Goal: Transaction & Acquisition: Purchase product/service

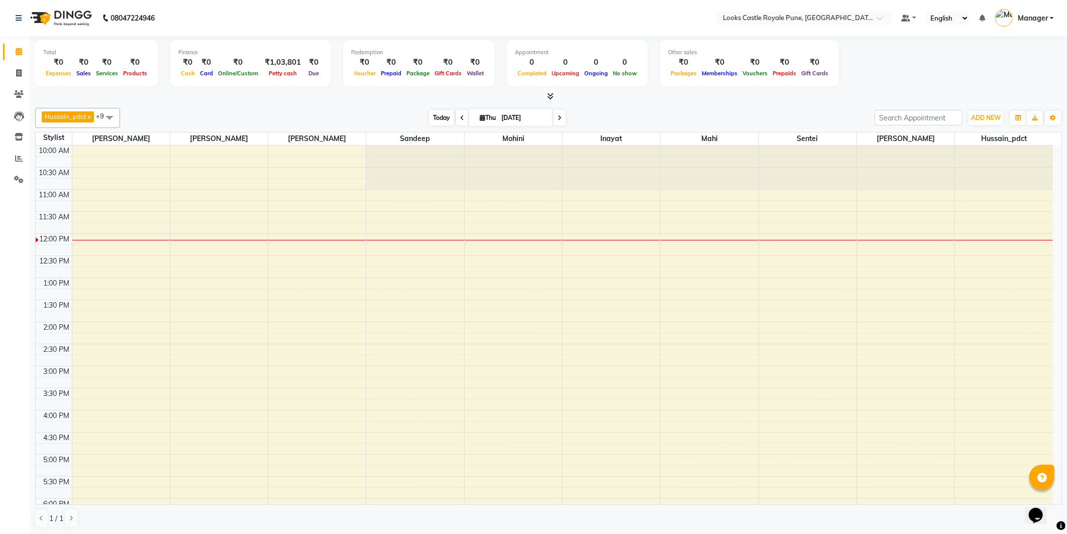
click at [443, 116] on span "Today" at bounding box center [441, 118] width 25 height 16
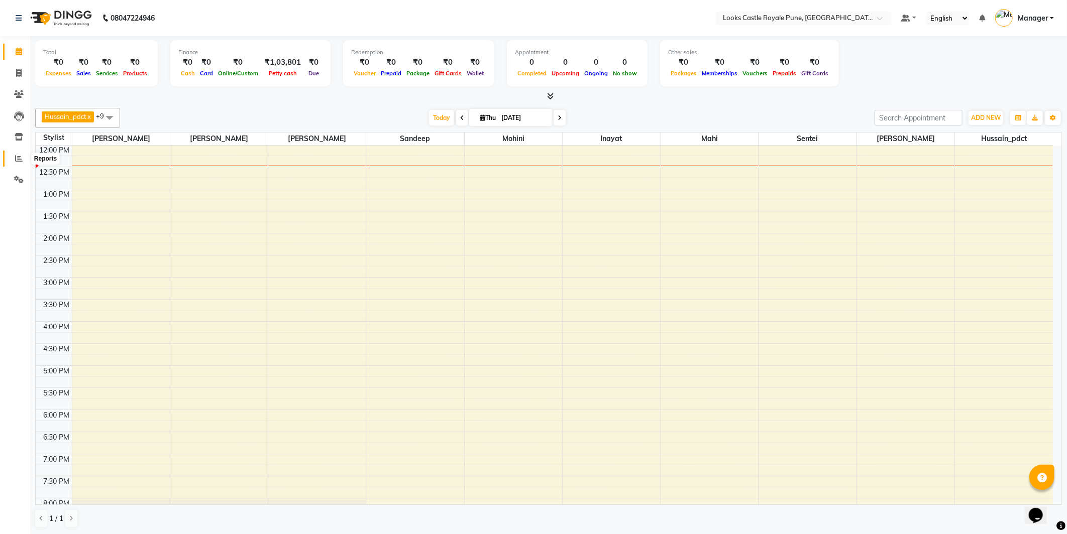
click at [24, 157] on span at bounding box center [19, 159] width 18 height 12
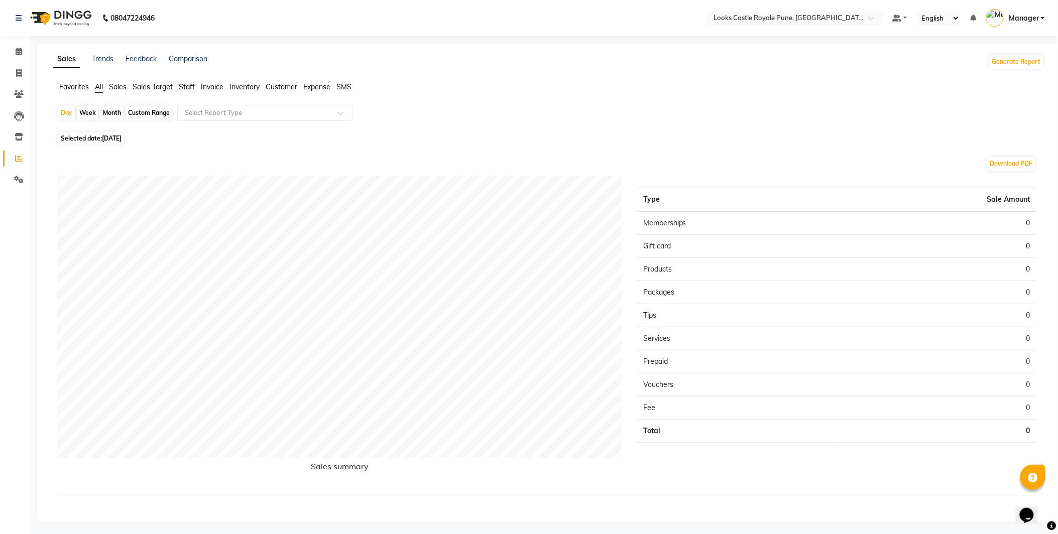
click at [189, 84] on span "Staff" at bounding box center [187, 86] width 16 height 9
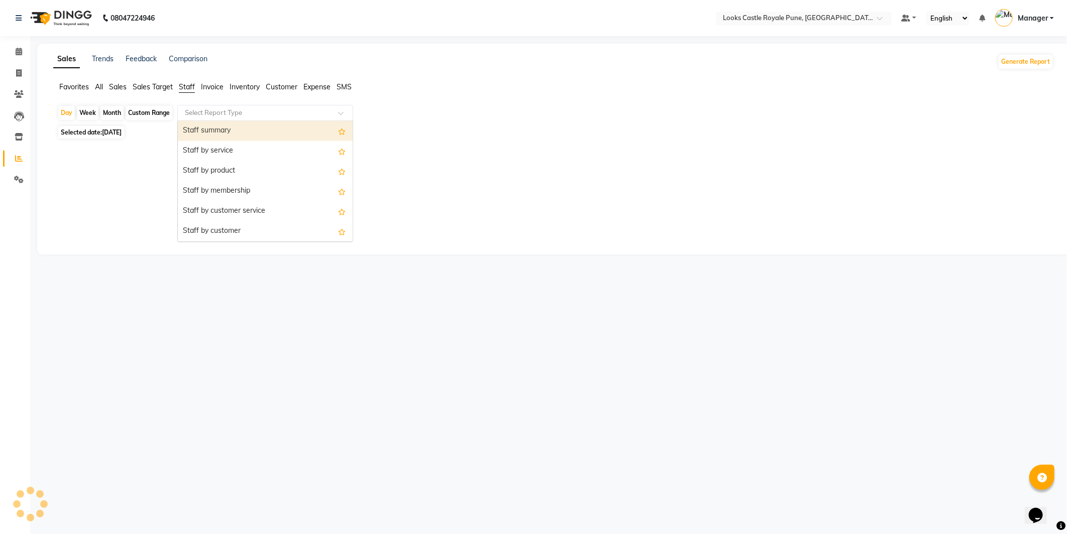
click at [230, 113] on input "text" at bounding box center [255, 113] width 145 height 10
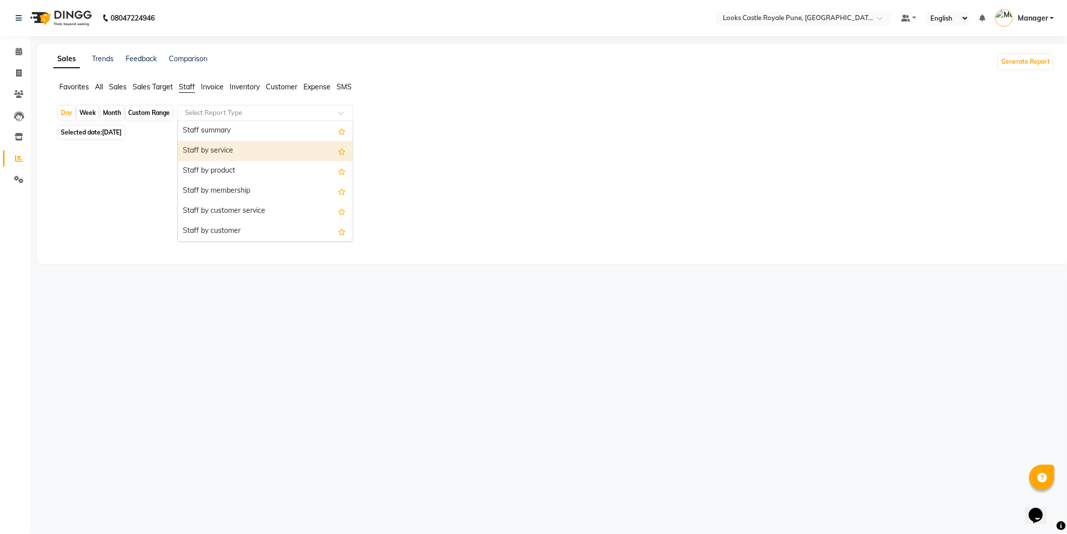
click at [230, 151] on div "Staff by service" at bounding box center [265, 151] width 175 height 20
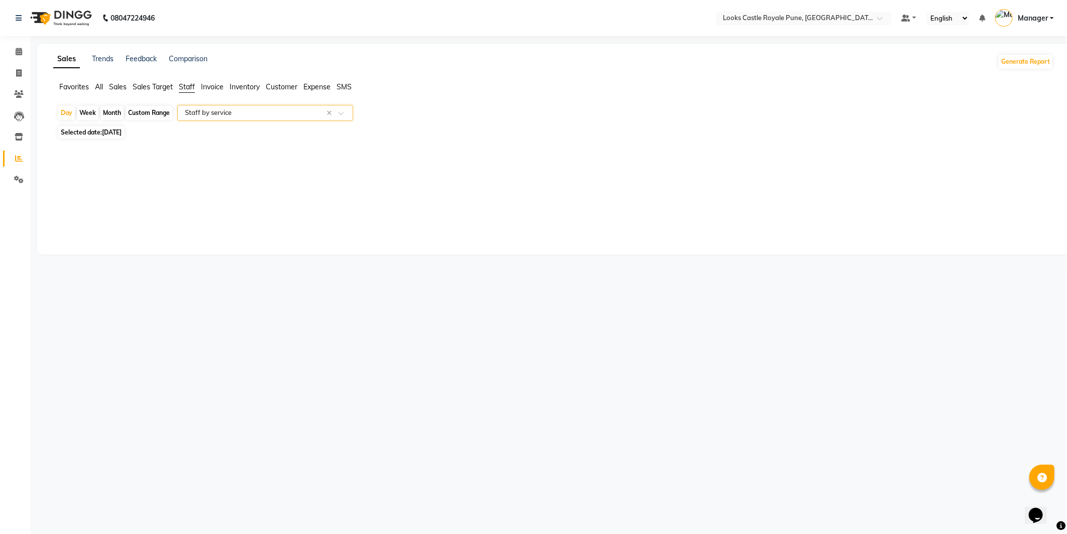
click at [92, 135] on span "Selected date: 04-09-2025" at bounding box center [91, 132] width 66 height 13
select select "9"
select select "2025"
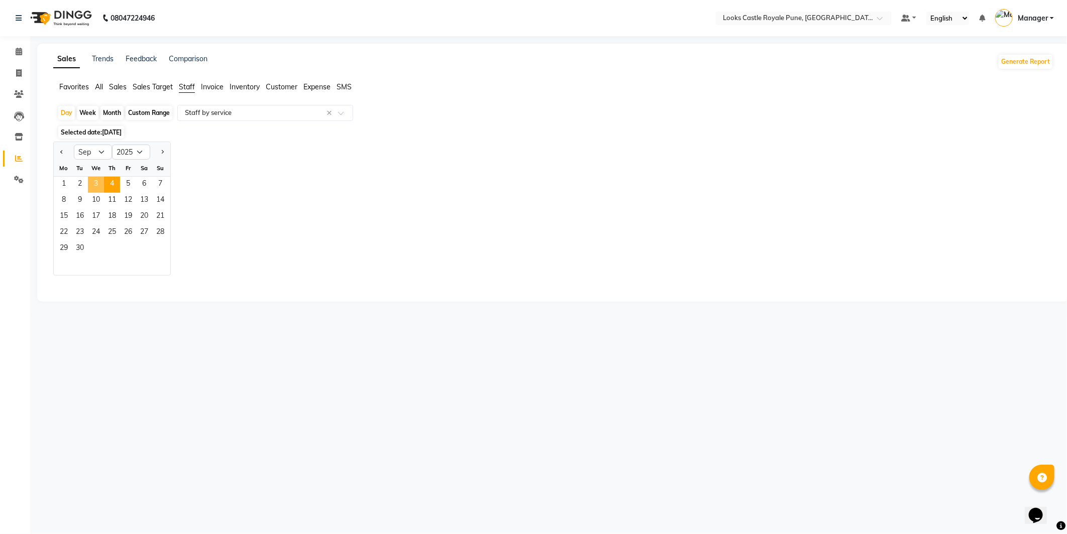
click at [98, 182] on span "3" at bounding box center [96, 185] width 16 height 16
select select "full_report"
select select "csv"
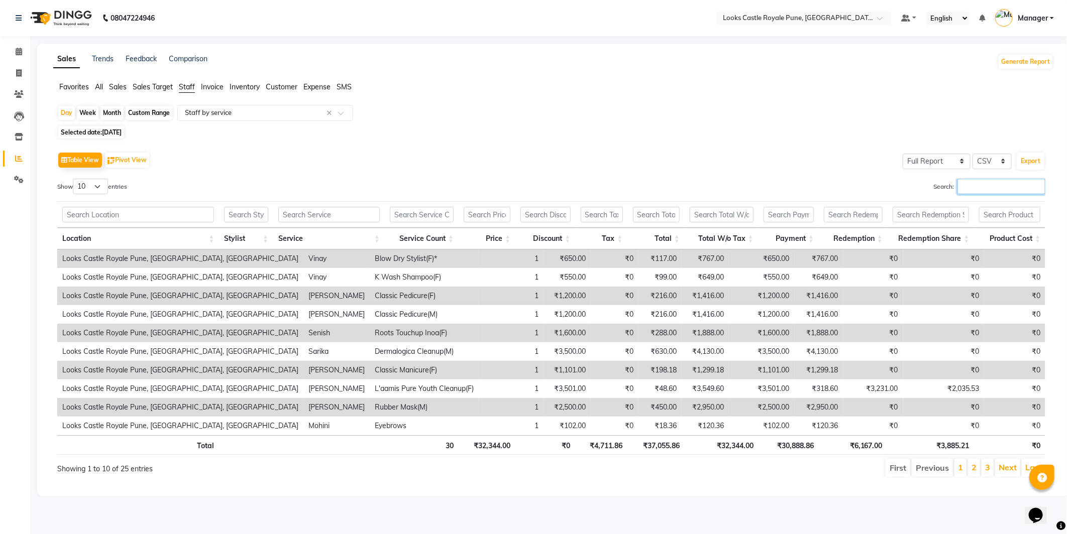
click at [971, 190] on input "Search:" at bounding box center [1001, 187] width 88 height 16
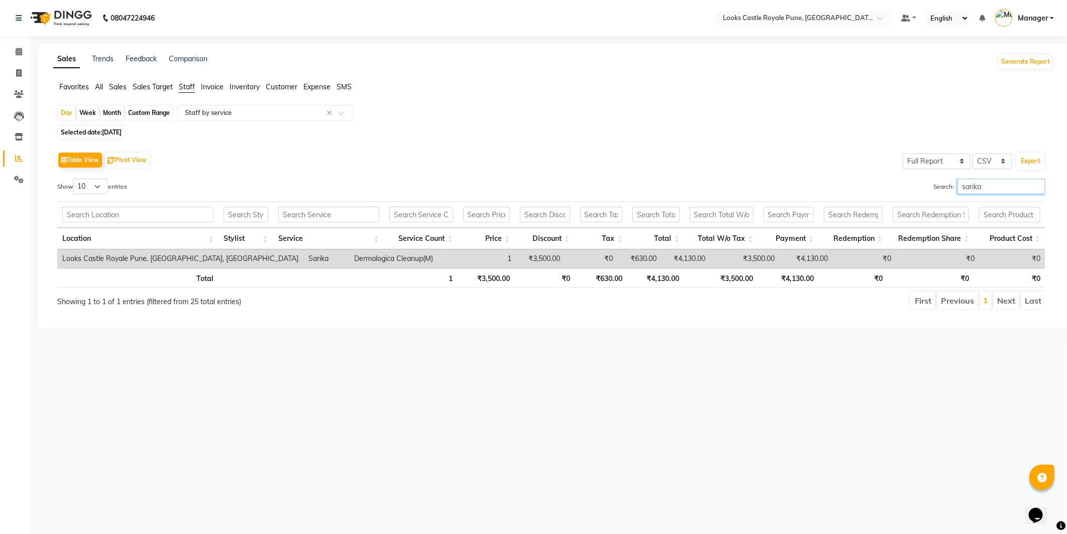
click at [1000, 188] on input "sarika" at bounding box center [1001, 187] width 88 height 16
type input "s"
type input "anj"
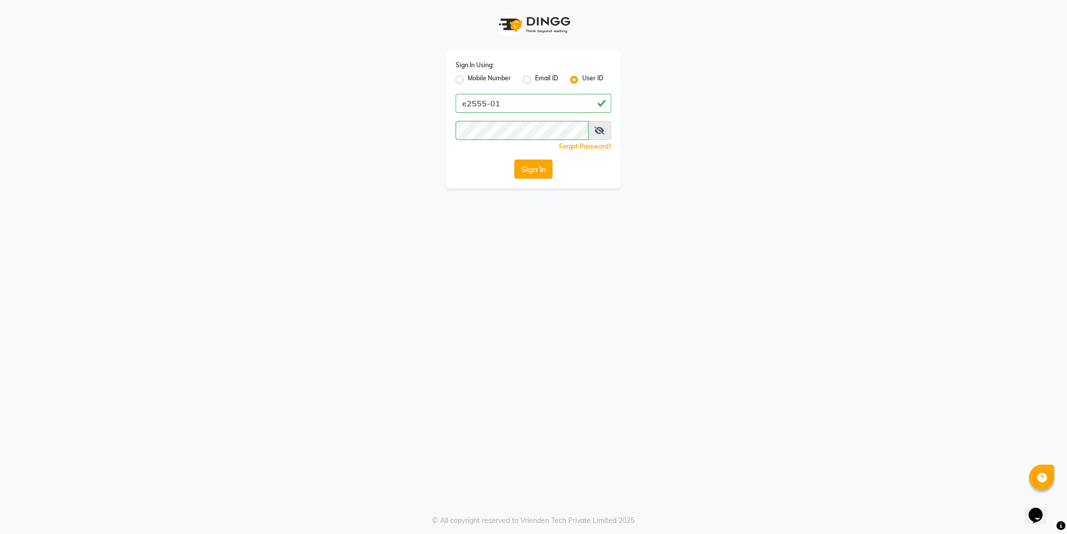
click at [535, 172] on button "Sign In" at bounding box center [533, 169] width 38 height 19
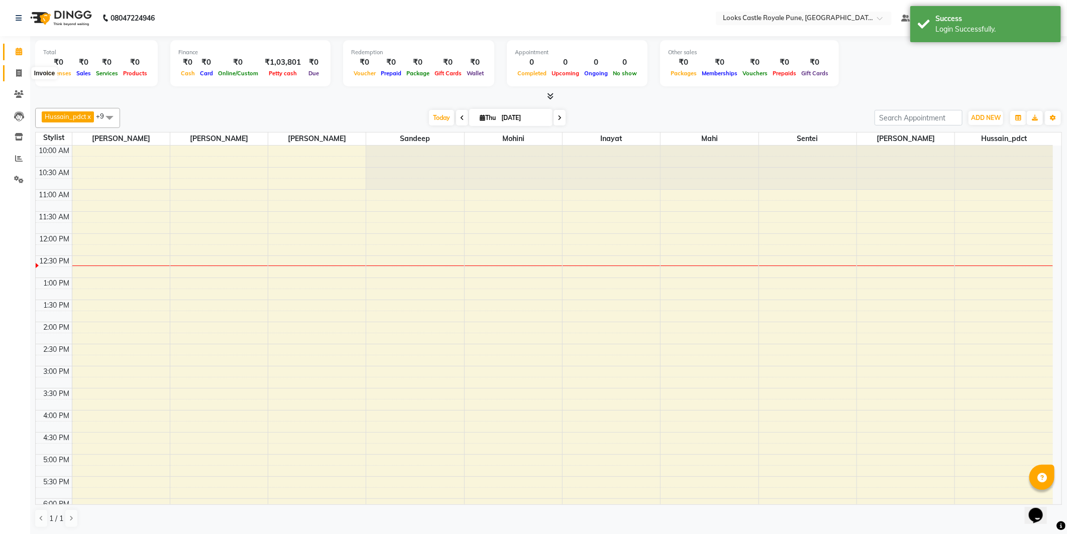
click at [16, 71] on icon at bounding box center [19, 73] width 6 height 8
select select "service"
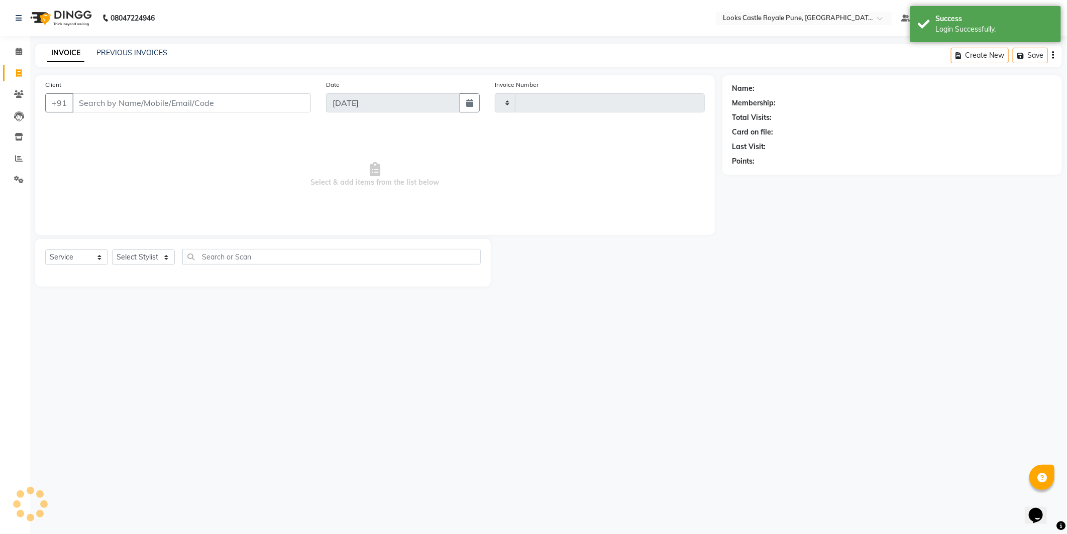
type input "2748"
select select "5915"
click at [87, 103] on input "Client" at bounding box center [191, 102] width 239 height 19
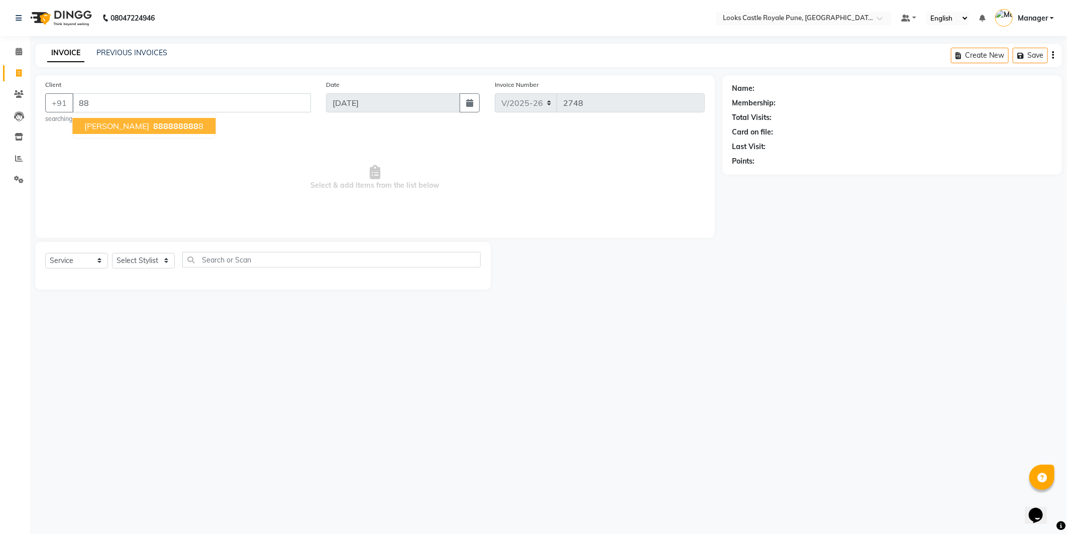
type input "8"
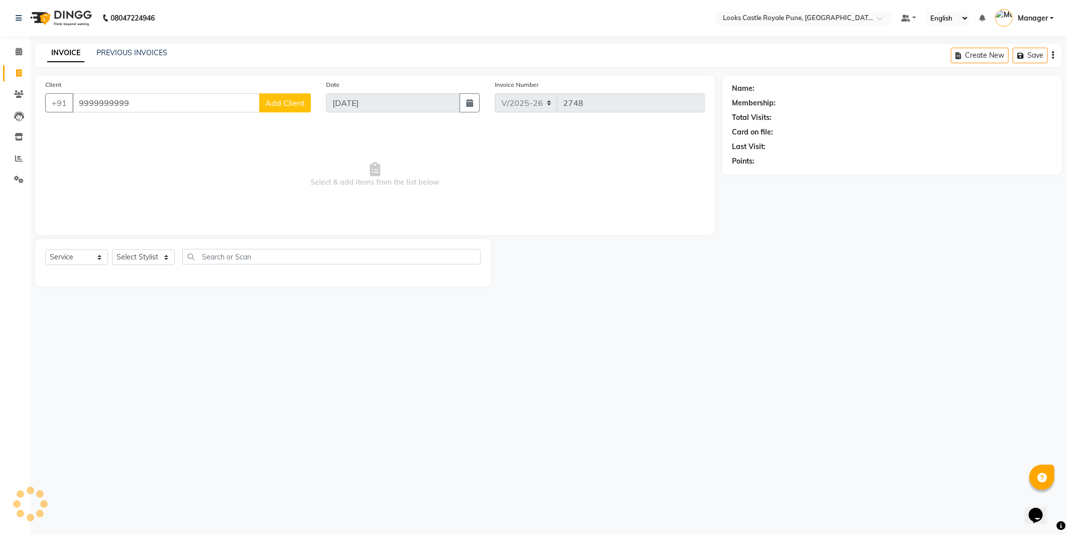
type input "9999999999"
select select "1: Object"
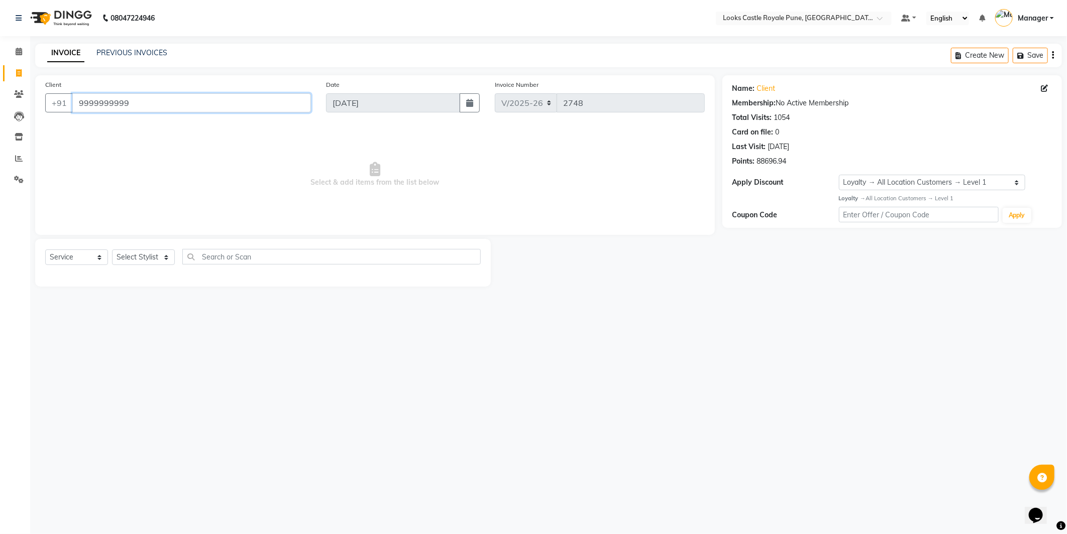
click at [132, 106] on input "9999999999" at bounding box center [191, 102] width 239 height 19
type input "99999999999"
select select "1: Object"
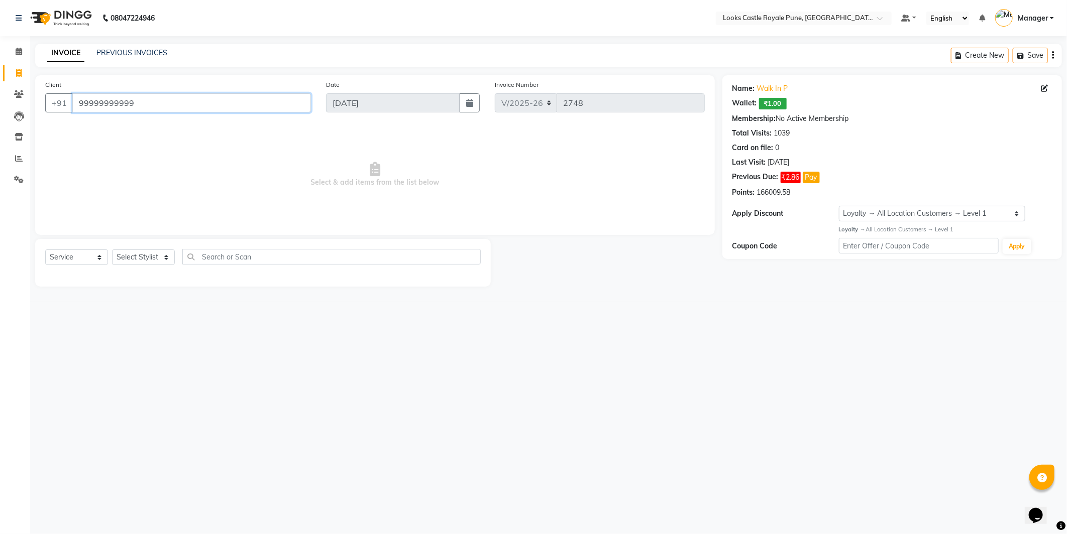
click at [138, 104] on input "99999999999" at bounding box center [191, 102] width 239 height 19
click at [144, 262] on select "Select Stylist Akshay [PERSON_NAME] [PERSON_NAME] [PERSON_NAME] Danish [PERSON_…" at bounding box center [143, 258] width 63 height 16
select select "48815"
click at [112, 250] on select "Select Stylist Akshay [PERSON_NAME] [PERSON_NAME] [PERSON_NAME] Danish [PERSON_…" at bounding box center [143, 258] width 63 height 16
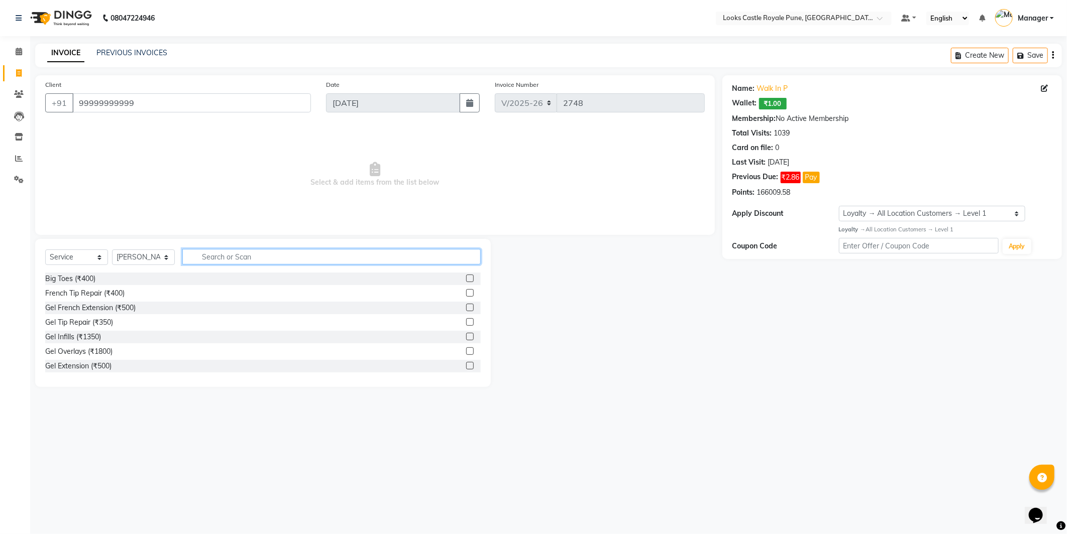
click at [222, 255] on input "text" at bounding box center [331, 257] width 298 height 16
type input "wash"
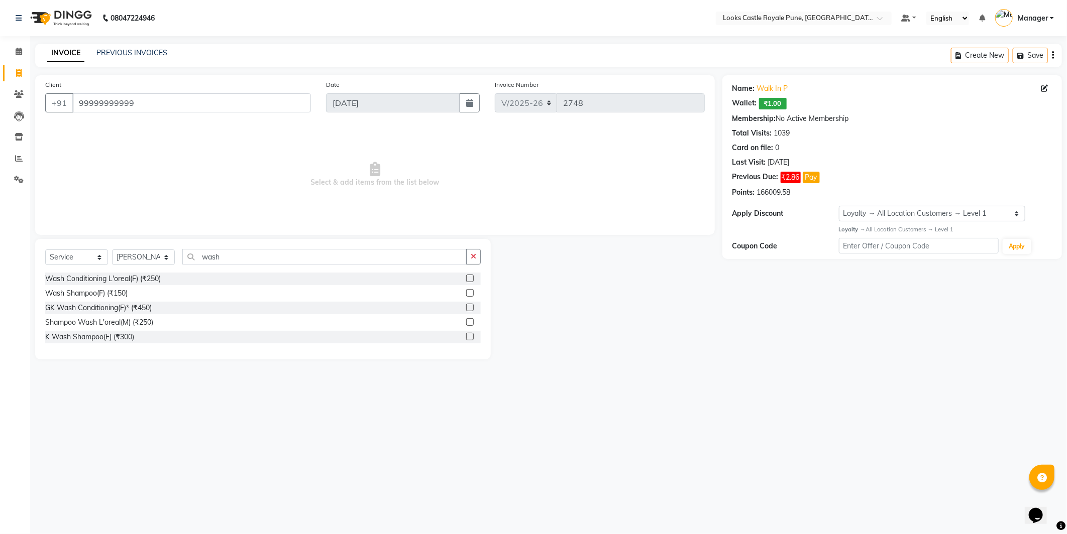
click at [468, 278] on label at bounding box center [470, 279] width 8 height 8
click at [468, 278] on input "checkbox" at bounding box center [469, 279] width 7 height 7
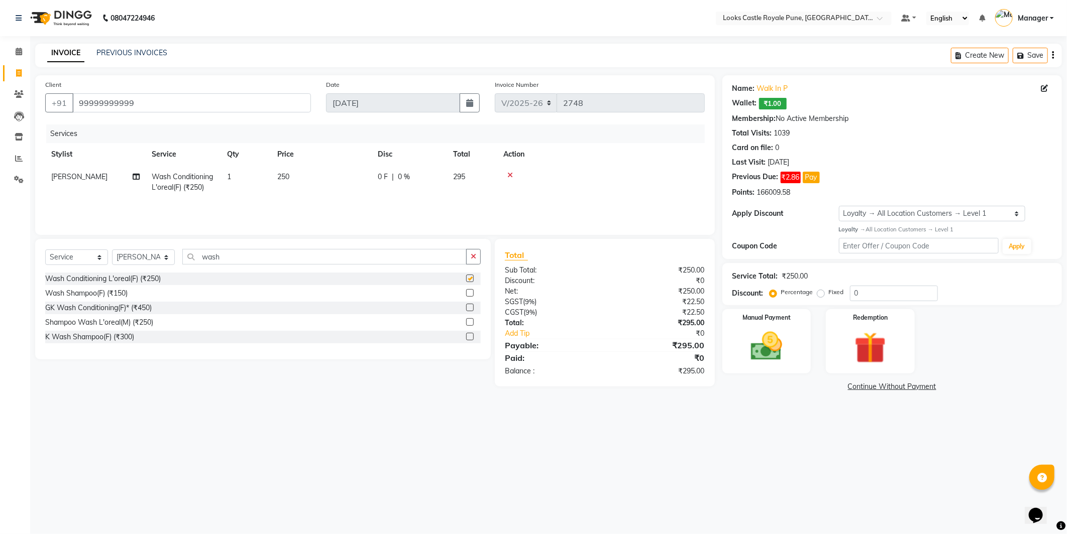
checkbox input "false"
click at [325, 183] on td "250" at bounding box center [321, 182] width 100 height 33
select select "48815"
click at [375, 185] on input "250" at bounding box center [368, 180] width 88 height 16
type input "2"
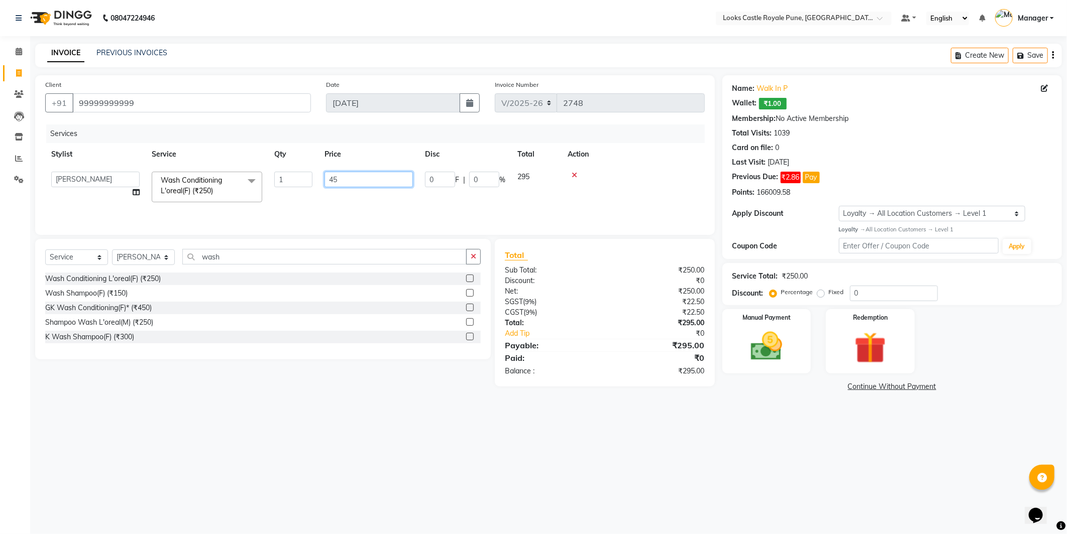
type input "450"
click at [551, 189] on tr "Kunnal Sr Wash Conditioning L'oreal(F) (₹250) 1 450 0 F | 0 % 531" at bounding box center [375, 182] width 660 height 33
click at [784, 344] on img at bounding box center [767, 347] width 54 height 38
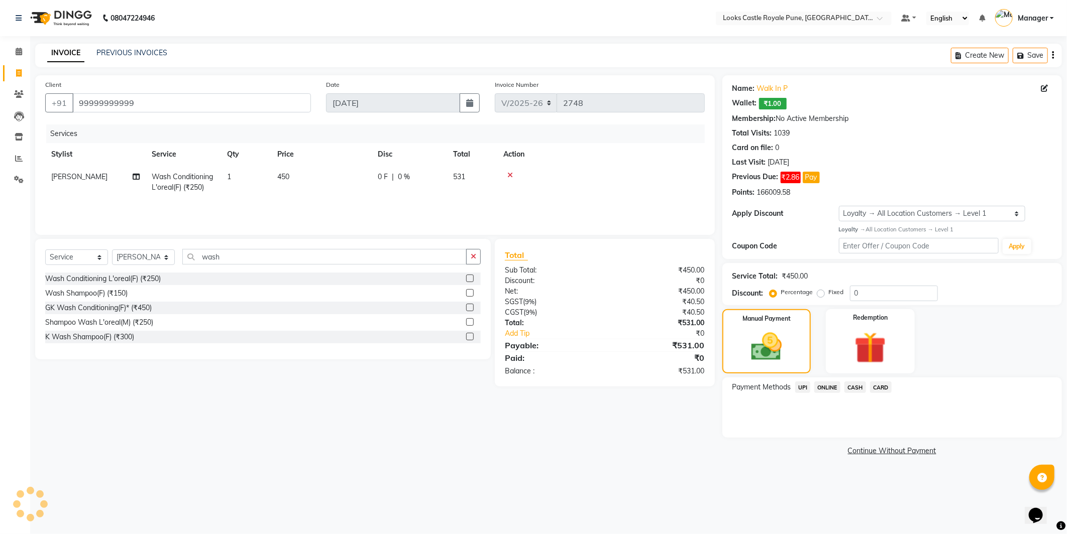
click at [857, 387] on span "CASH" at bounding box center [855, 388] width 22 height 12
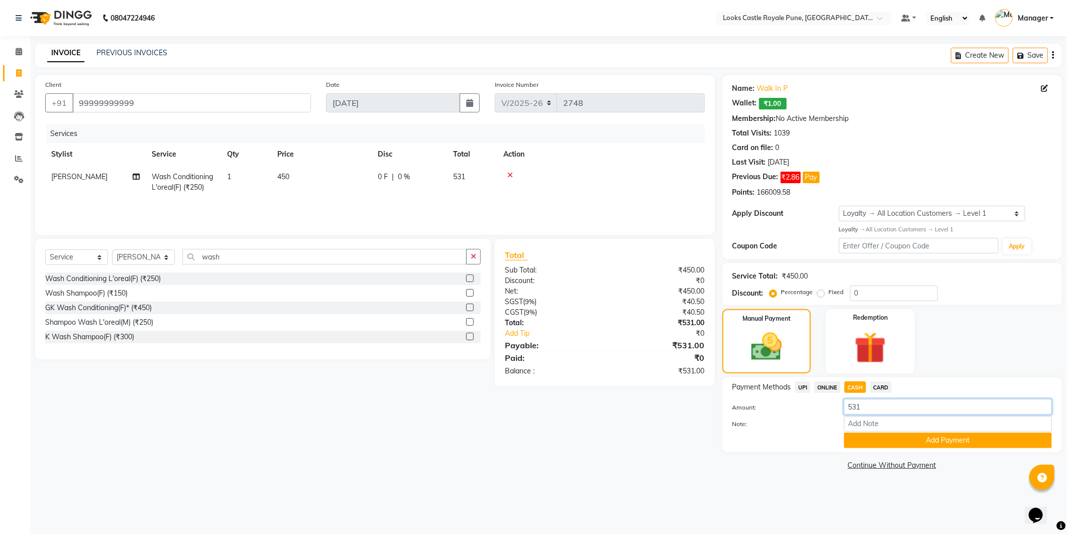
click at [871, 411] on input "531" at bounding box center [948, 407] width 208 height 16
type input "500"
click at [896, 444] on button "Add Payment" at bounding box center [948, 441] width 208 height 16
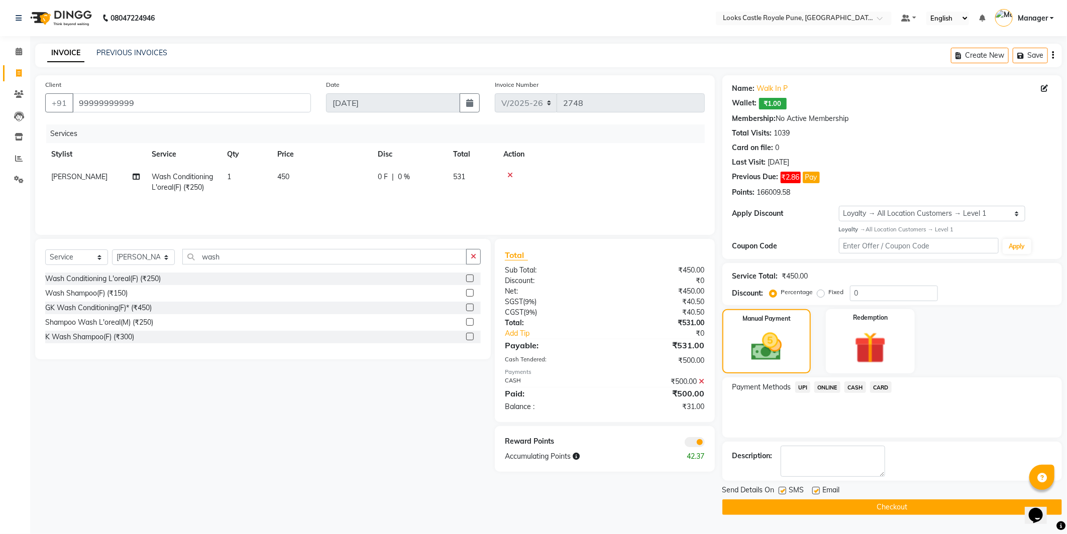
click at [803, 387] on span "UPI" at bounding box center [803, 388] width 16 height 12
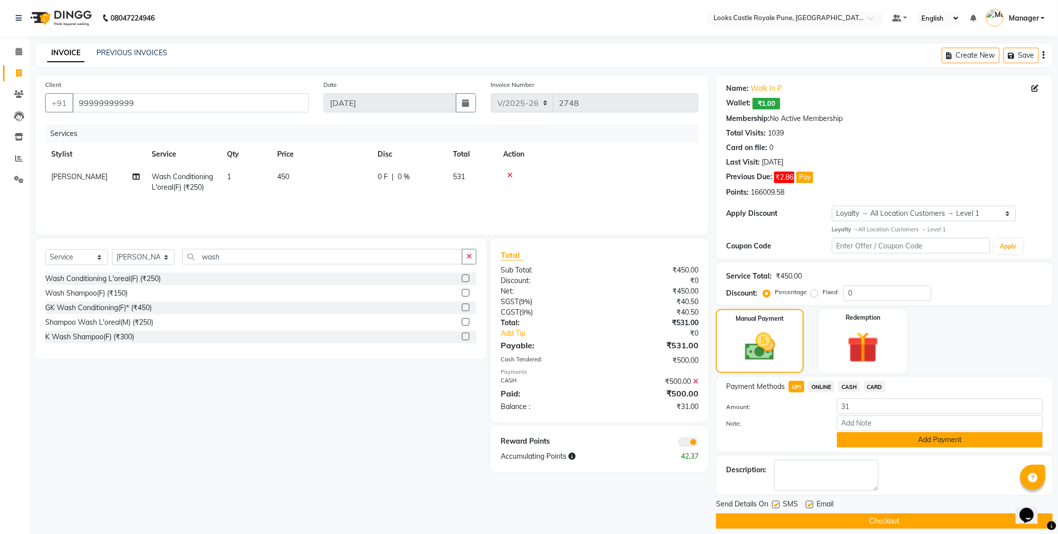
click at [900, 444] on button "Add Payment" at bounding box center [940, 440] width 206 height 16
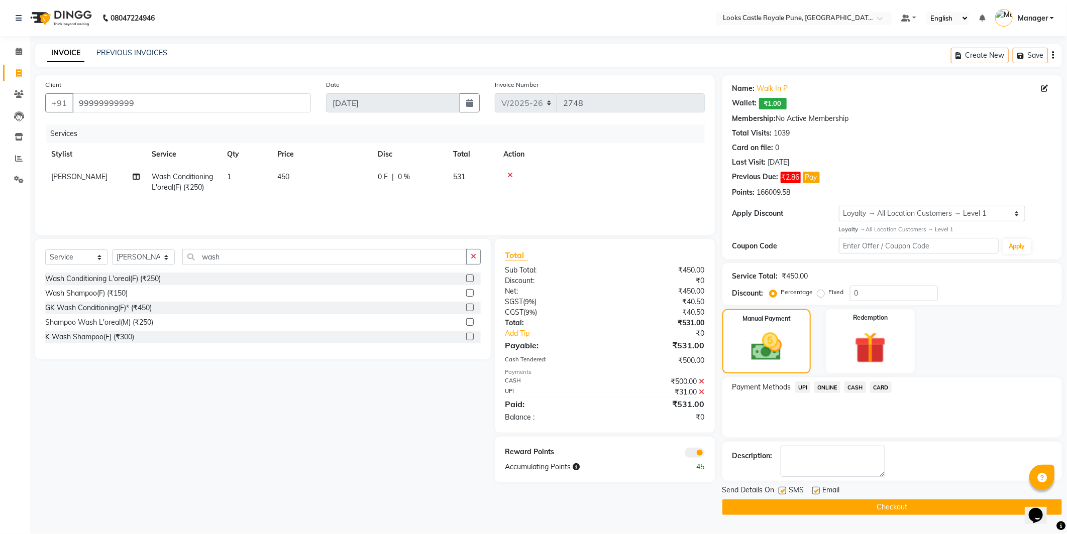
click at [907, 509] on button "Checkout" at bounding box center [892, 508] width 340 height 16
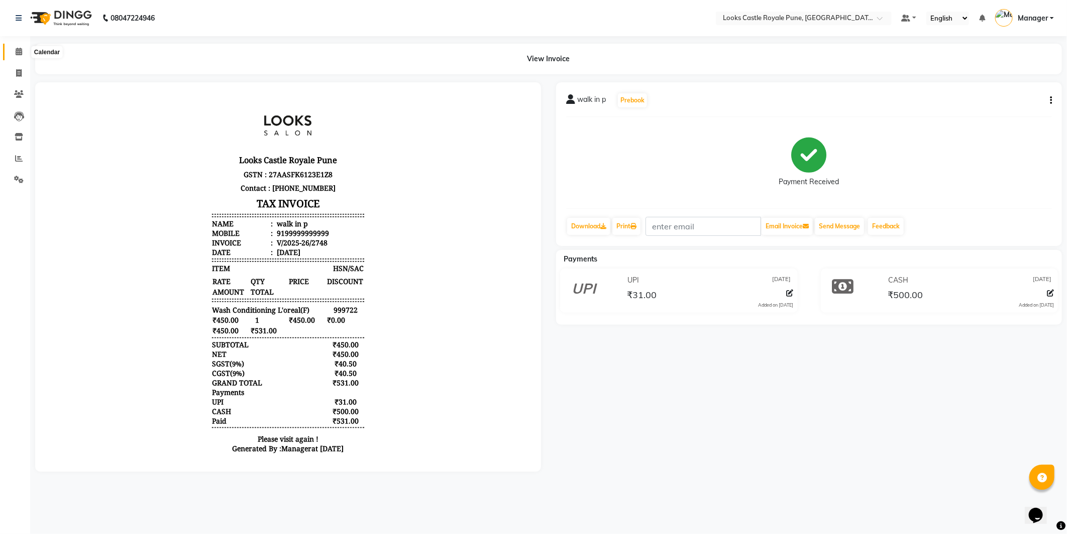
click at [13, 50] on span at bounding box center [19, 52] width 18 height 12
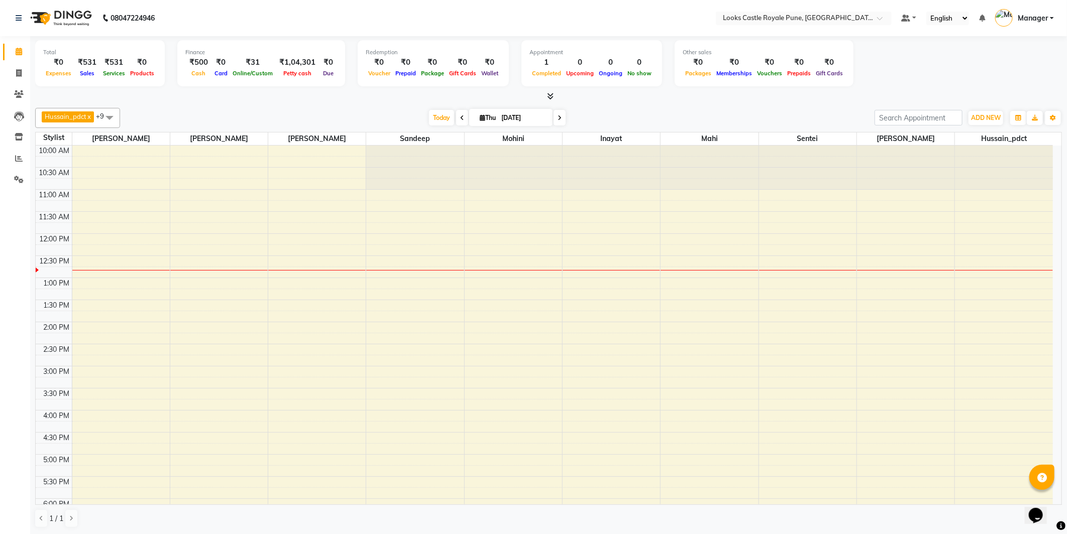
click at [446, 108] on div "Hussain_pdct x Mahi x Mohini x Sentei x Pragati x Ravi x Rupali x Sandeep x Ina…" at bounding box center [548, 118] width 1027 height 20
click at [443, 115] on span "Today" at bounding box center [441, 118] width 25 height 16
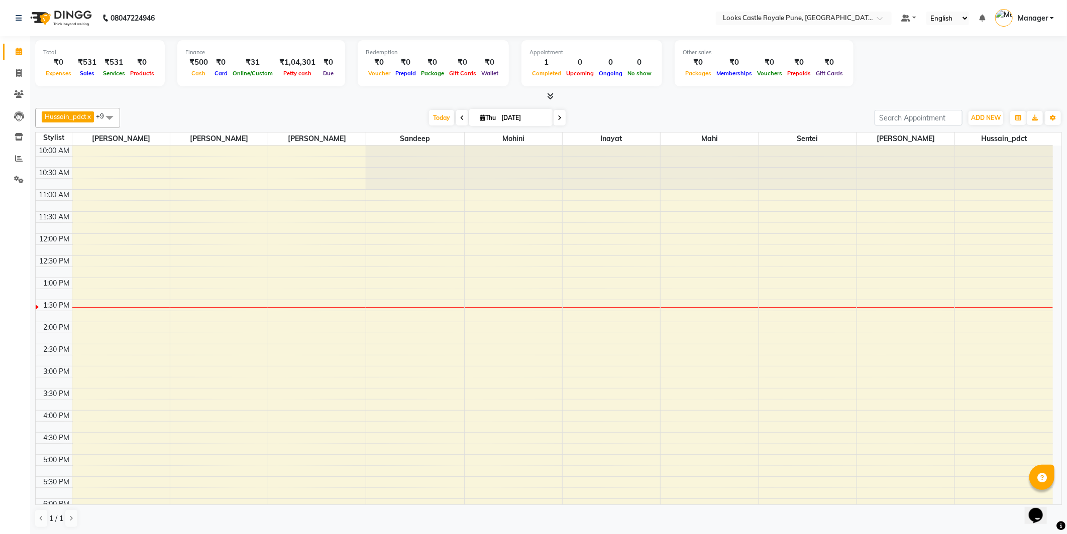
click at [428, 116] on div "[DATE] [DATE]" at bounding box center [497, 118] width 139 height 15
click at [432, 116] on span "Today" at bounding box center [441, 118] width 25 height 16
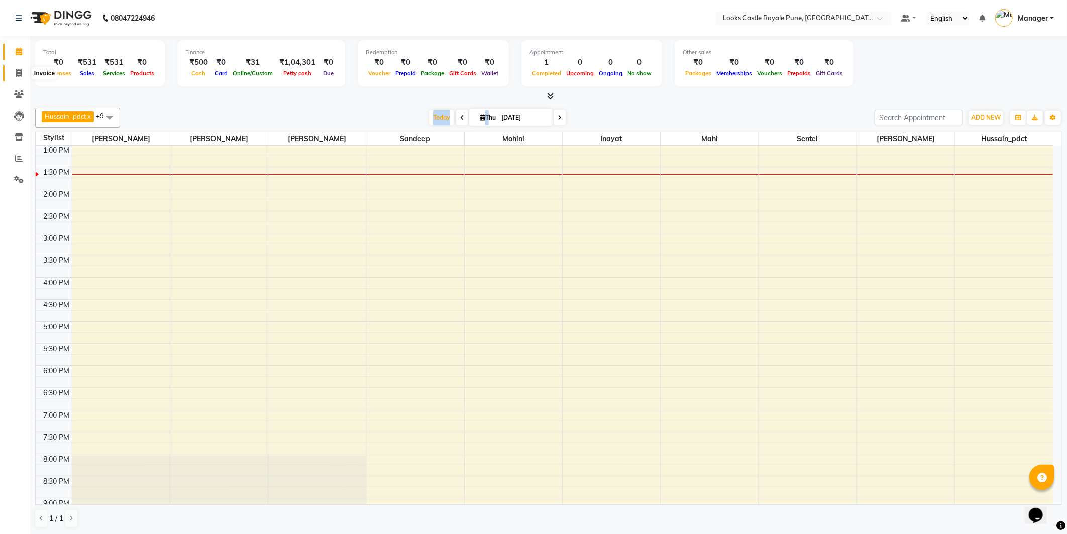
click at [16, 74] on icon at bounding box center [19, 73] width 6 height 8
select select "5915"
select select "service"
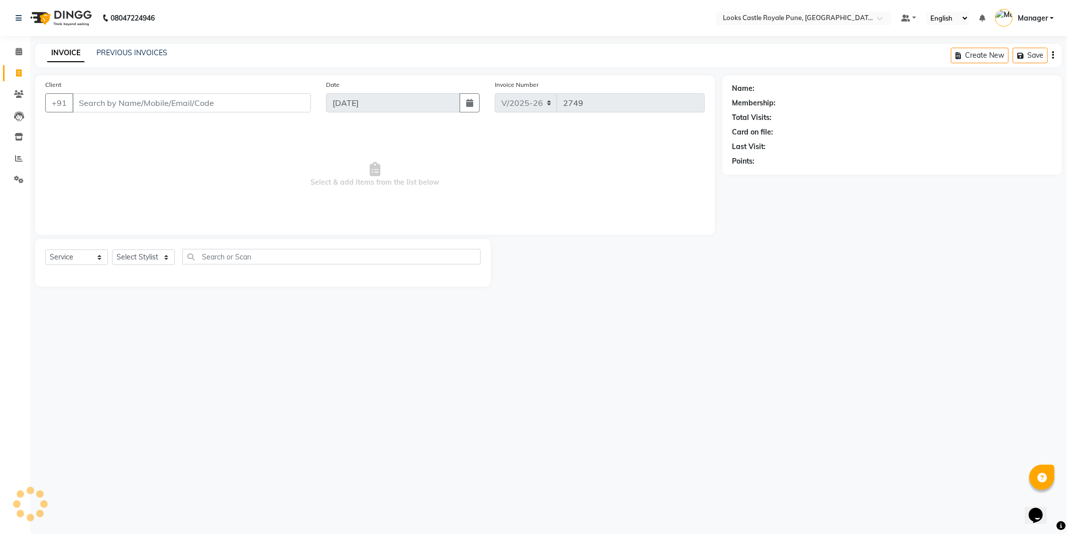
click at [105, 111] on input "Client" at bounding box center [191, 102] width 239 height 19
click at [21, 47] on span at bounding box center [19, 52] width 18 height 12
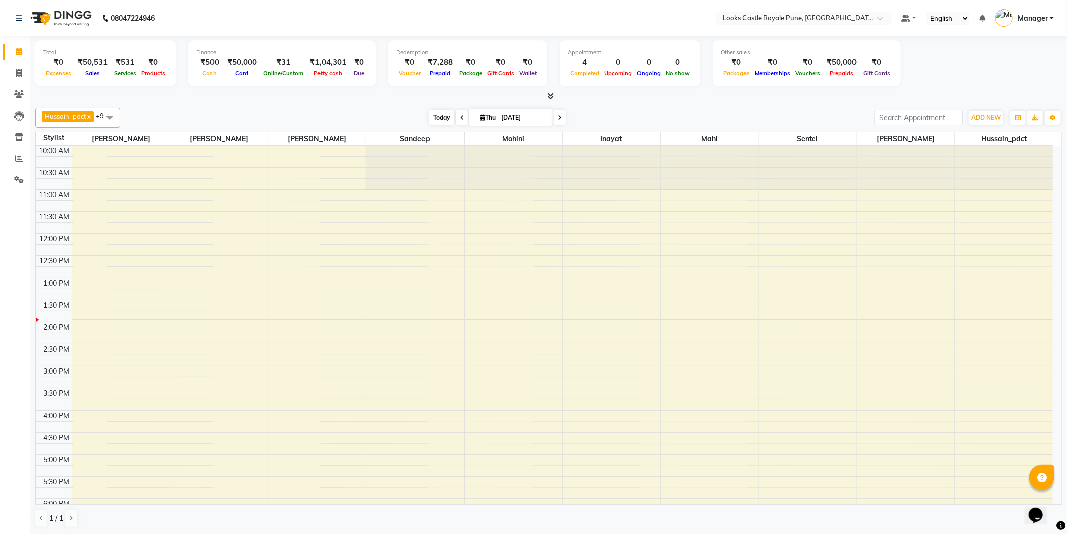
click at [438, 118] on span "Today" at bounding box center [441, 118] width 25 height 16
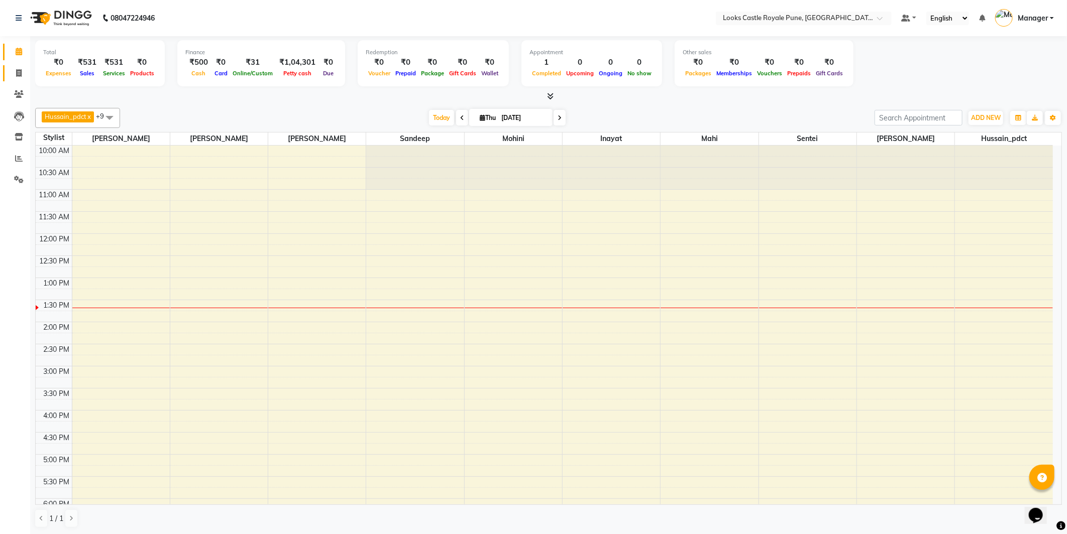
click at [16, 79] on link "Invoice" at bounding box center [15, 73] width 24 height 17
select select "service"
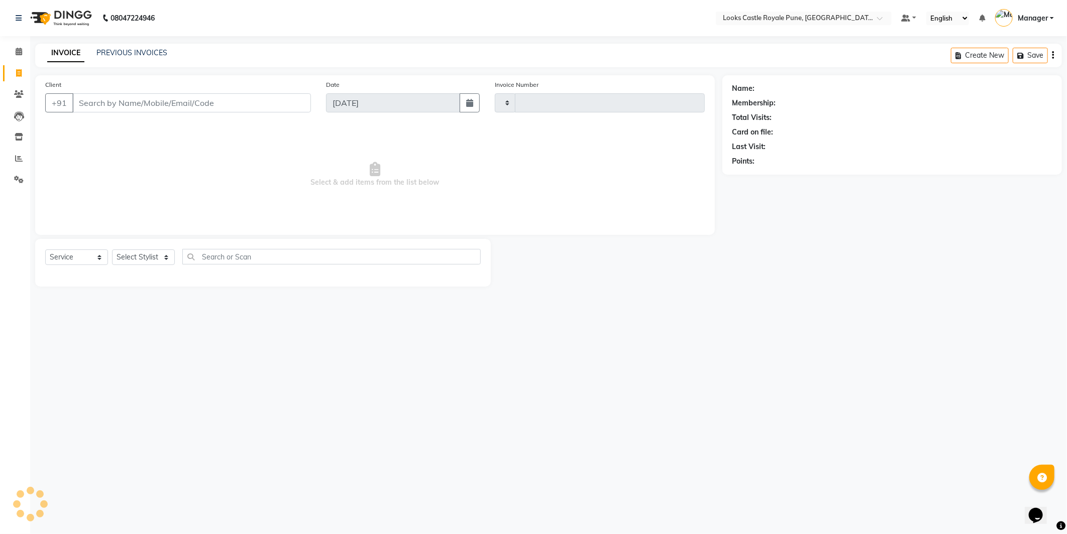
type input "2749"
select select "5915"
click at [137, 101] on input "Client" at bounding box center [191, 102] width 239 height 19
type input "9637381208"
select select "1: Object"
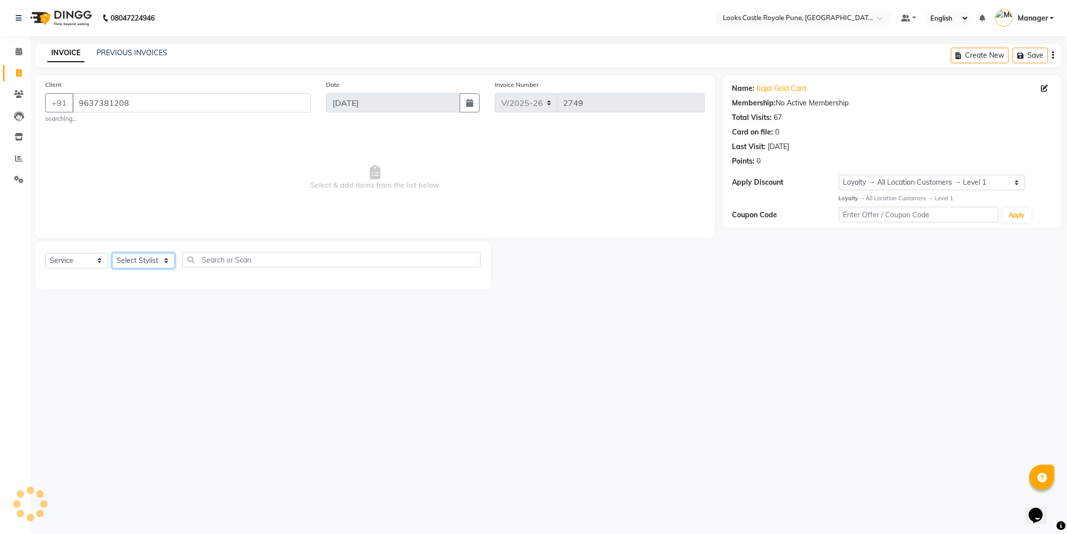
click at [122, 257] on select "Select Stylist Akshay [PERSON_NAME] [PERSON_NAME] [PERSON_NAME] Danish [PERSON_…" at bounding box center [143, 261] width 63 height 16
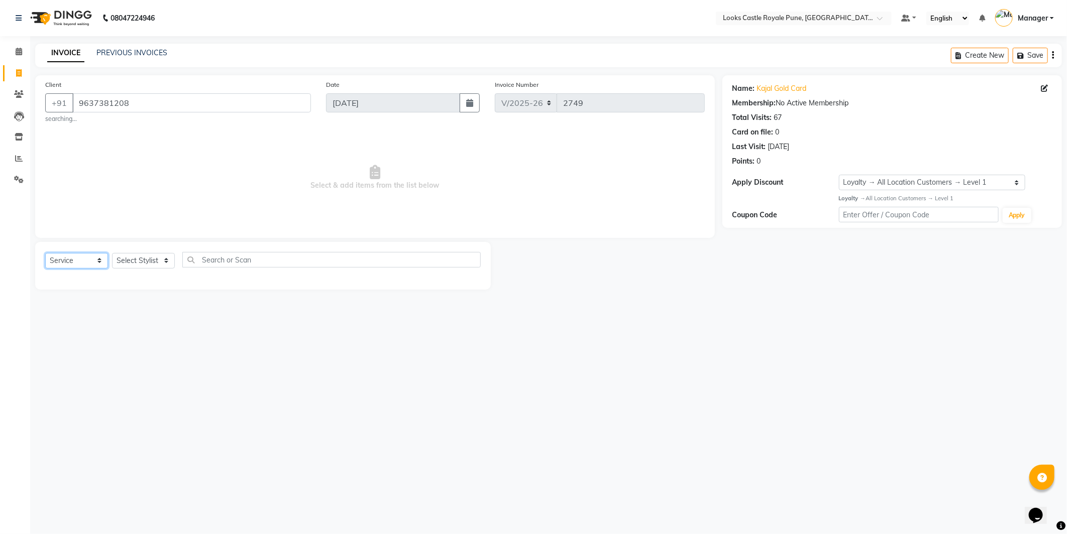
click at [51, 258] on select "Select Service Product Membership Package Voucher Prepaid Gift Card" at bounding box center [76, 261] width 63 height 16
select select "P"
click at [45, 253] on select "Select Service Product Membership Package Voucher Prepaid Gift Card" at bounding box center [76, 261] width 63 height 16
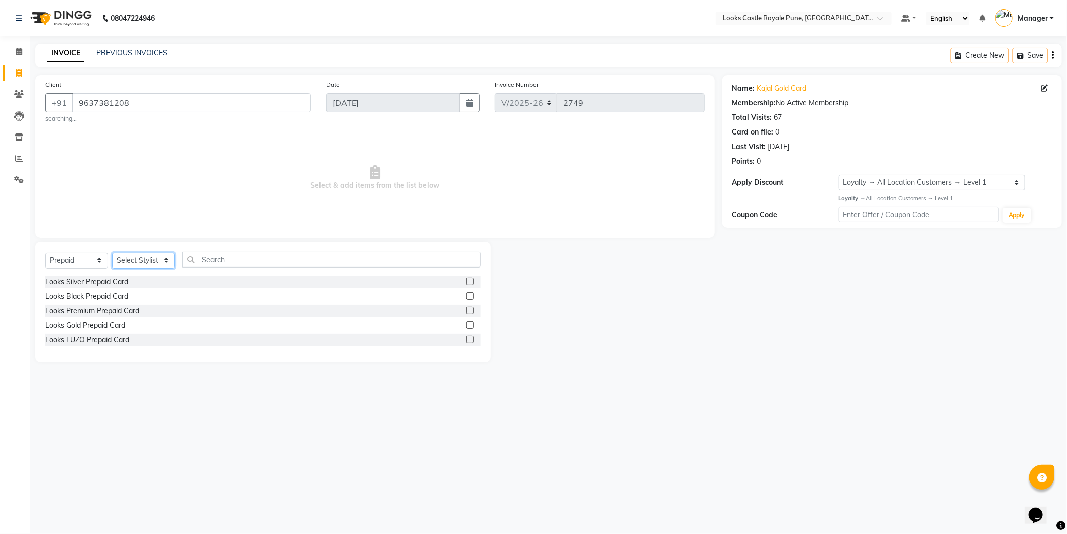
click at [121, 264] on select "Select Stylist Akshay [PERSON_NAME] [PERSON_NAME] [PERSON_NAME] Danish [PERSON_…" at bounding box center [143, 261] width 63 height 16
select select "43031"
click at [112, 253] on select "Select Stylist Akshay [PERSON_NAME] [PERSON_NAME] [PERSON_NAME] Danish [PERSON_…" at bounding box center [143, 261] width 63 height 16
click at [89, 328] on div "Looks Gold Prepaid Card" at bounding box center [85, 325] width 80 height 11
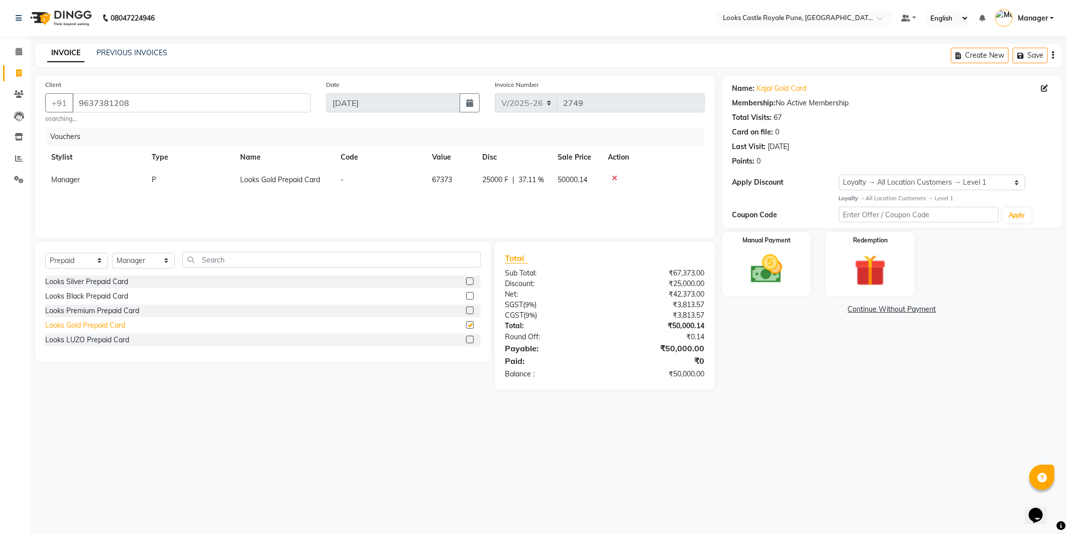
checkbox input "false"
click at [785, 281] on img at bounding box center [767, 270] width 54 height 38
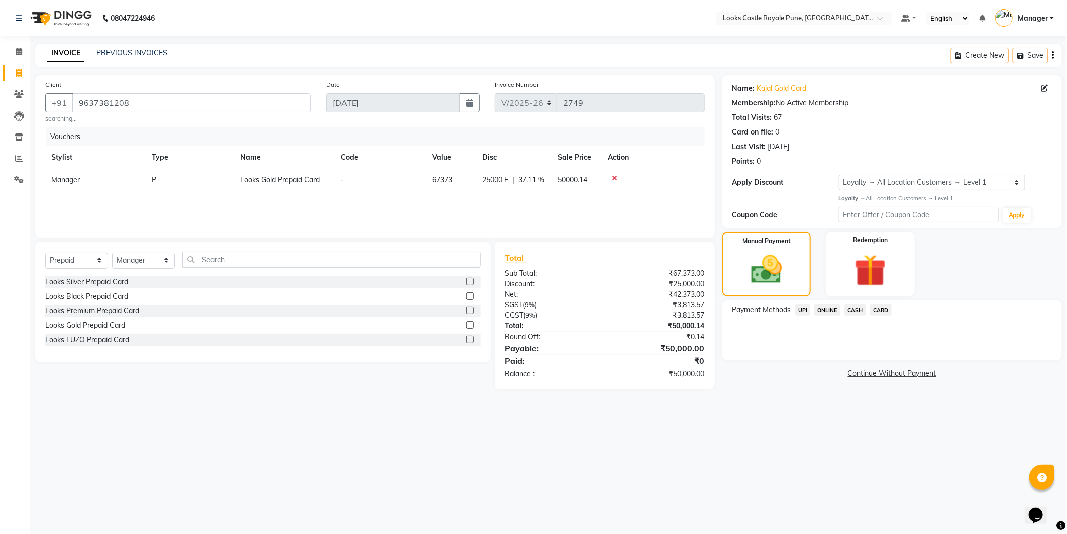
click at [876, 308] on span "CARD" at bounding box center [881, 310] width 22 height 12
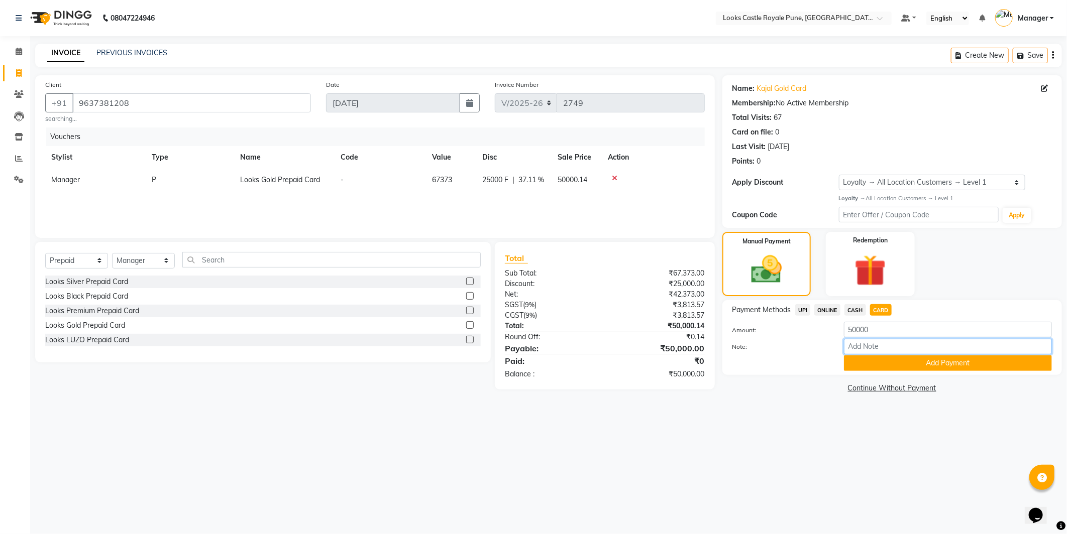
click at [907, 351] on input "Note:" at bounding box center [948, 347] width 208 height 16
click at [772, 354] on div "Note:" at bounding box center [892, 347] width 335 height 17
click at [919, 359] on button "Add Payment" at bounding box center [948, 364] width 208 height 16
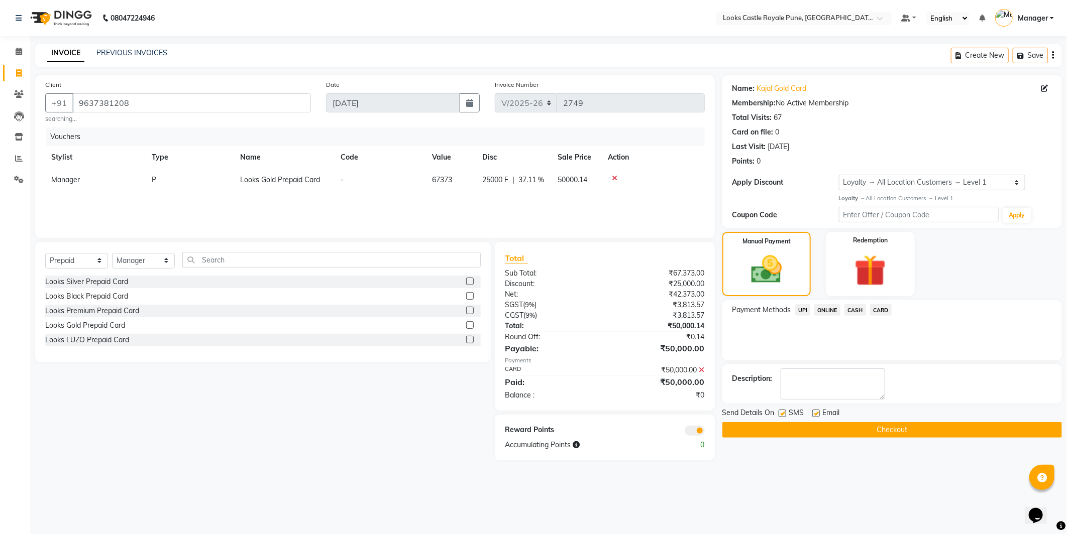
click at [903, 428] on button "Checkout" at bounding box center [892, 430] width 340 height 16
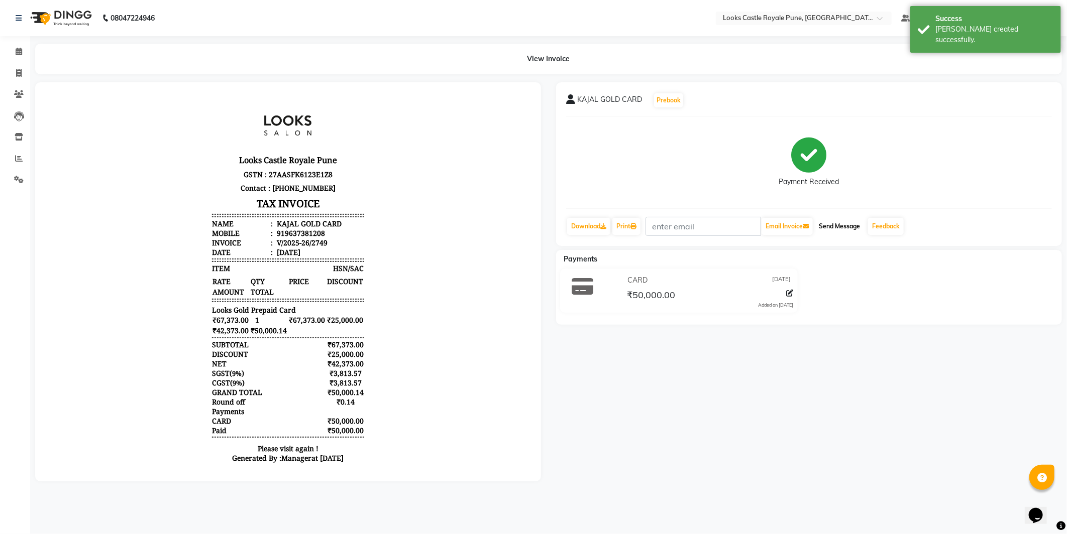
click at [852, 227] on button "Send Message" at bounding box center [839, 226] width 49 height 17
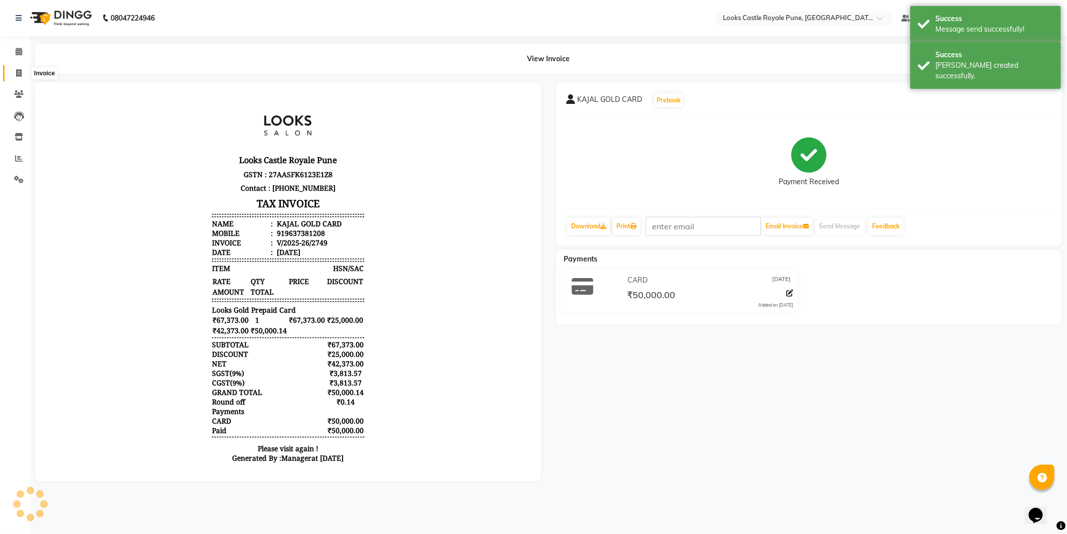
click at [11, 70] on span at bounding box center [19, 74] width 18 height 12
select select "5915"
select select "service"
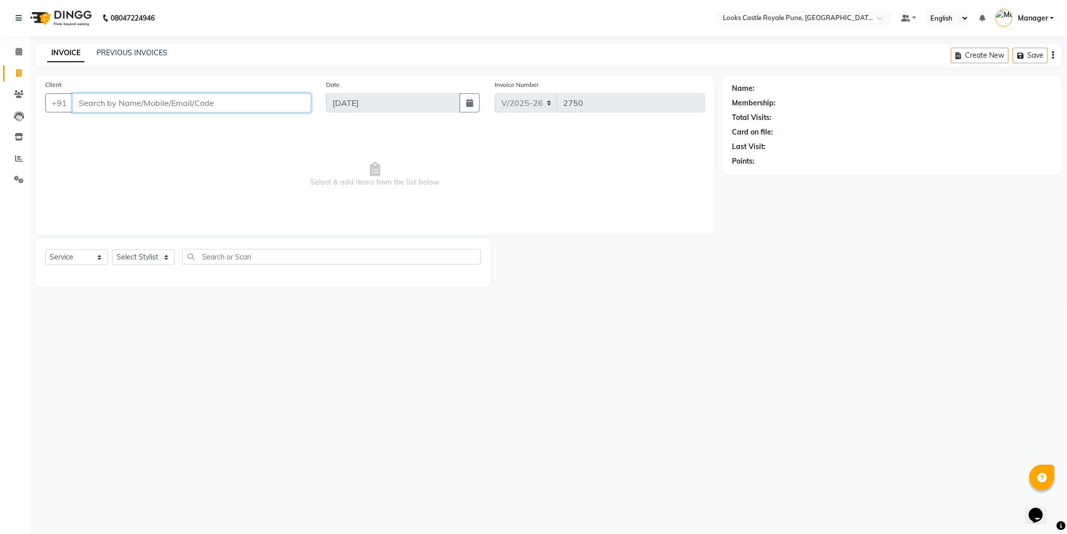
paste input "8888040279"
click at [160, 99] on input "8888040279" at bounding box center [165, 102] width 187 height 19
type input "9637381208"
select select "1: Object"
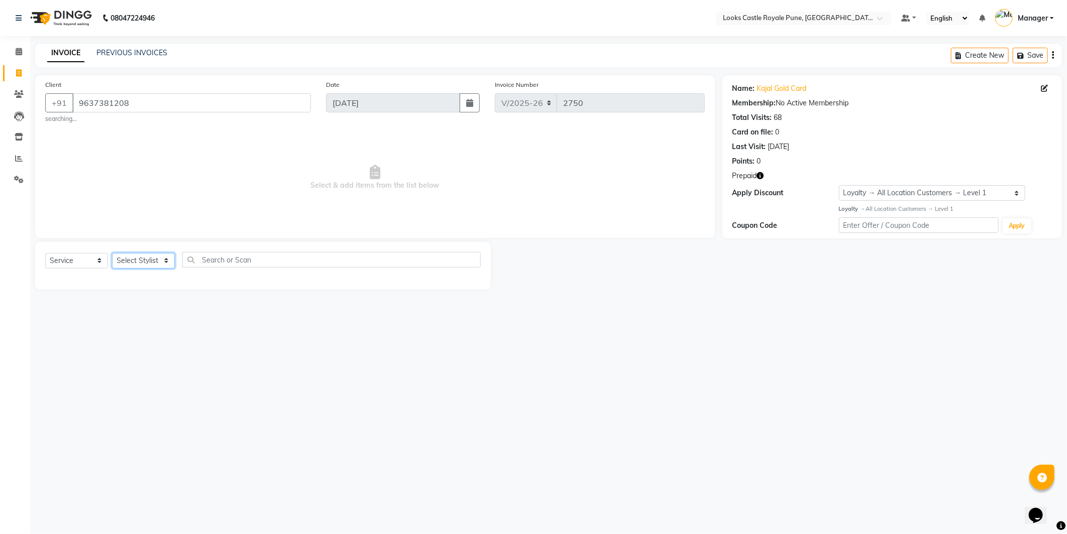
click at [121, 258] on select "Select Stylist Akshay [PERSON_NAME] [PERSON_NAME] [PERSON_NAME] Danish [PERSON_…" at bounding box center [143, 261] width 63 height 16
select select "43059"
click at [112, 253] on select "Select Stylist Akshay [PERSON_NAME] [PERSON_NAME] [PERSON_NAME] Danish [PERSON_…" at bounding box center [143, 261] width 63 height 16
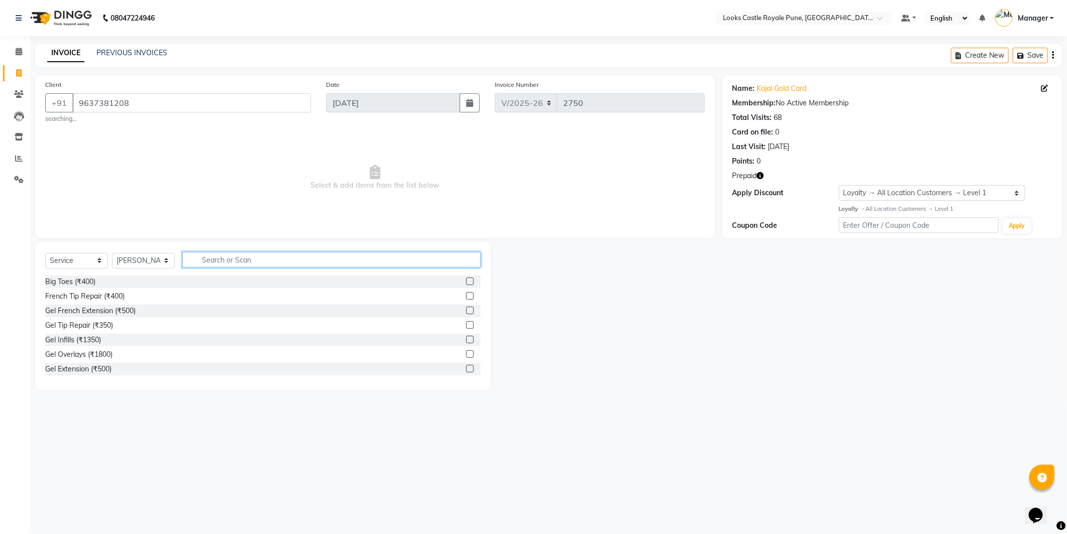
click at [229, 260] on input "text" at bounding box center [331, 260] width 298 height 16
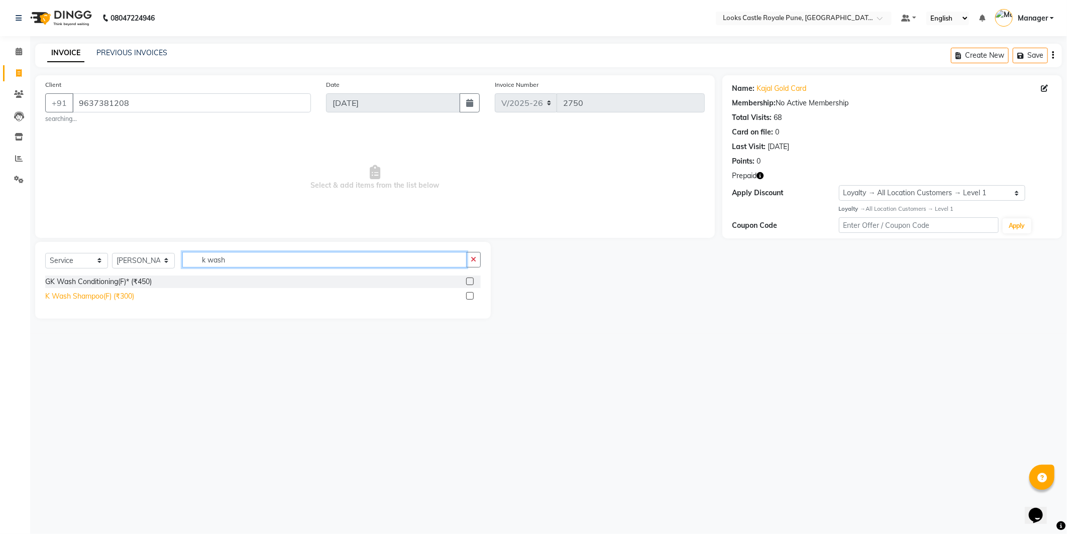
type input "k wash"
click at [58, 299] on div "K Wash Shampoo(F) (₹300)" at bounding box center [89, 296] width 89 height 11
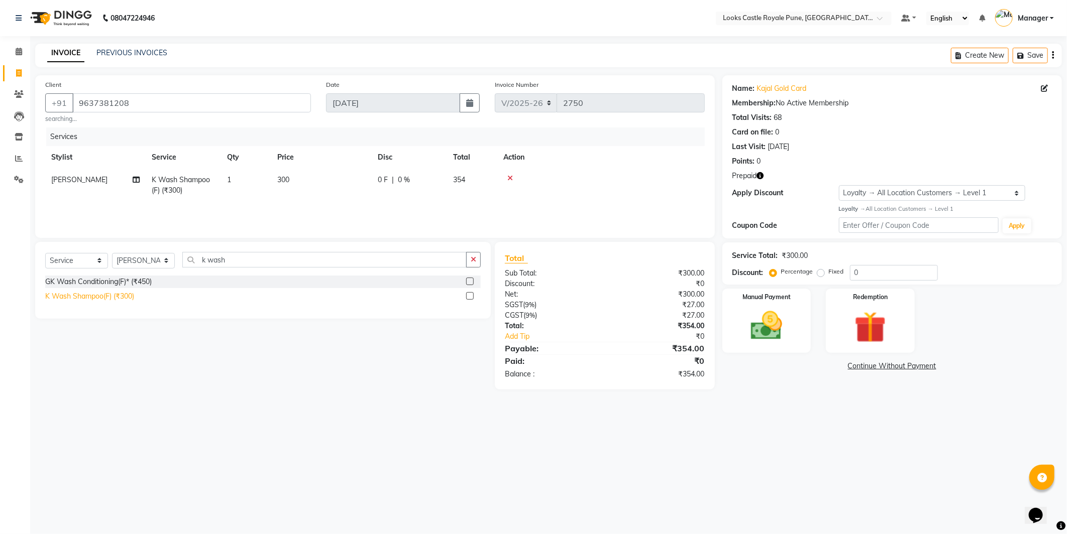
click at [86, 299] on div "K Wash Shampoo(F) (₹300)" at bounding box center [89, 296] width 89 height 11
checkbox input "false"
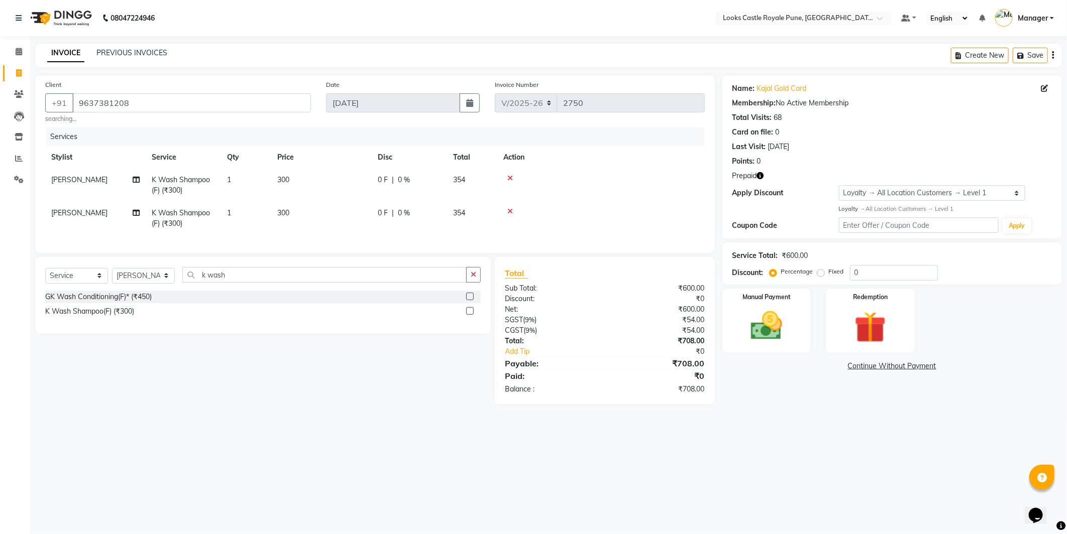
click at [314, 187] on td "300" at bounding box center [321, 185] width 100 height 33
select select "43059"
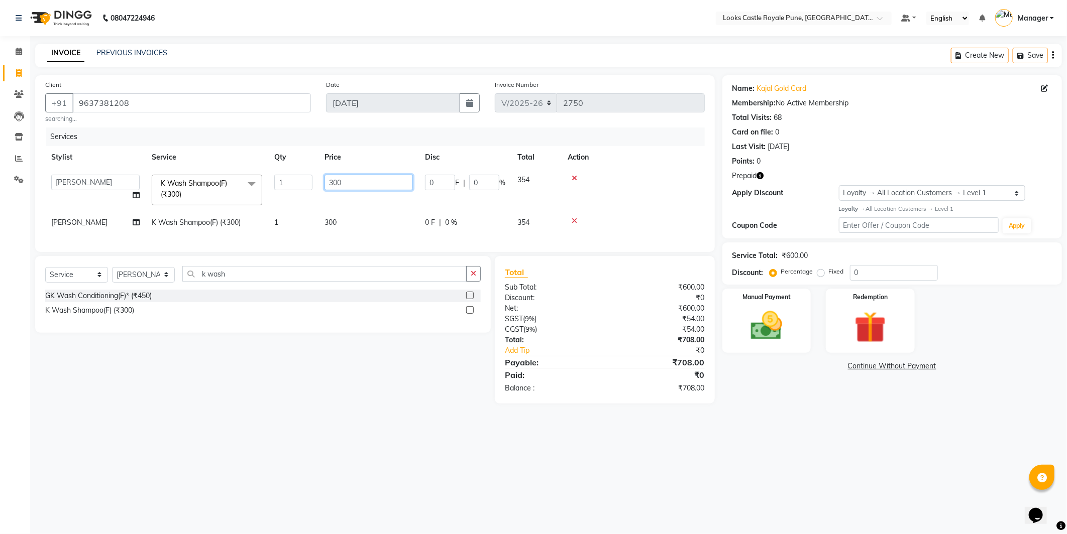
drag, startPoint x: 323, startPoint y: 184, endPoint x: 306, endPoint y: 173, distance: 20.2
click at [306, 173] on tr "Akshay [PERSON_NAME] [PERSON_NAME] [PERSON_NAME] Danish [PERSON_NAME] [PERSON_N…" at bounding box center [375, 190] width 660 height 43
type input "550"
click at [383, 230] on tr "[PERSON_NAME] K Wash Shampoo(F) (₹300) 1 300 0 F | 0 % 354" at bounding box center [375, 222] width 660 height 23
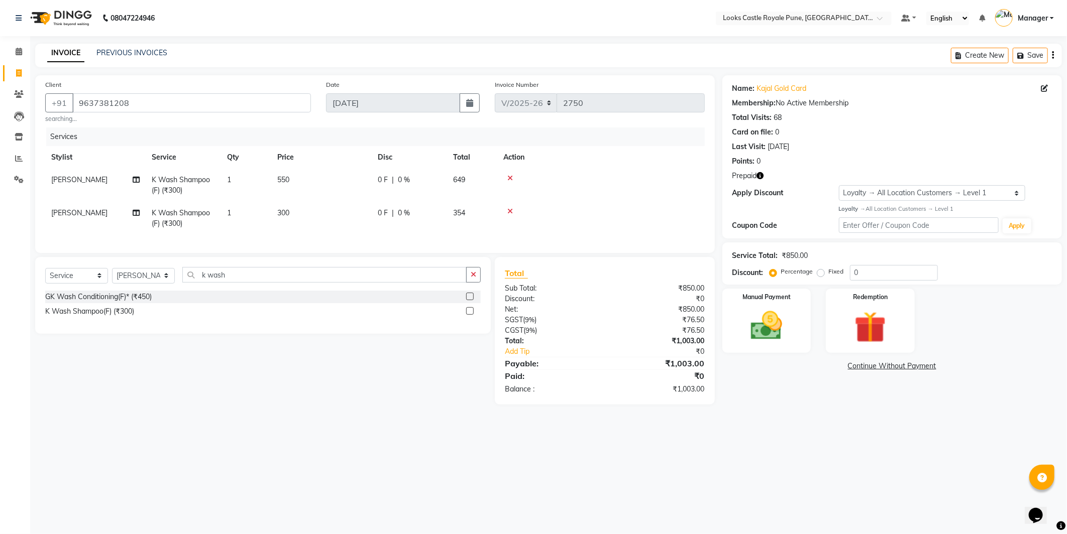
click at [344, 208] on td "300" at bounding box center [321, 218] width 100 height 33
select select "43059"
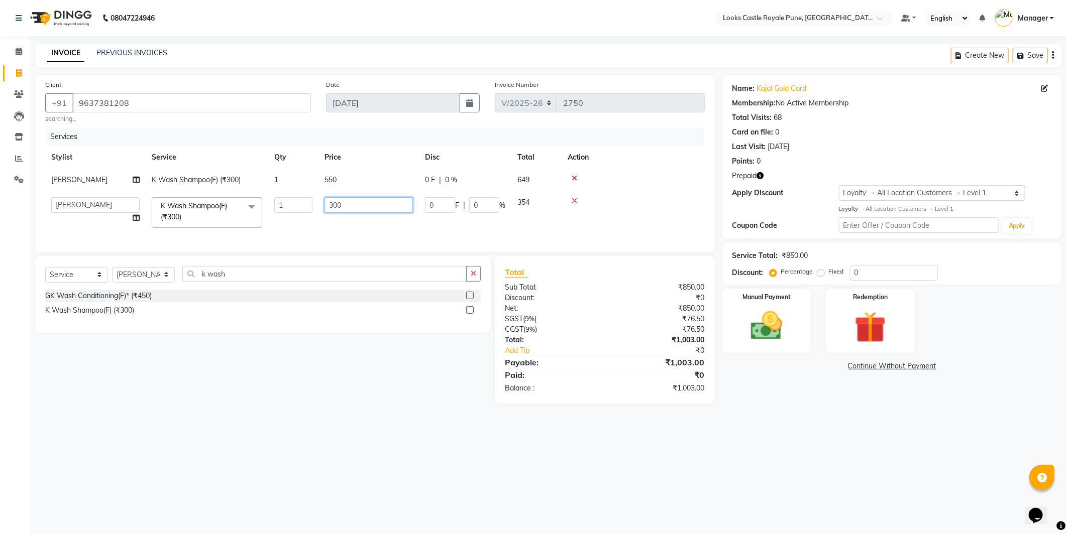
drag, startPoint x: 344, startPoint y: 208, endPoint x: 297, endPoint y: 225, distance: 49.1
click at [297, 225] on tr "Akshay [PERSON_NAME] [PERSON_NAME] [PERSON_NAME] Danish [PERSON_NAME] [PERSON_N…" at bounding box center [375, 212] width 660 height 43
type input "550"
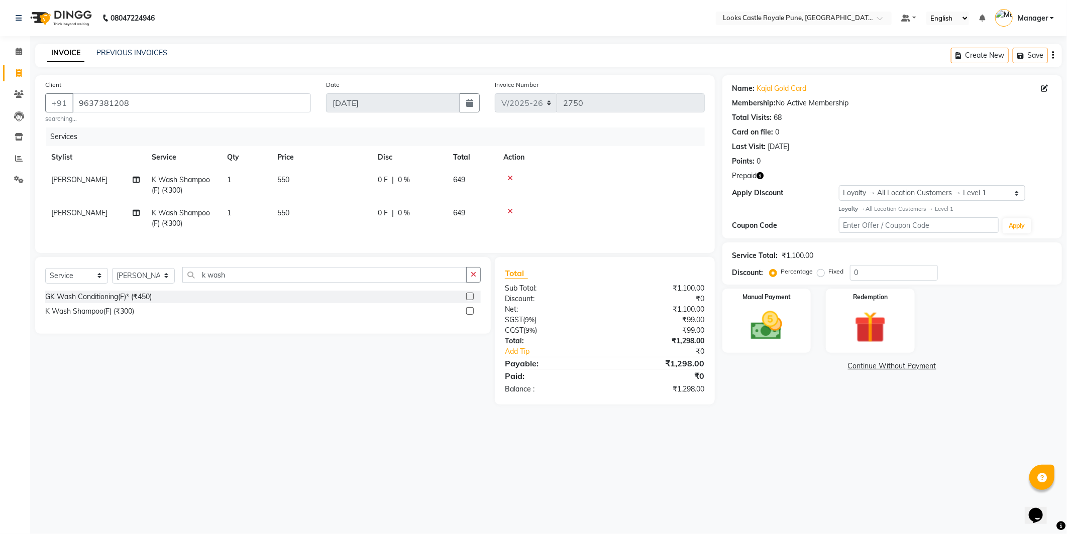
click at [654, 448] on div "08047224946 Select Location × Looks Castle Royale Pune, [GEOGRAPHIC_DATA], [GEO…" at bounding box center [533, 267] width 1067 height 534
click at [349, 174] on td "550" at bounding box center [321, 185] width 100 height 33
select select "43059"
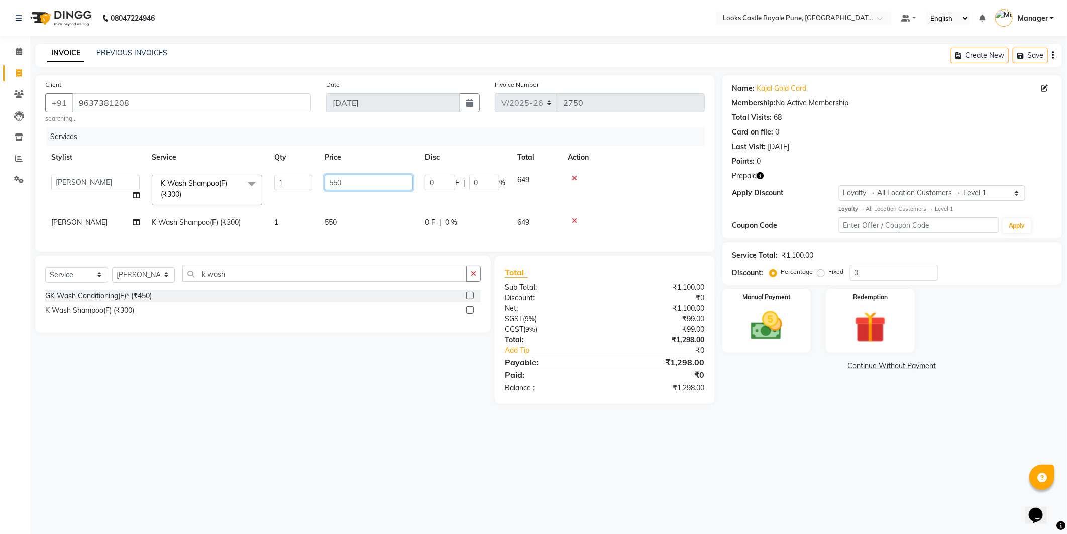
click at [364, 179] on input "550" at bounding box center [368, 183] width 88 height 16
type input "551"
click at [362, 227] on td "550" at bounding box center [368, 222] width 100 height 23
select select "43059"
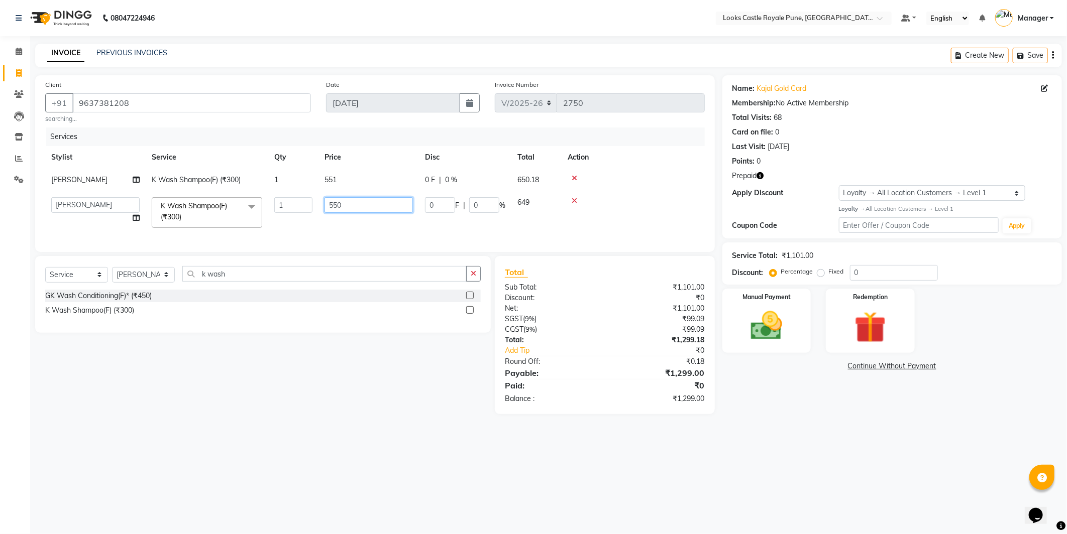
click at [358, 199] on input "550" at bounding box center [368, 205] width 88 height 16
type input "551"
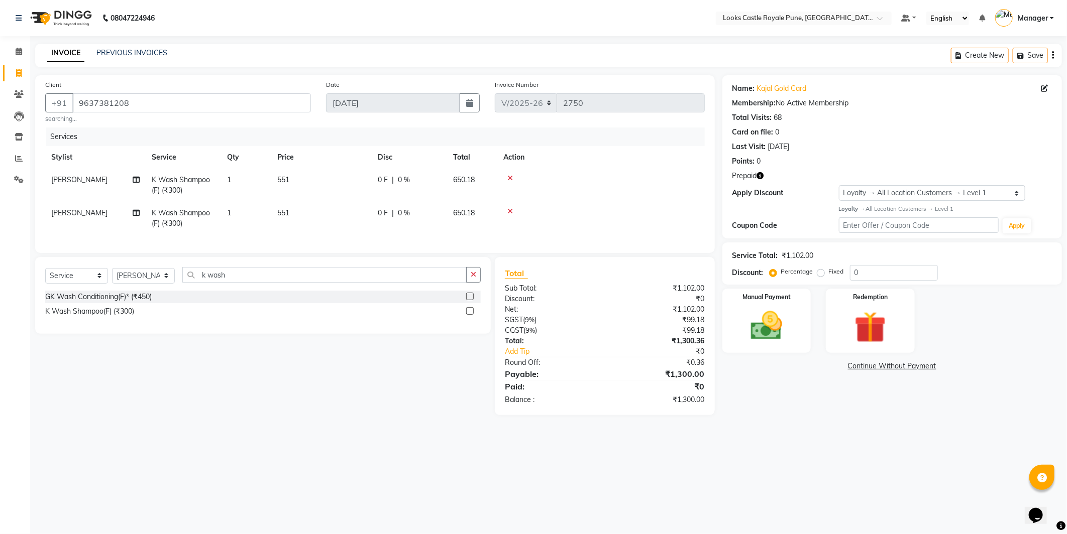
click at [726, 473] on div "08047224946 Select Location × Looks Castle Royale Pune, [GEOGRAPHIC_DATA], [GEO…" at bounding box center [533, 267] width 1067 height 534
click at [208, 283] on input "k wash" at bounding box center [324, 275] width 284 height 16
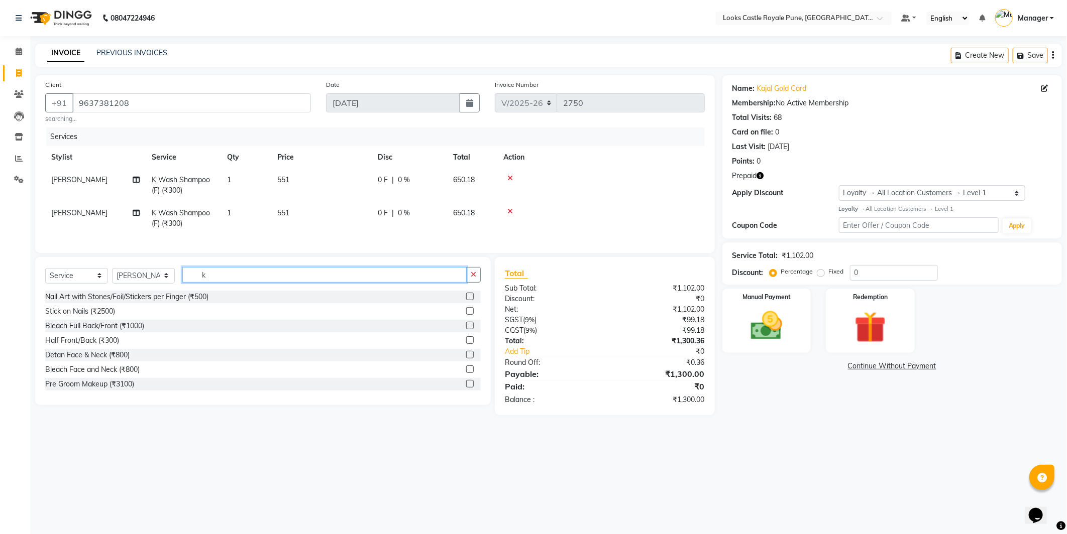
type input "k"
type input "under"
click at [91, 361] on div "Premium Wax~UnderArms (₹300)" at bounding box center [99, 355] width 109 height 11
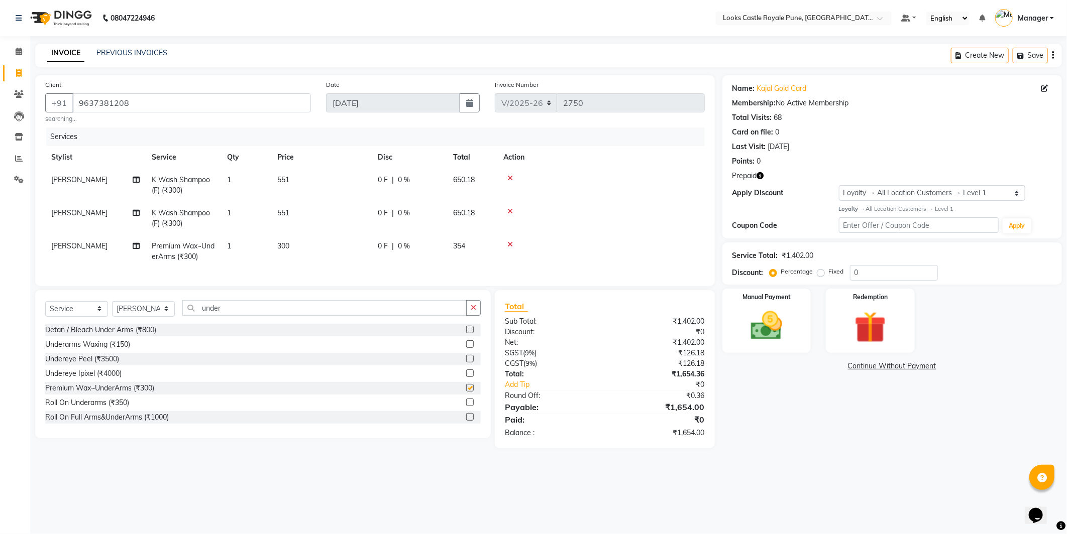
checkbox input "false"
click at [232, 316] on input "under" at bounding box center [324, 308] width 284 height 16
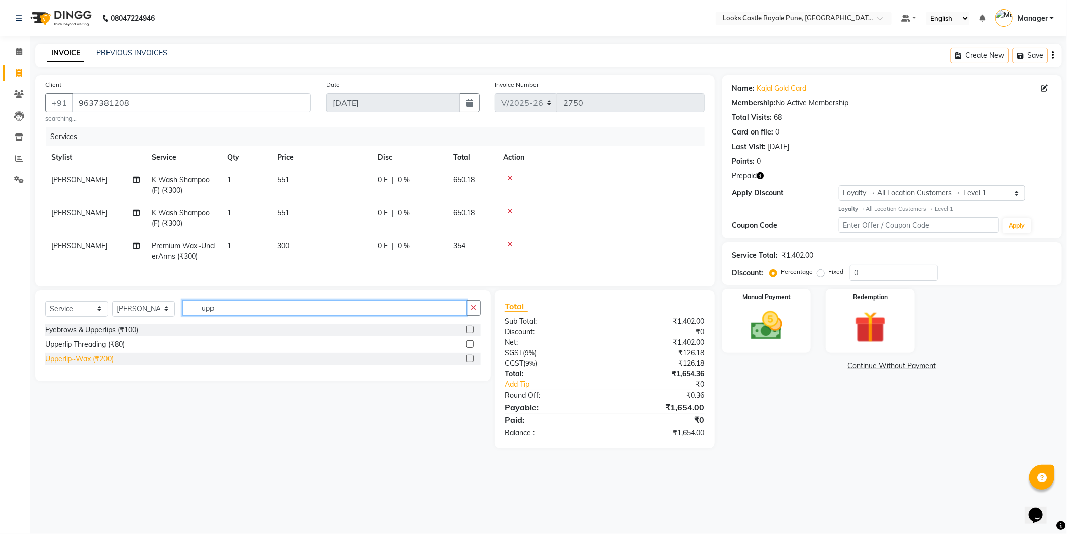
type input "upp"
click at [81, 365] on div "Upperlip~Wax (₹200)" at bounding box center [79, 359] width 68 height 11
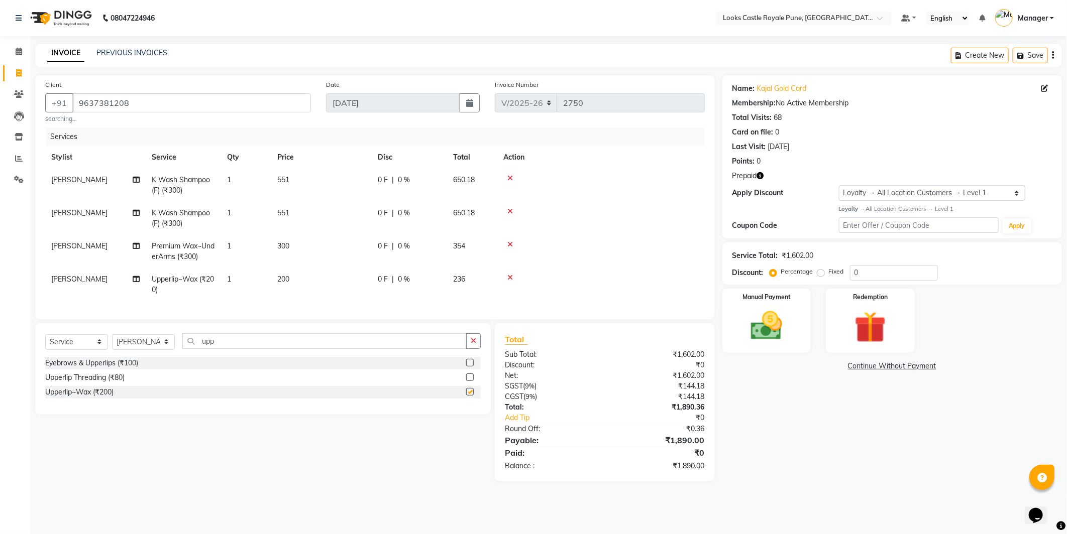
checkbox input "false"
click at [258, 345] on input "upp" at bounding box center [324, 342] width 284 height 16
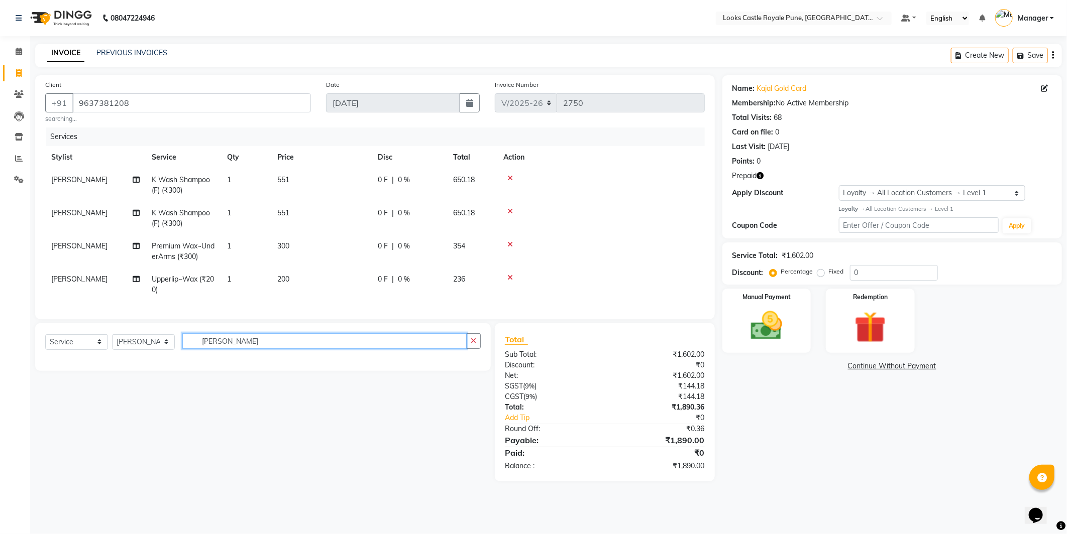
click at [258, 345] on input "[PERSON_NAME]" at bounding box center [324, 342] width 284 height 16
type input "fore"
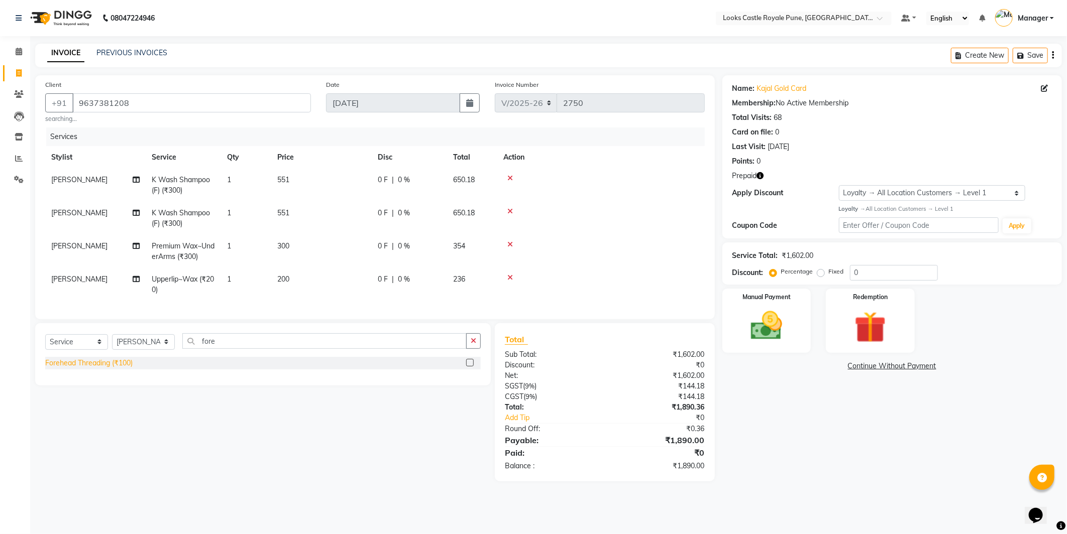
click at [99, 369] on div "Forehead Threading (₹100)" at bounding box center [88, 363] width 87 height 11
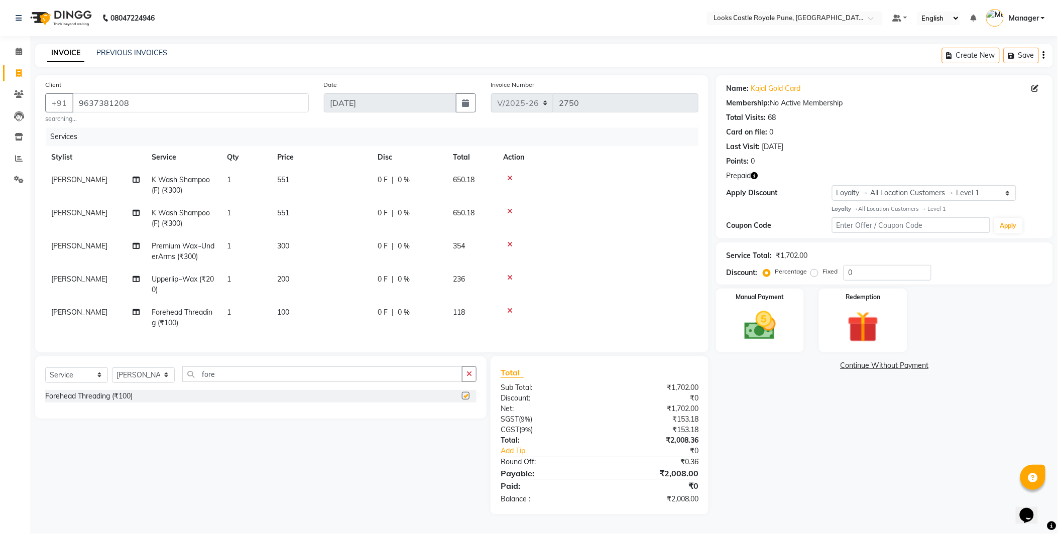
checkbox input "false"
click at [211, 380] on input "fore" at bounding box center [322, 375] width 280 height 16
type input "nose"
click at [75, 402] on div "Nose Wax (₹200)" at bounding box center [73, 396] width 56 height 11
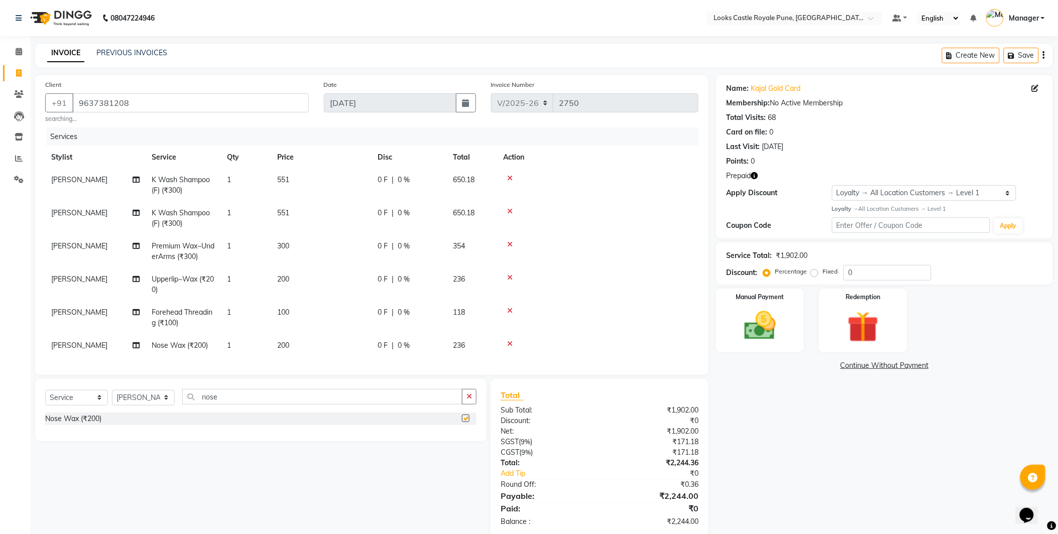
checkbox input "false"
click at [246, 403] on input "nose" at bounding box center [322, 397] width 280 height 16
type input "side"
click at [77, 439] on div "Side Lock Wax(Each) (₹150)" at bounding box center [90, 433] width 90 height 11
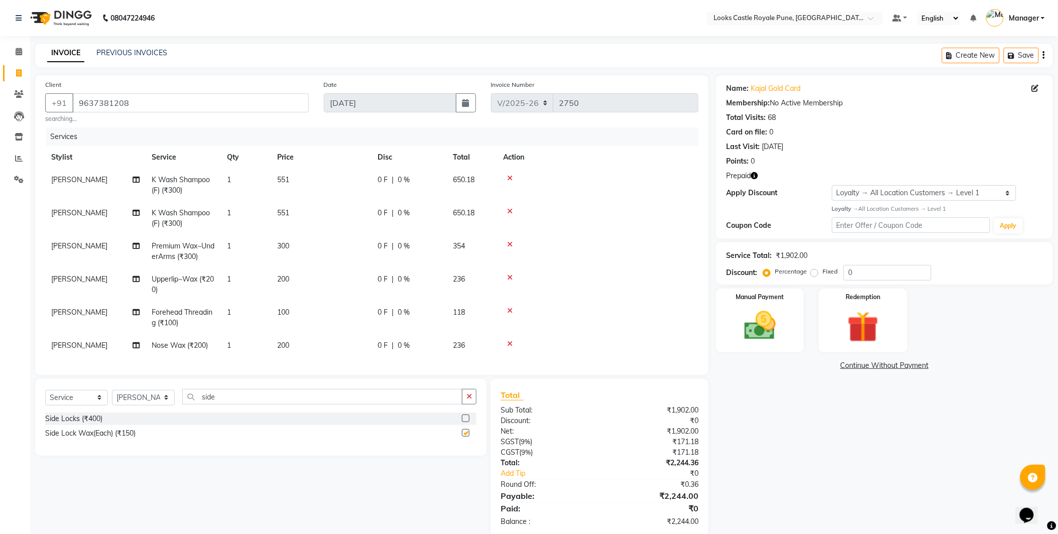
checkbox input "false"
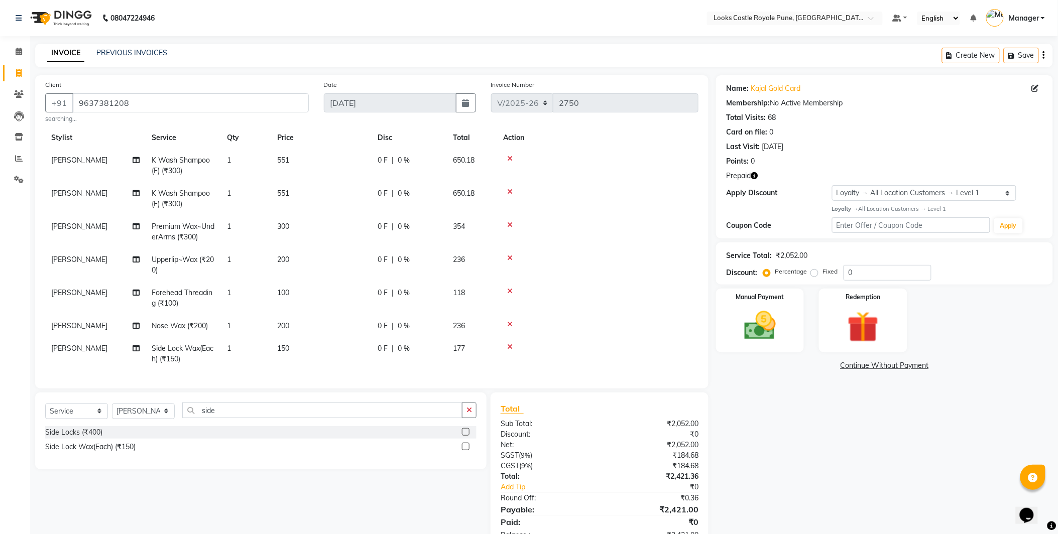
scroll to position [28, 0]
click at [251, 345] on td "1" at bounding box center [246, 354] width 50 height 33
select select "43059"
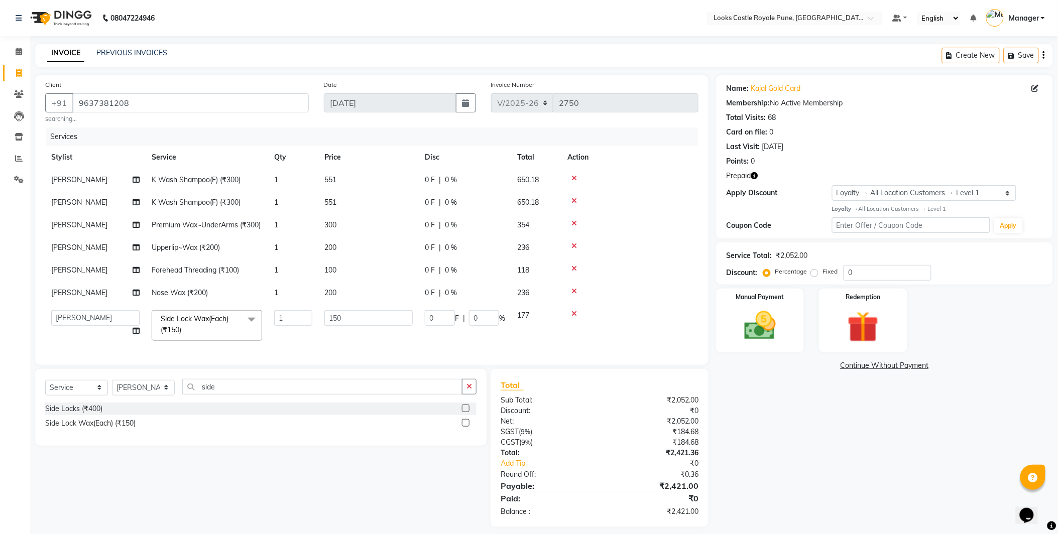
scroll to position [0, 0]
drag, startPoint x: 285, startPoint y: 327, endPoint x: 241, endPoint y: 345, distance: 47.8
click at [241, 345] on tr "Akshay [PERSON_NAME] [PERSON_NAME] [PERSON_NAME] Danish [PERSON_NAME] [PERSON_N…" at bounding box center [371, 325] width 653 height 43
type input "2"
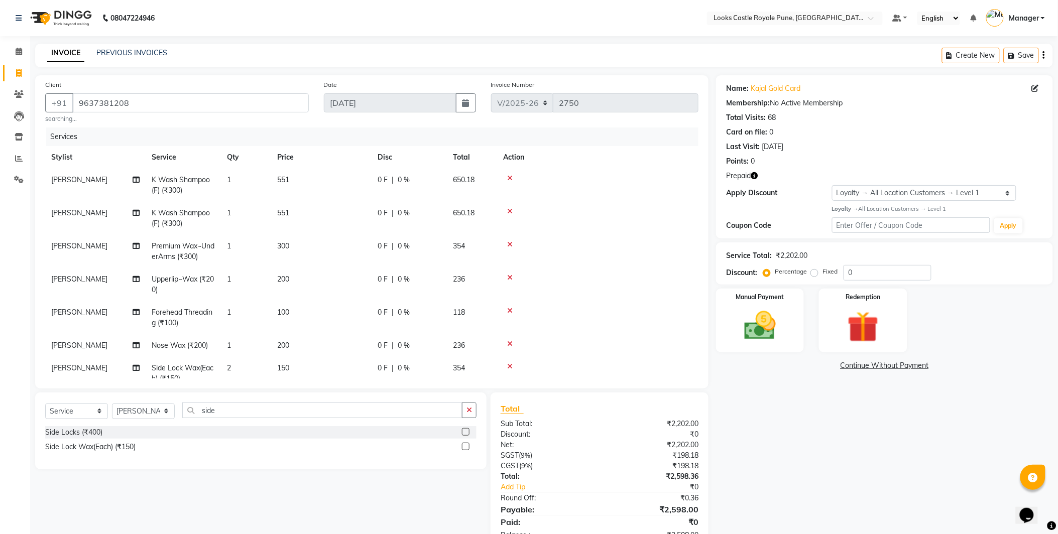
click at [350, 335] on td "200" at bounding box center [321, 346] width 100 height 23
select select "43059"
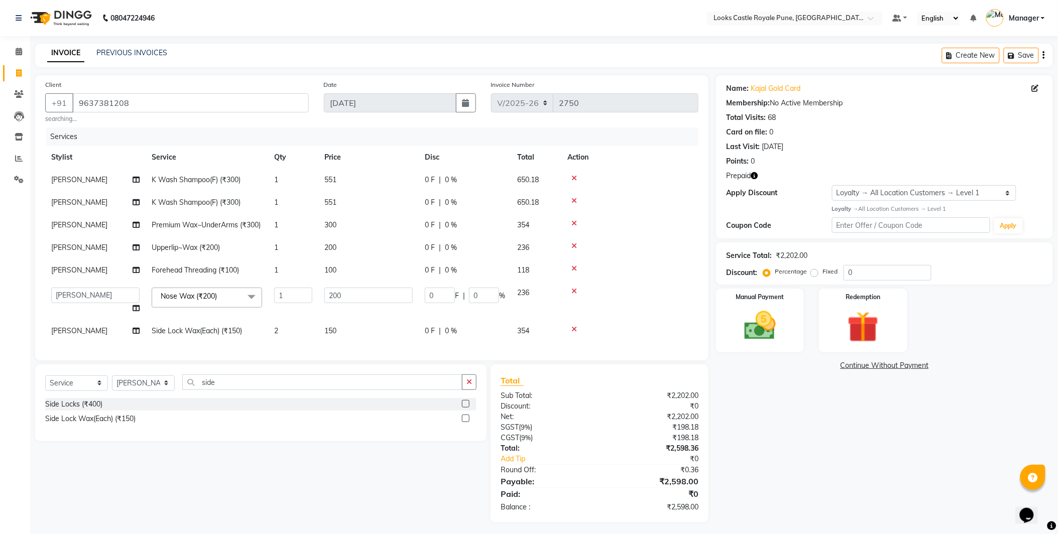
click at [343, 343] on td "150" at bounding box center [368, 331] width 100 height 23
select select "43059"
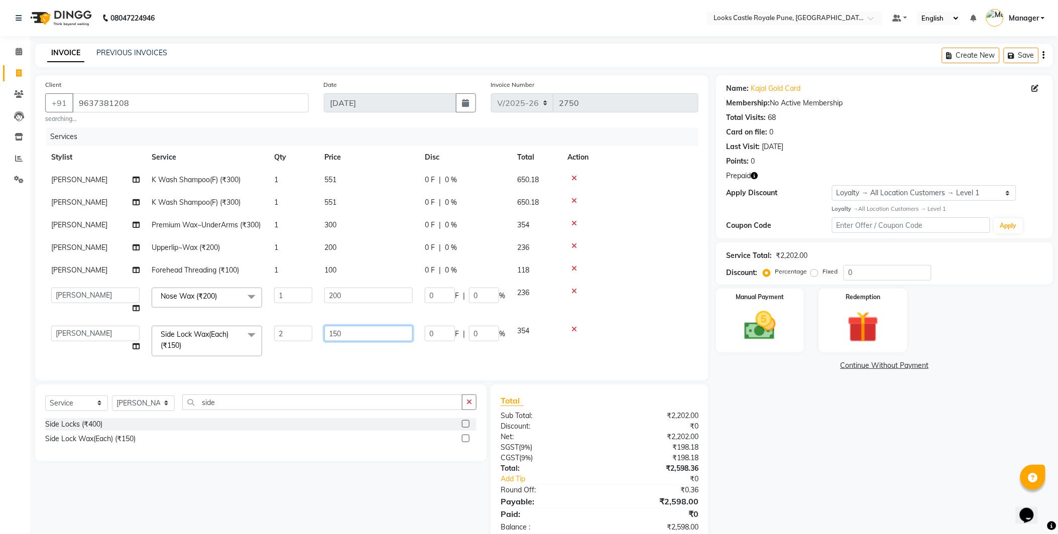
click at [343, 342] on input "150" at bounding box center [368, 334] width 88 height 16
type input "160"
click at [352, 303] on input "200" at bounding box center [368, 296] width 88 height 16
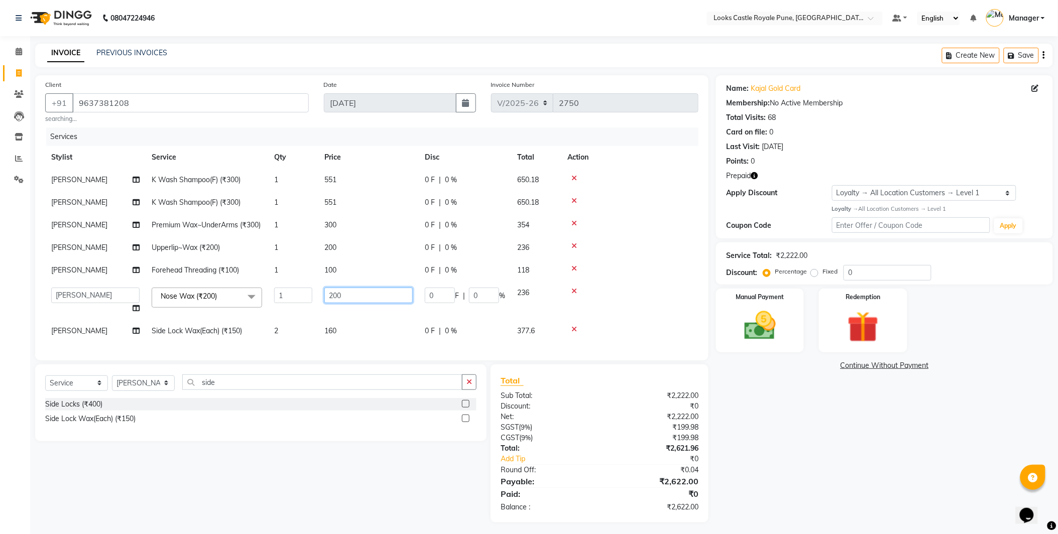
click at [352, 303] on input "200" at bounding box center [368, 296] width 88 height 16
click at [330, 283] on tbody "[PERSON_NAME] K Wash Shampoo(F) (₹300) 1 551 0 F | 0 % 650.18 [PERSON_NAME] K W…" at bounding box center [371, 256] width 653 height 174
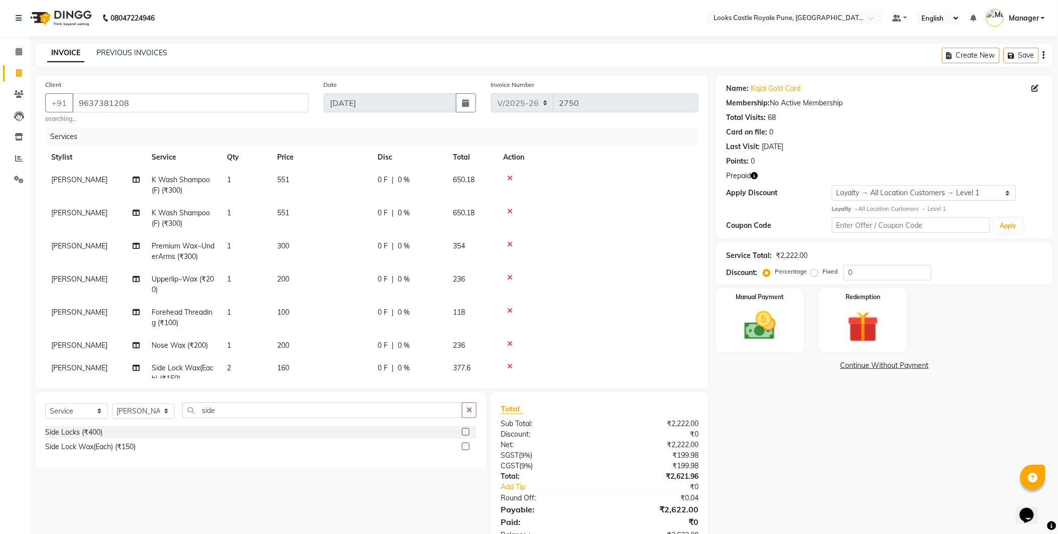
click at [330, 283] on td "200" at bounding box center [321, 284] width 100 height 33
select select "43059"
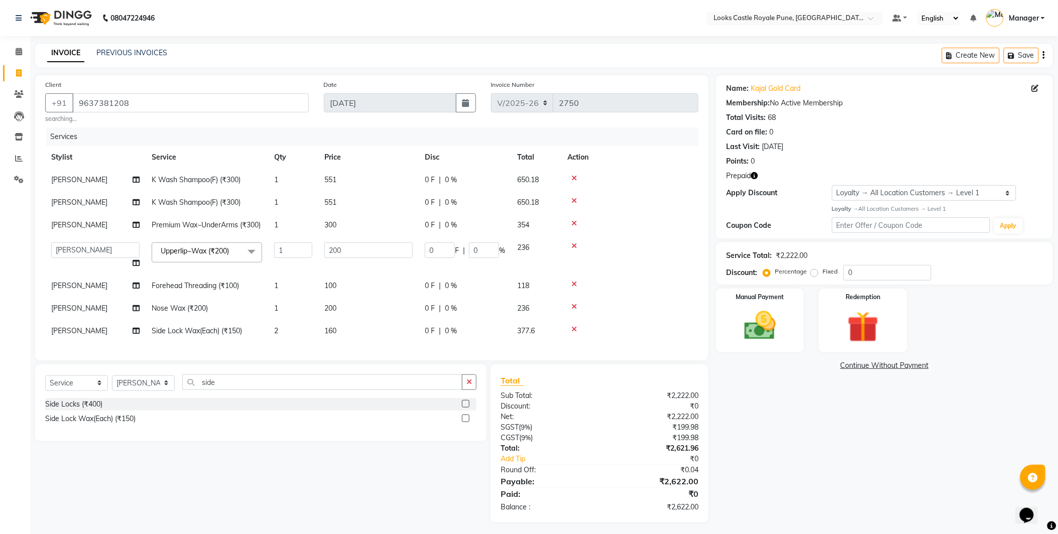
click at [335, 290] on span "100" at bounding box center [330, 285] width 12 height 9
select select "43059"
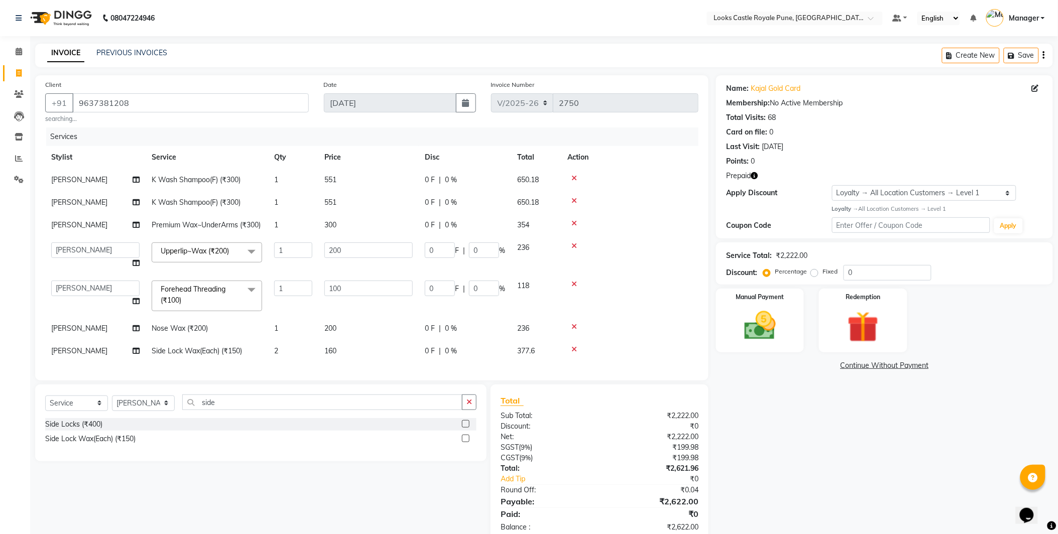
click at [335, 296] on input "100" at bounding box center [368, 289] width 88 height 16
type input "9"
type input "160"
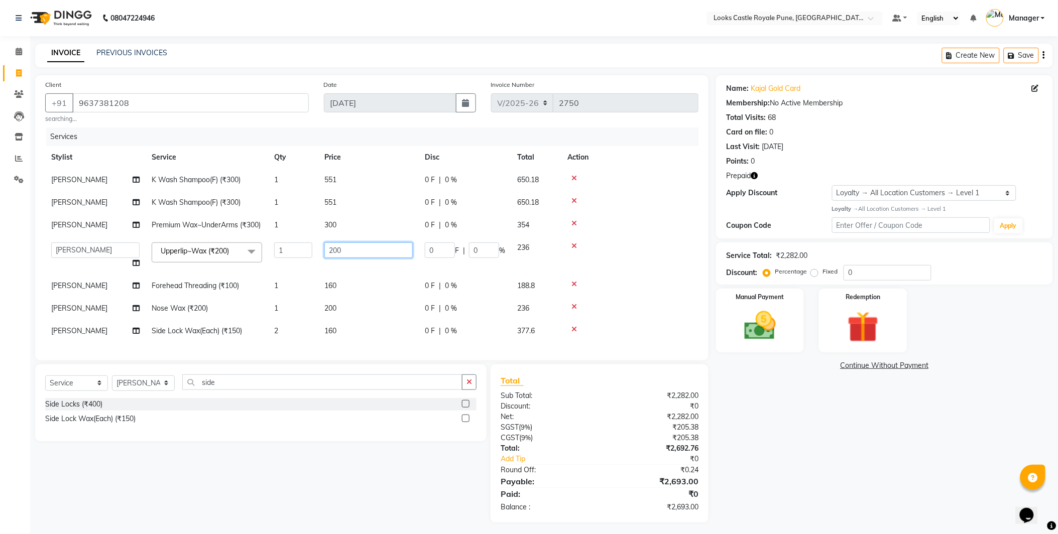
click at [353, 258] on input "200" at bounding box center [368, 251] width 88 height 16
type input "160"
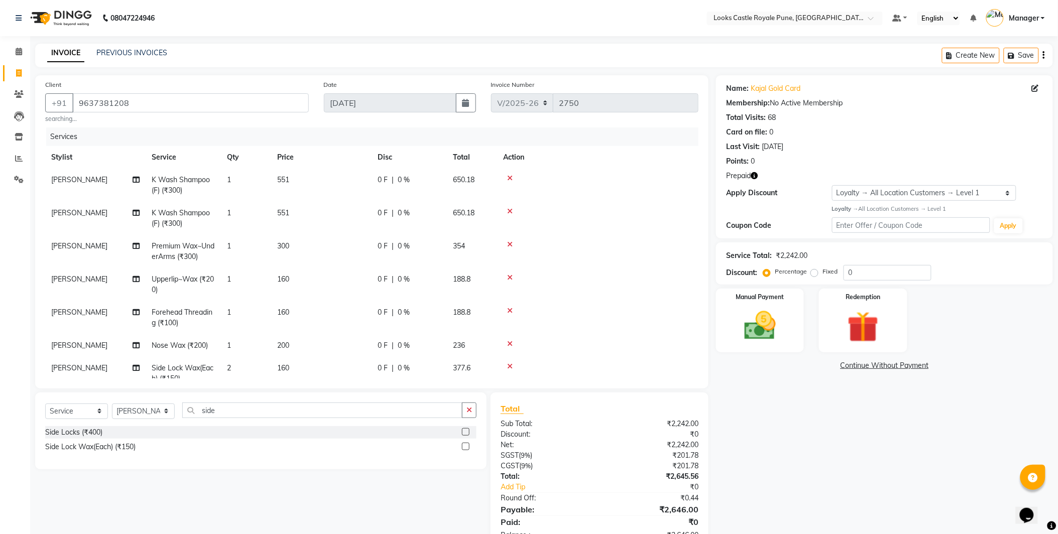
click at [367, 233] on tbody "[PERSON_NAME] K Wash Shampoo(F) (₹300) 1 551 0 F | 0 % 650.18 [PERSON_NAME] K W…" at bounding box center [371, 280] width 653 height 222
click at [367, 233] on td "551" at bounding box center [321, 218] width 100 height 33
select select "43059"
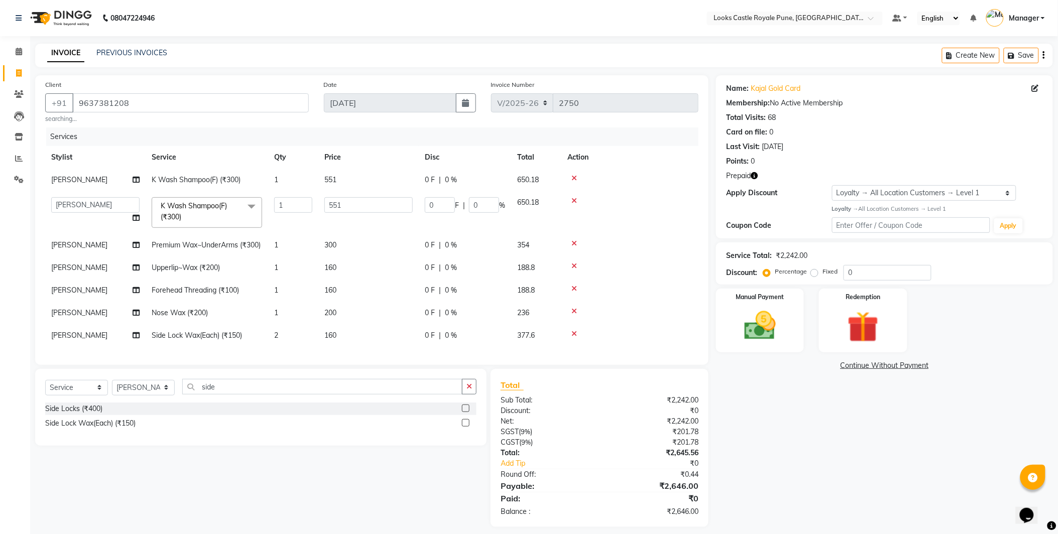
click at [348, 251] on td "300" at bounding box center [368, 245] width 100 height 23
select select "43059"
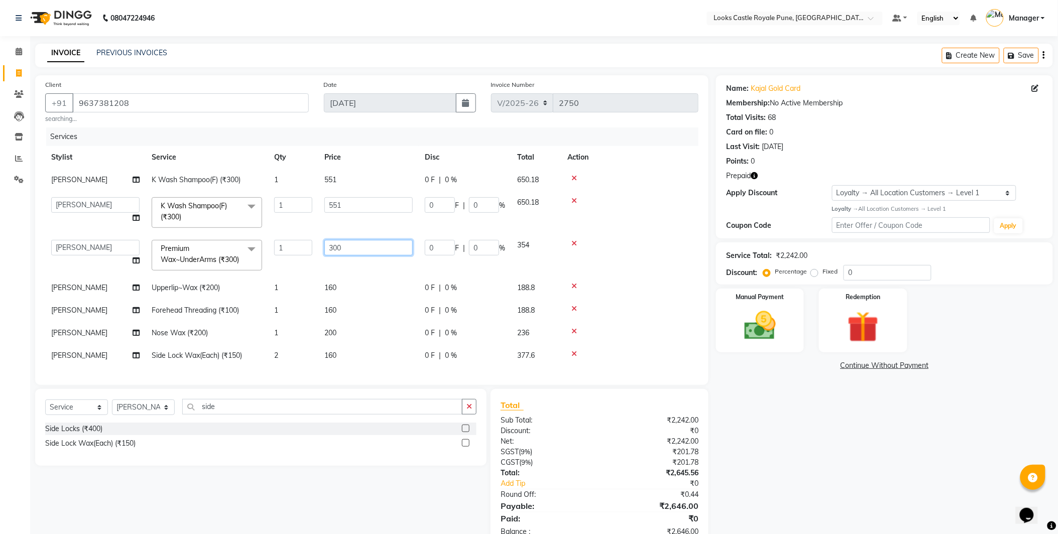
click at [348, 251] on input "300" at bounding box center [368, 248] width 88 height 16
type input "350"
click at [835, 439] on div "Name: Kajal Gold Card Membership: No Active Membership Total Visits: 68 Card on…" at bounding box center [888, 311] width 345 height 472
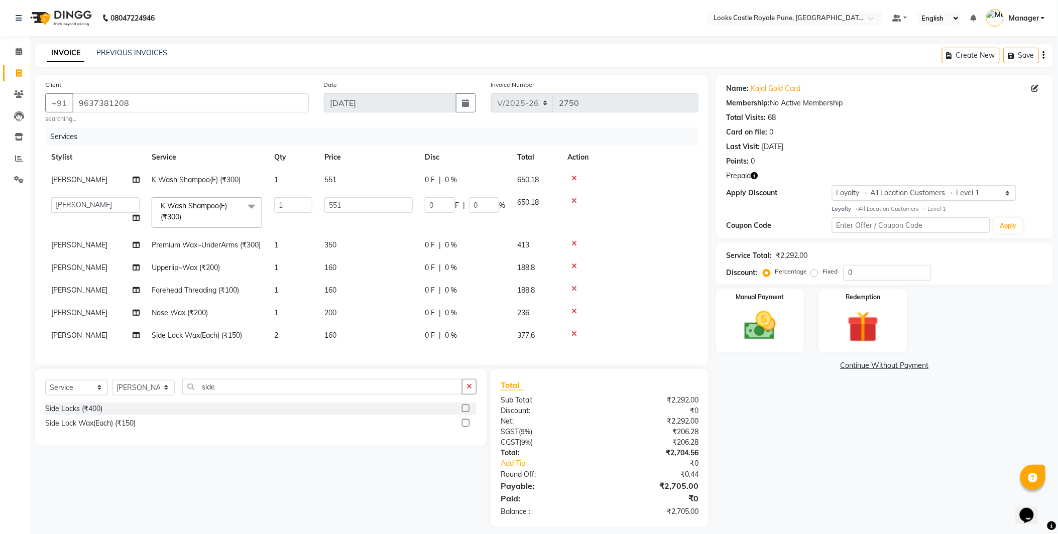
click at [374, 179] on td "551" at bounding box center [368, 180] width 100 height 23
select select "43059"
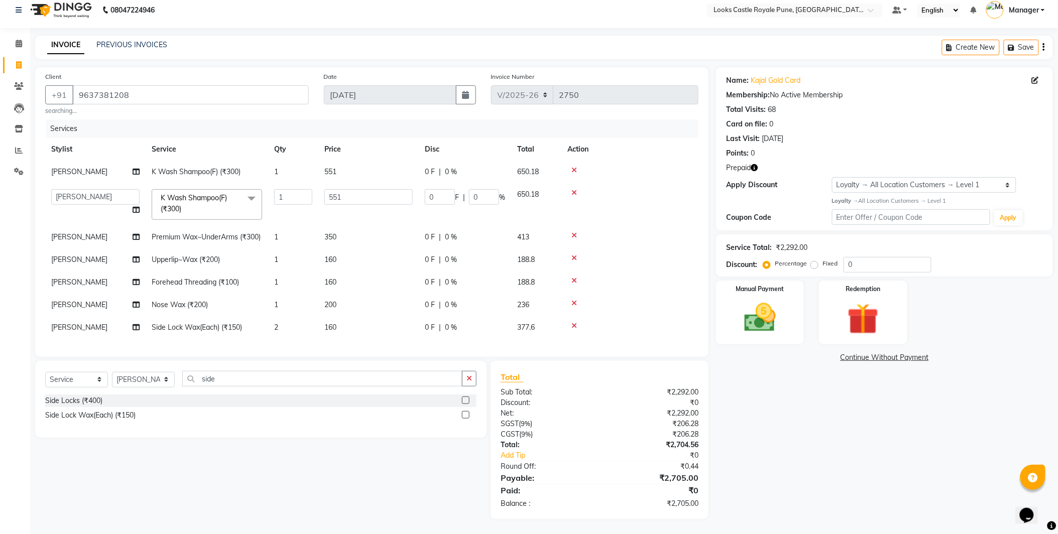
scroll to position [19, 0]
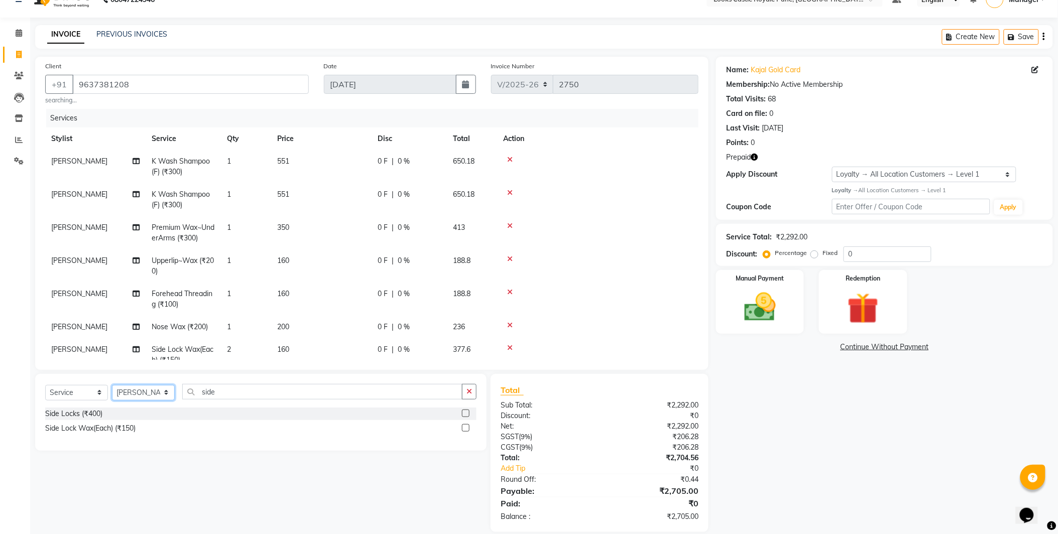
click at [156, 388] on select "Select Stylist Akshay [PERSON_NAME] [PERSON_NAME] [PERSON_NAME] Danish [PERSON_…" at bounding box center [143, 393] width 63 height 16
select select "43056"
click at [112, 385] on select "Select Stylist Akshay [PERSON_NAME] [PERSON_NAME] [PERSON_NAME] Danish [PERSON_…" at bounding box center [143, 393] width 63 height 16
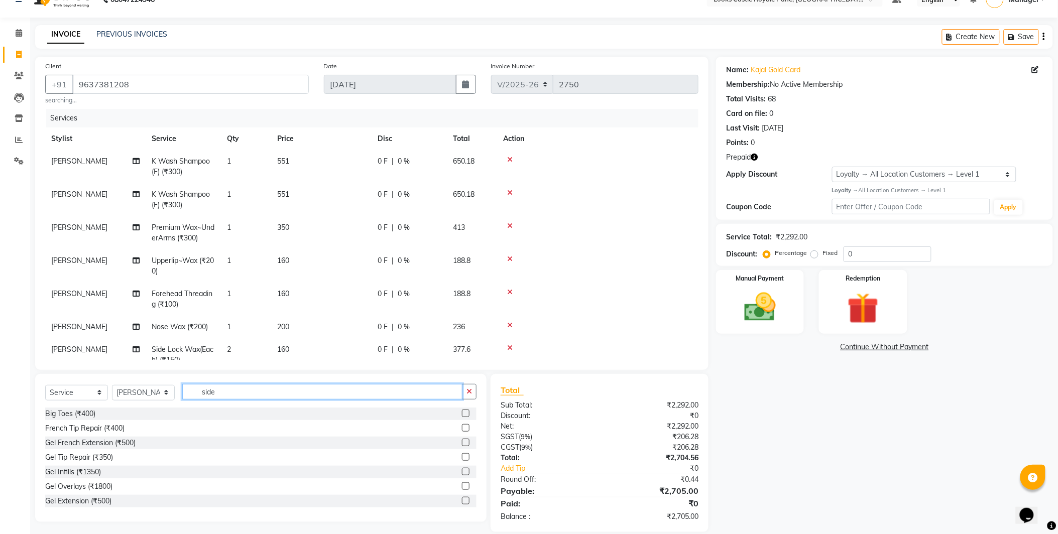
click at [239, 396] on input "side" at bounding box center [322, 392] width 280 height 16
type input "cut"
click at [84, 432] on div "Stylist Cut(M) (₹700)" at bounding box center [78, 428] width 66 height 11
checkbox input "false"
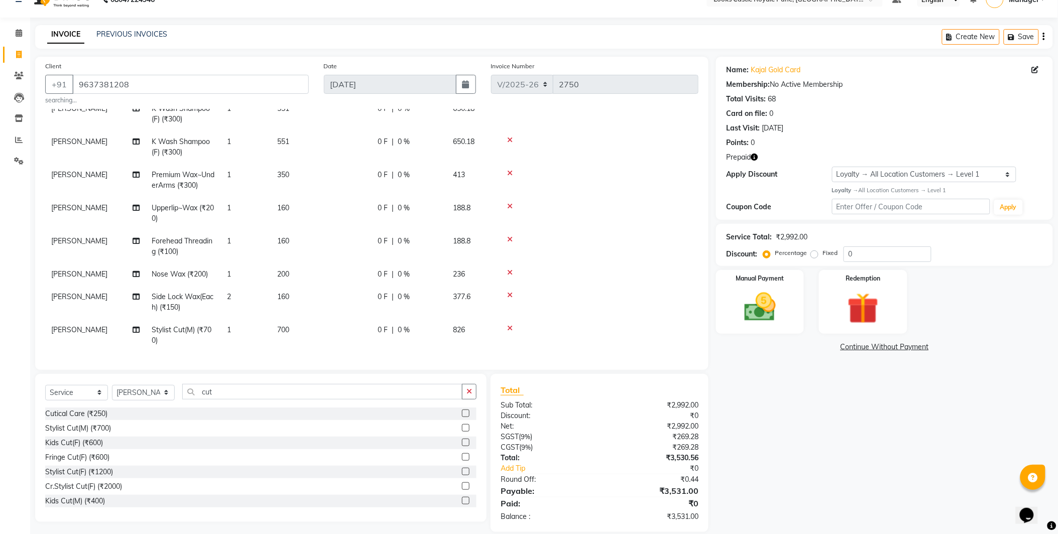
click at [321, 327] on td "700" at bounding box center [321, 335] width 100 height 33
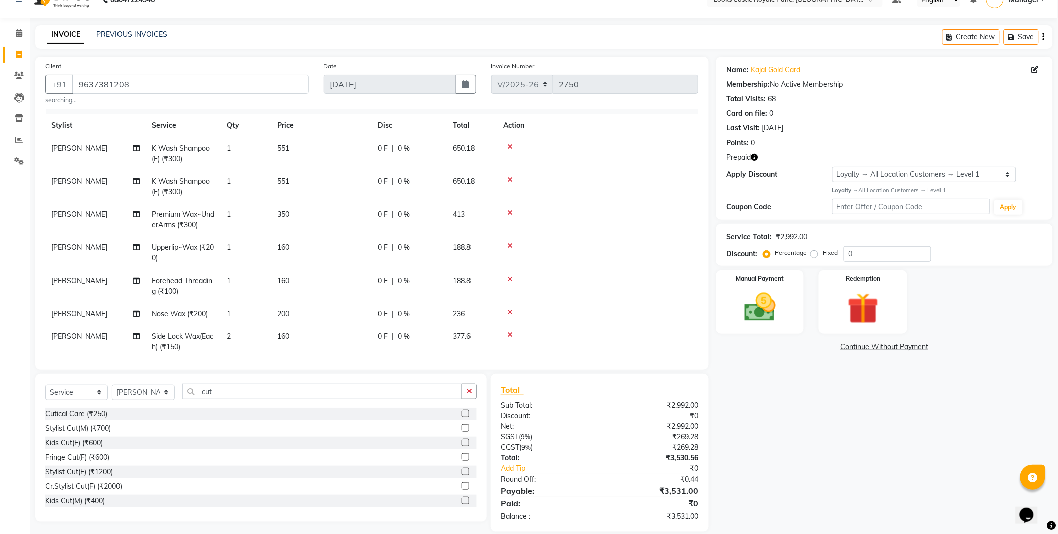
select select "43056"
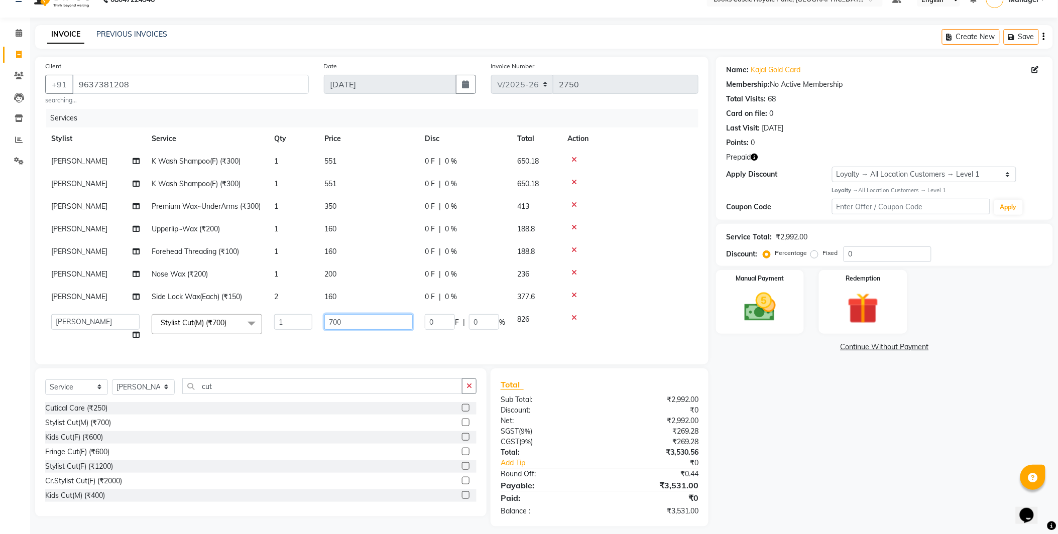
click at [329, 322] on input "700" at bounding box center [368, 322] width 88 height 16
type input "3"
type input "636"
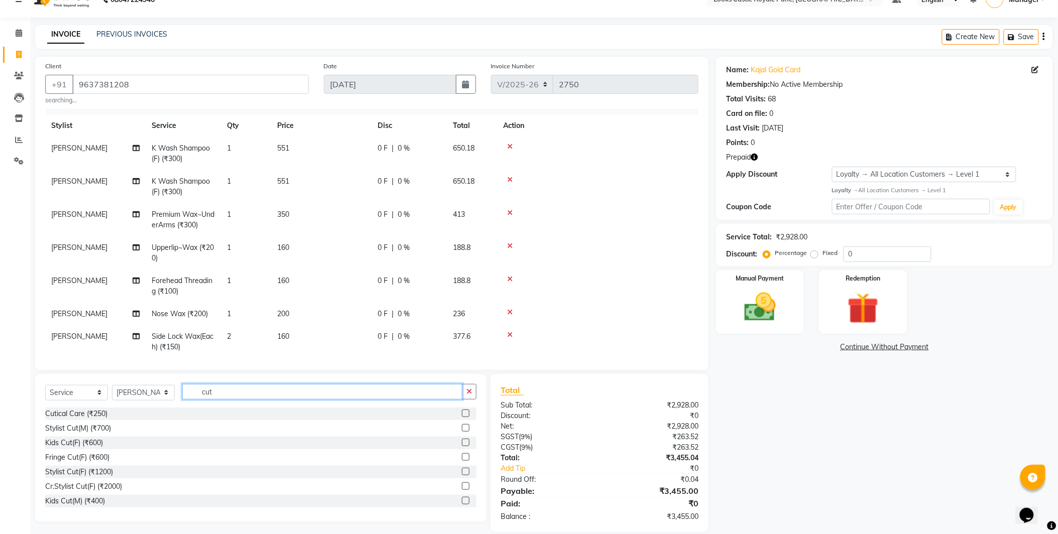
click at [259, 396] on input "cut" at bounding box center [322, 392] width 280 height 16
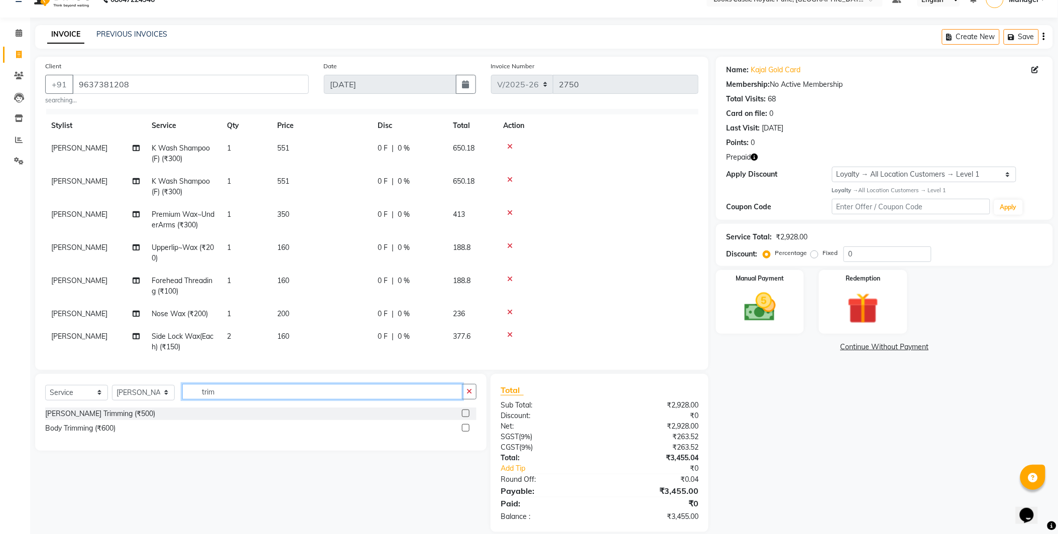
type input "trim"
click at [73, 419] on div "[PERSON_NAME] Trimming (₹500)" at bounding box center [260, 414] width 431 height 13
click at [91, 412] on div "[PERSON_NAME] Trimming (₹500)" at bounding box center [100, 414] width 110 height 11
checkbox input "false"
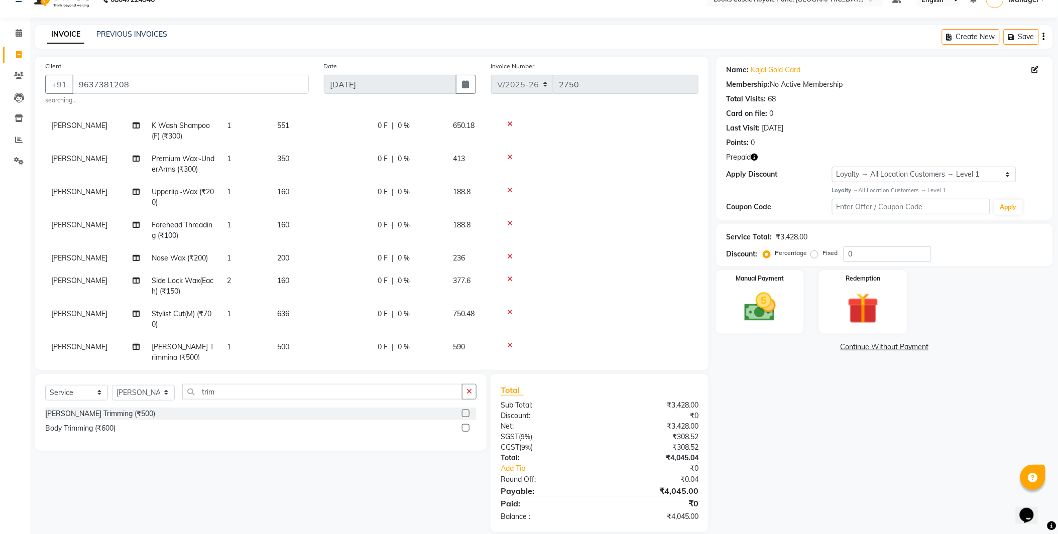
scroll to position [94, 0]
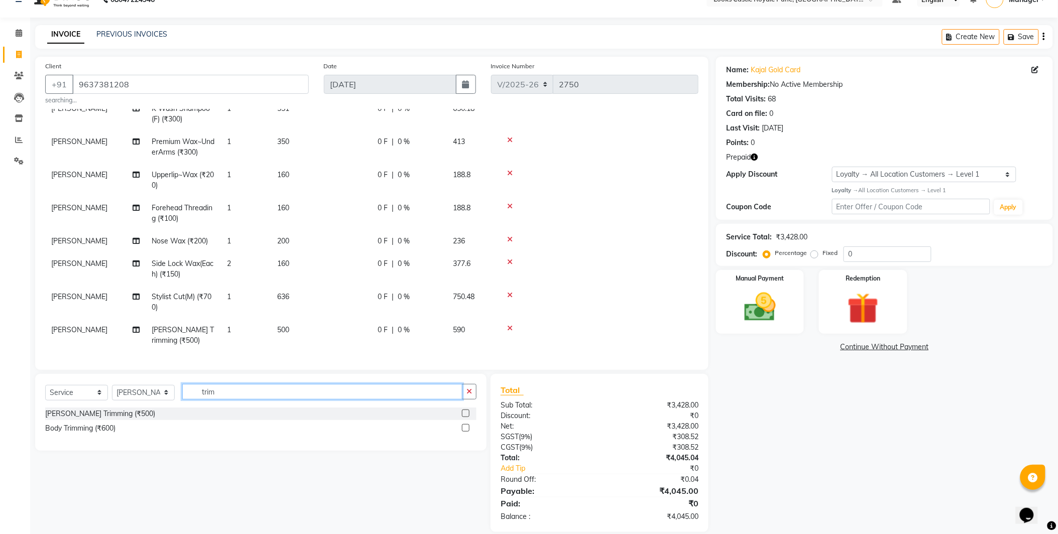
click at [248, 395] on input "trim" at bounding box center [322, 392] width 280 height 16
click at [72, 289] on td "[PERSON_NAME]" at bounding box center [95, 302] width 100 height 33
select select "43056"
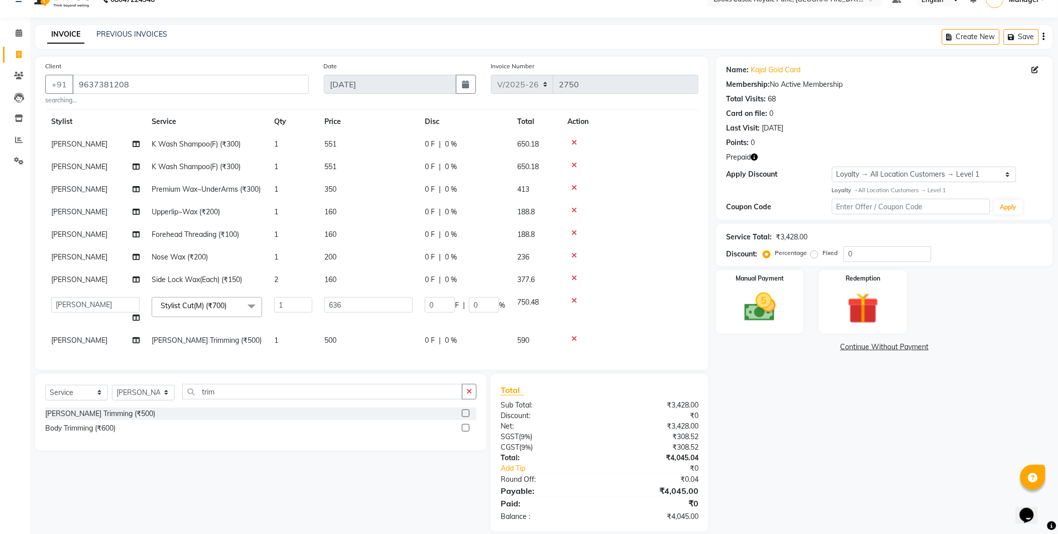
scroll to position [36, 0]
click at [72, 297] on select "Akshay [PERSON_NAME] [PERSON_NAME] [PERSON_NAME] Danish [PERSON_NAME] [PERSON_N…" at bounding box center [95, 305] width 88 height 16
select select "43054"
click at [74, 335] on td "[PERSON_NAME]" at bounding box center [95, 341] width 100 height 23
select select "43056"
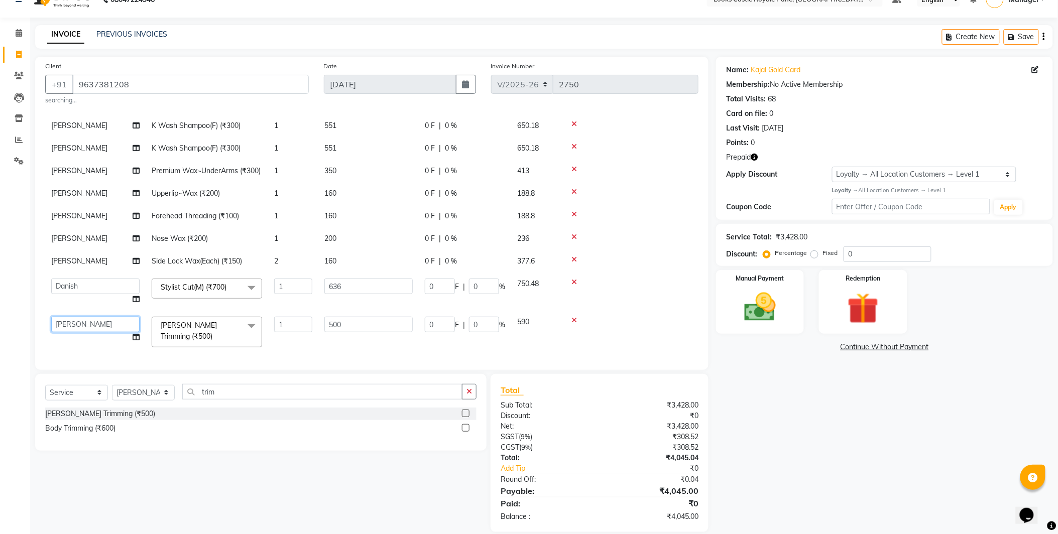
click at [74, 333] on select "Akshay [PERSON_NAME] [PERSON_NAME] [PERSON_NAME] Danish [PERSON_NAME] [PERSON_N…" at bounding box center [95, 325] width 88 height 16
select select "43054"
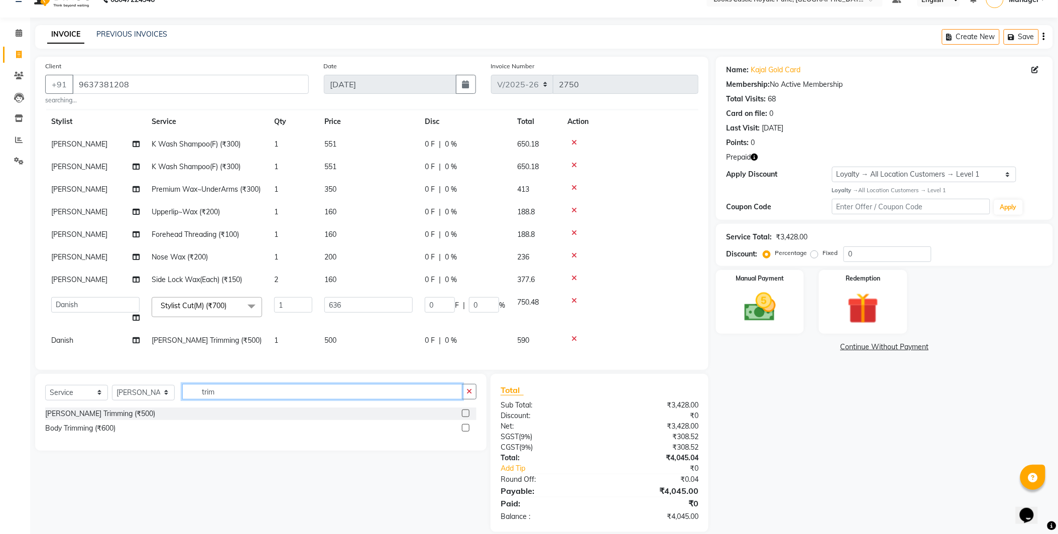
click at [264, 393] on input "trim" at bounding box center [322, 392] width 280 height 16
click at [572, 297] on icon at bounding box center [575, 300] width 6 height 7
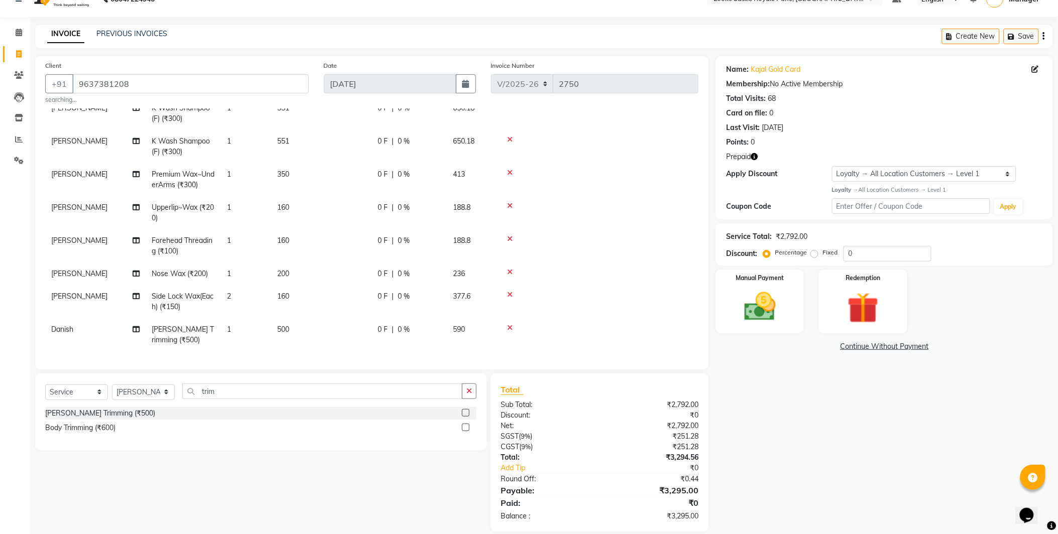
scroll to position [32, 0]
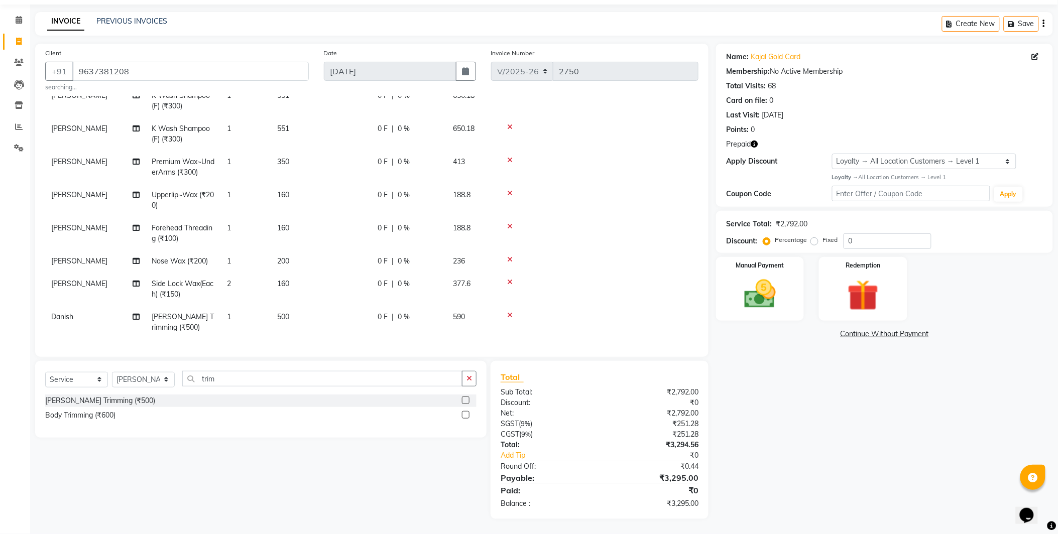
click at [268, 365] on div "Select Service Product Membership Package Voucher Prepaid Gift Card Select Styl…" at bounding box center [261, 399] width 452 height 77
click at [138, 385] on select "Select Stylist Akshay [PERSON_NAME] [PERSON_NAME] [PERSON_NAME] Danish [PERSON_…" at bounding box center [143, 380] width 63 height 16
select select "43054"
click at [112, 372] on select "Select Stylist Akshay [PERSON_NAME] [PERSON_NAME] [PERSON_NAME] Danish [PERSON_…" at bounding box center [143, 380] width 63 height 16
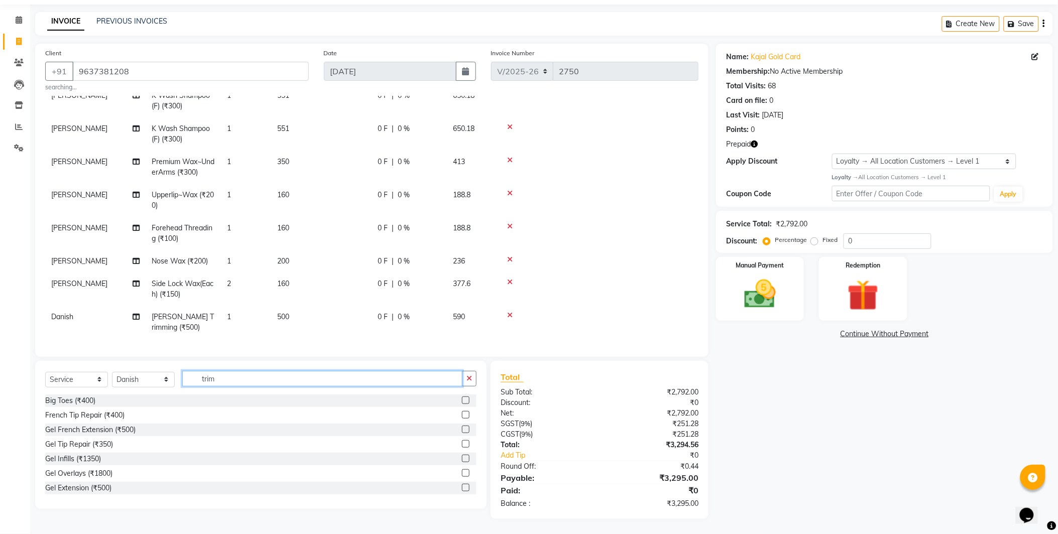
click at [215, 378] on input "trim" at bounding box center [322, 379] width 280 height 16
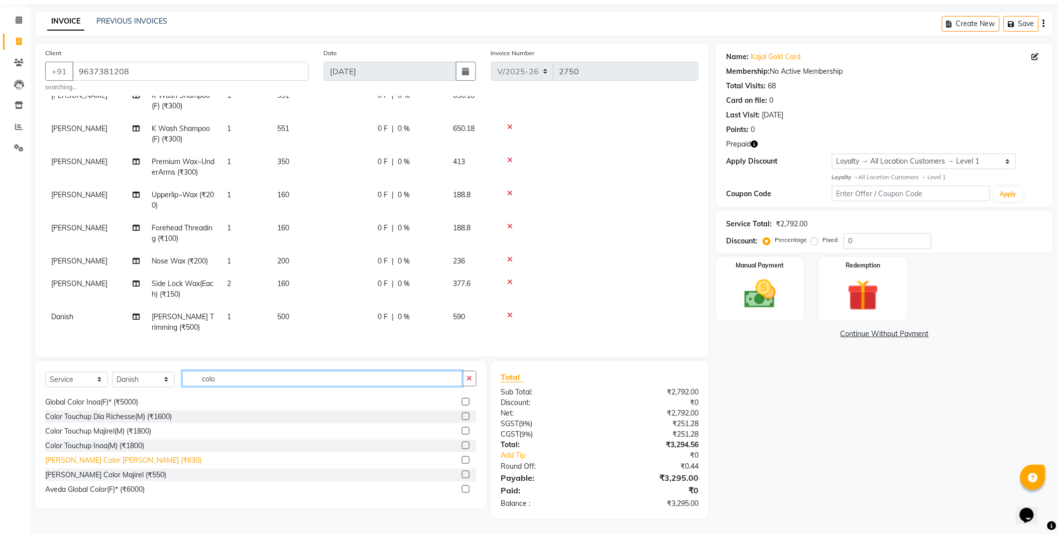
scroll to position [45, 0]
type input "colo"
click at [107, 455] on div "[PERSON_NAME] Color [PERSON_NAME] (₹630)" at bounding box center [123, 458] width 156 height 11
checkbox input "false"
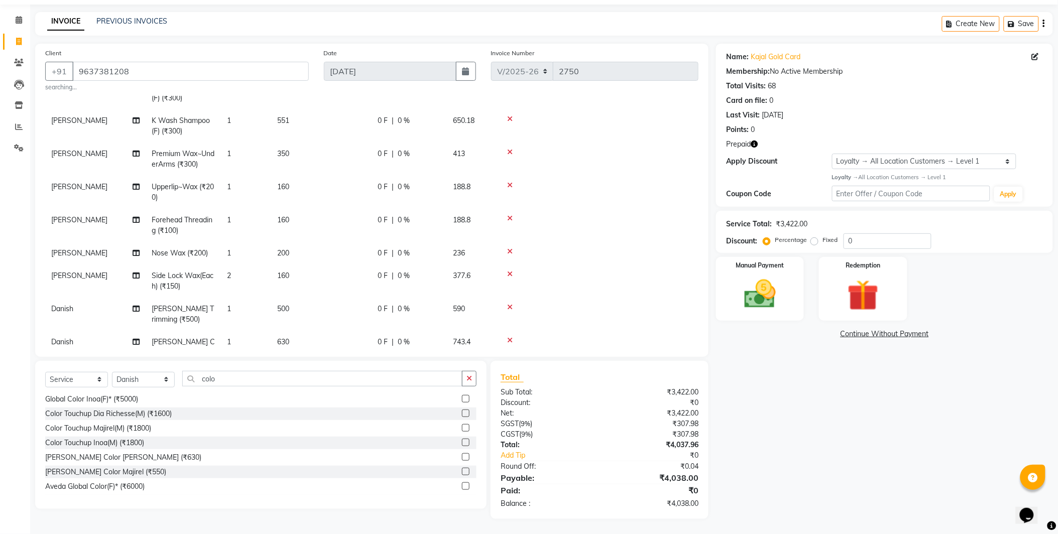
scroll to position [94, 0]
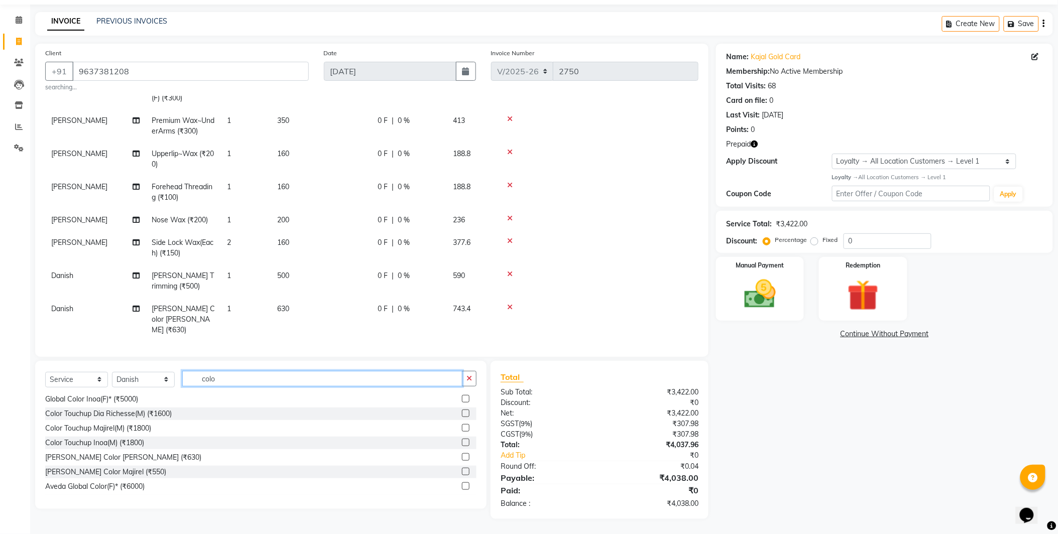
click at [244, 386] on input "colo" at bounding box center [322, 379] width 280 height 16
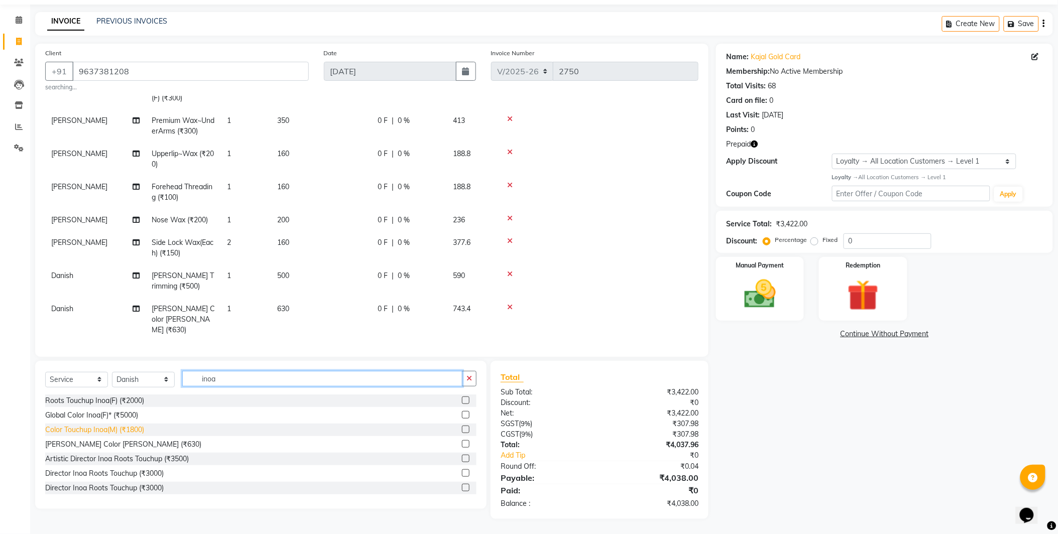
type input "inoa"
click at [97, 430] on div "Color Touchup Inoa(M) (₹1800)" at bounding box center [94, 430] width 99 height 11
checkbox input "false"
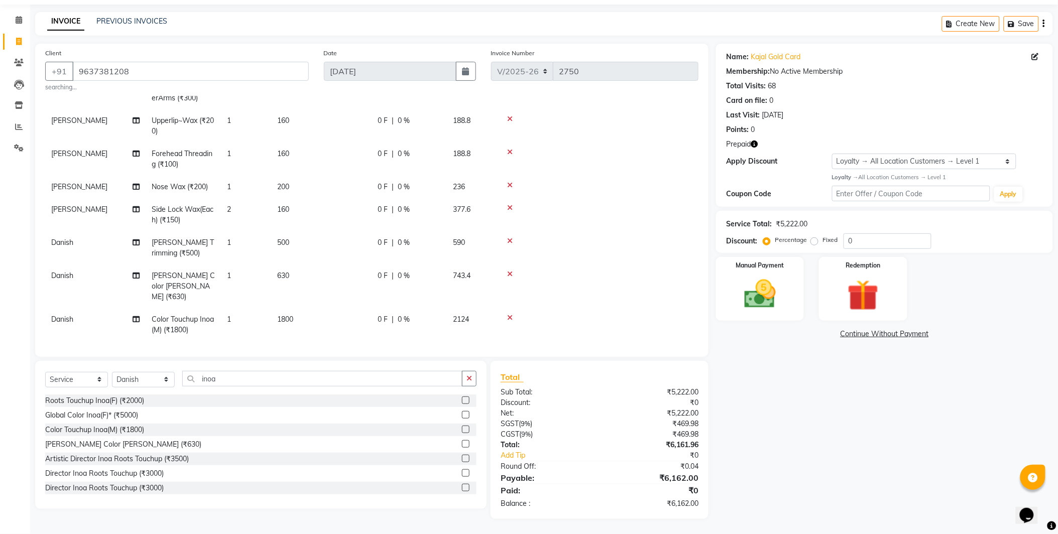
click at [345, 318] on td "1800" at bounding box center [321, 324] width 100 height 33
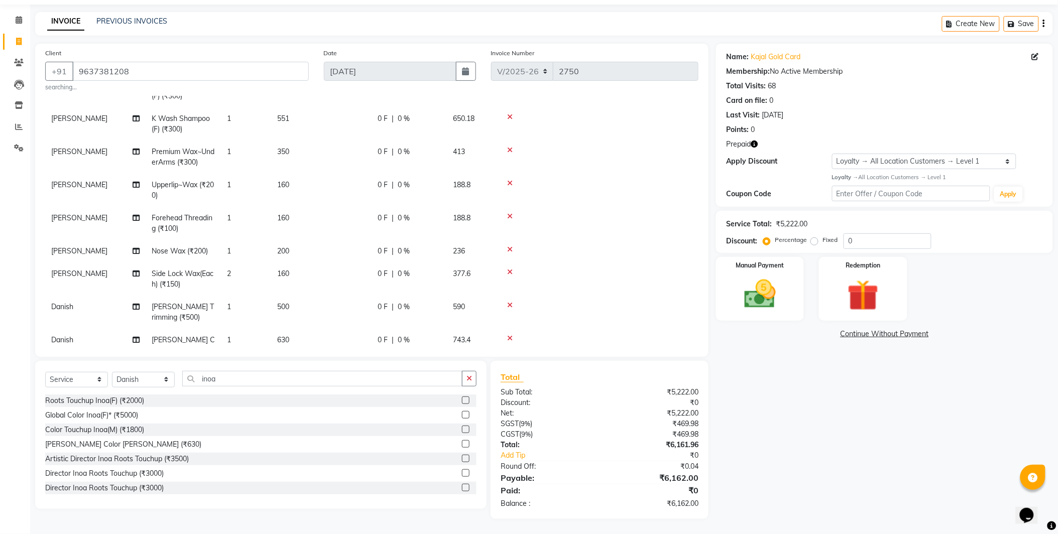
select select "43054"
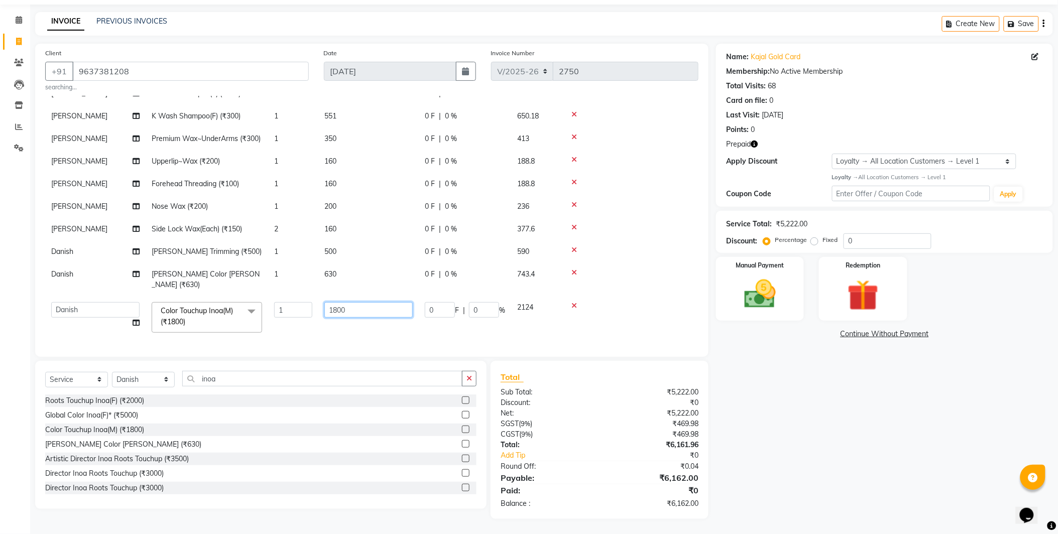
drag, startPoint x: 350, startPoint y: 292, endPoint x: 338, endPoint y: 304, distance: 17.8
click at [338, 304] on td "1800" at bounding box center [368, 317] width 100 height 43
click at [338, 304] on input "1800" at bounding box center [368, 310] width 88 height 16
type input "1600"
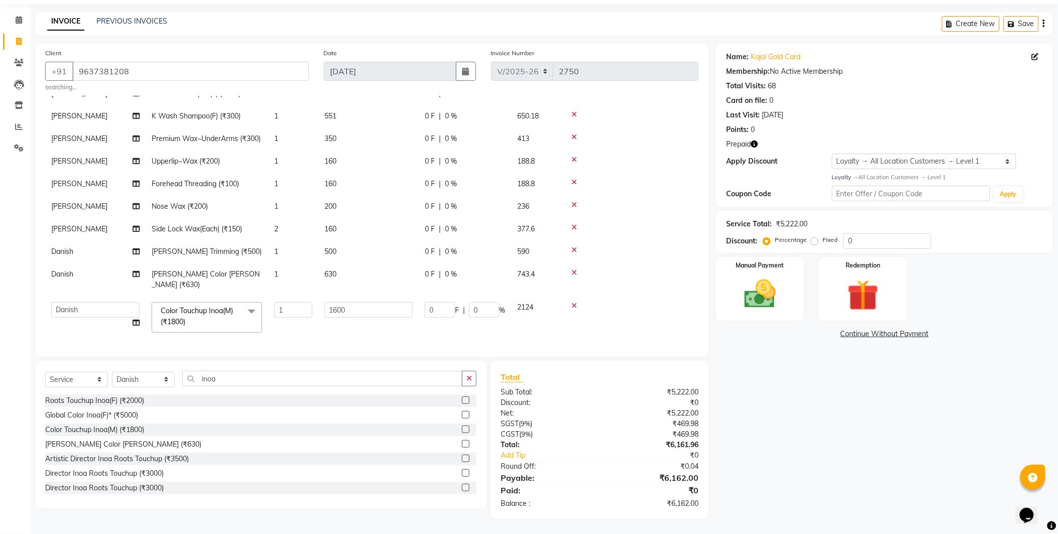
click at [338, 315] on tbody "[PERSON_NAME] K Wash Shampoo(F) (₹300) 1 551 0 F | 0 % 650.18 [PERSON_NAME] K W…" at bounding box center [371, 210] width 653 height 257
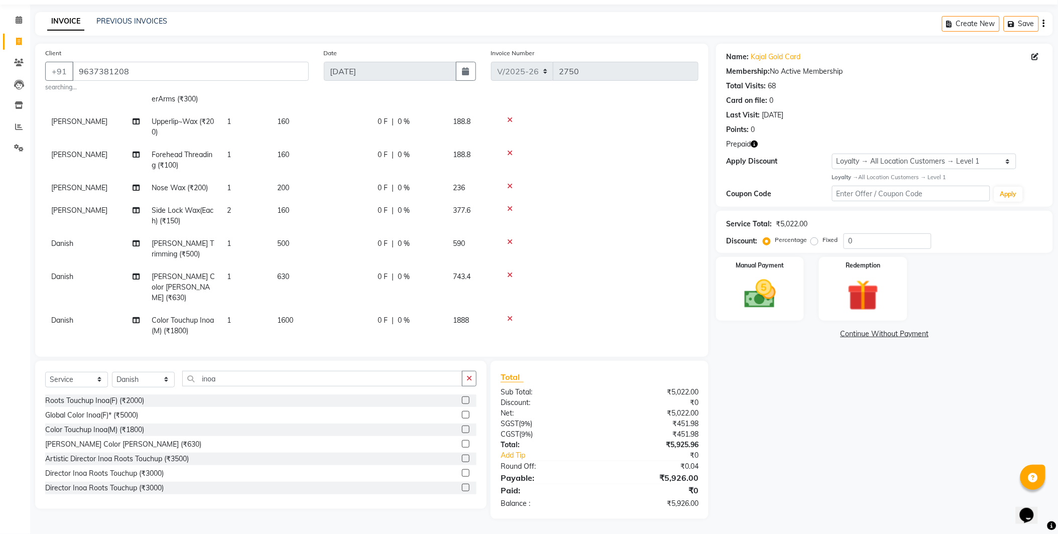
scroll to position [127, 0]
click at [136, 379] on select "Select Stylist Akshay [PERSON_NAME] [PERSON_NAME] [PERSON_NAME] Danish [PERSON_…" at bounding box center [143, 380] width 63 height 16
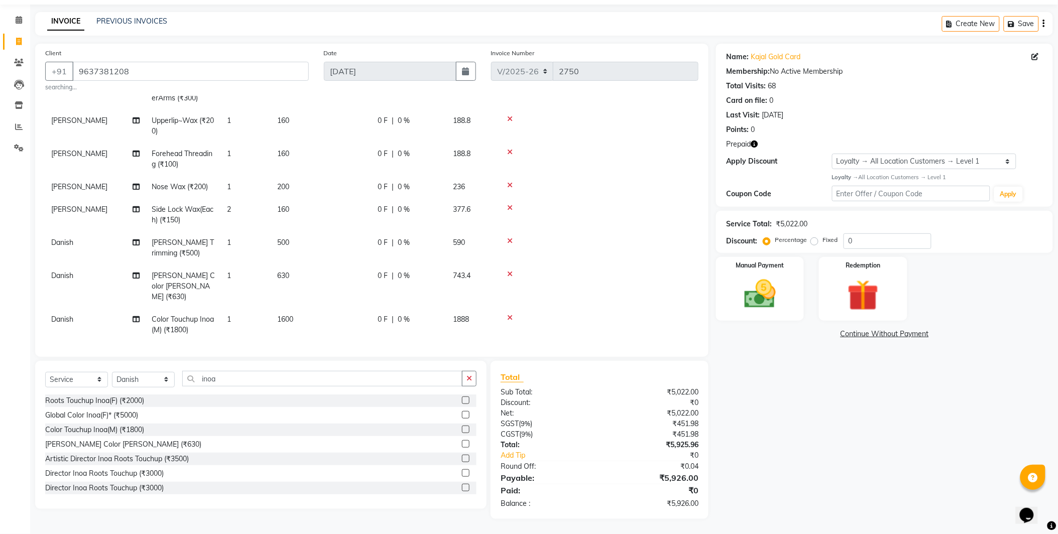
click at [278, 370] on div "Select Service Product Membership Package Voucher Prepaid Gift Card Select Styl…" at bounding box center [261, 435] width 452 height 148
click at [273, 377] on input "inoa" at bounding box center [322, 379] width 280 height 16
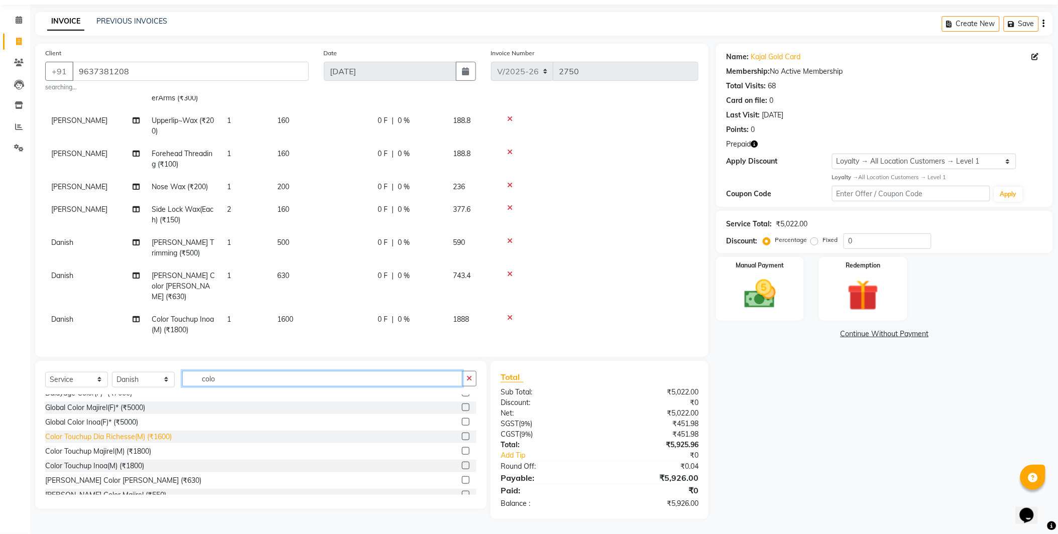
scroll to position [30, 0]
type input "colo"
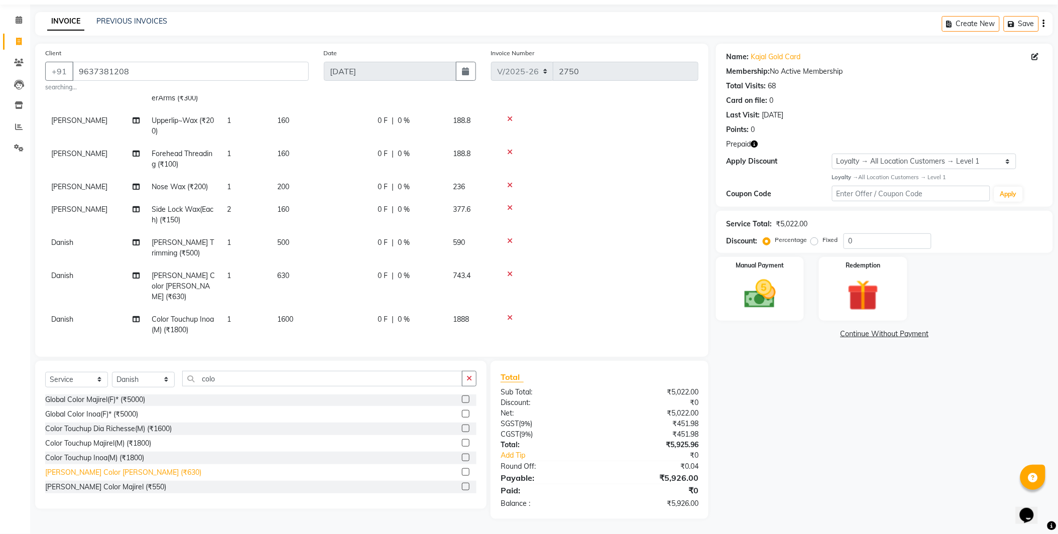
click at [118, 471] on div "[PERSON_NAME] Color [PERSON_NAME] (₹630)" at bounding box center [123, 473] width 156 height 11
checkbox input "false"
click at [275, 378] on input "colo" at bounding box center [322, 379] width 280 height 16
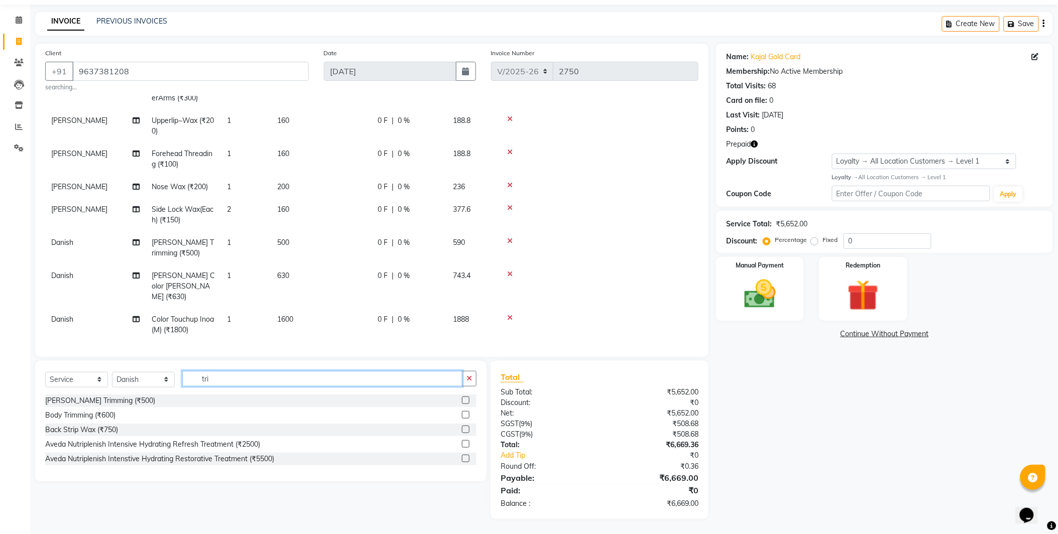
scroll to position [0, 0]
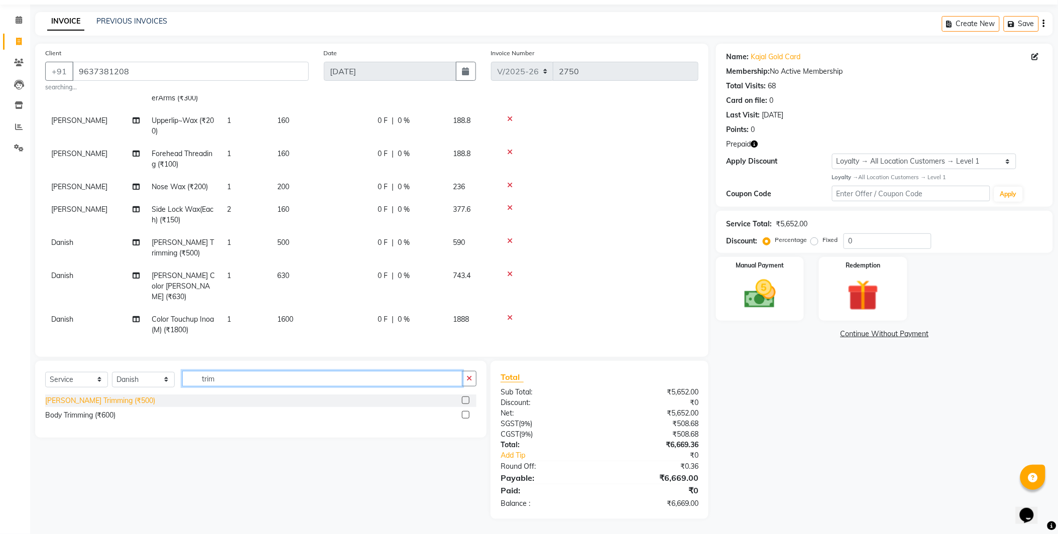
type input "trim"
click at [91, 403] on div "[PERSON_NAME] Trimming (₹500)" at bounding box center [100, 401] width 110 height 11
checkbox input "false"
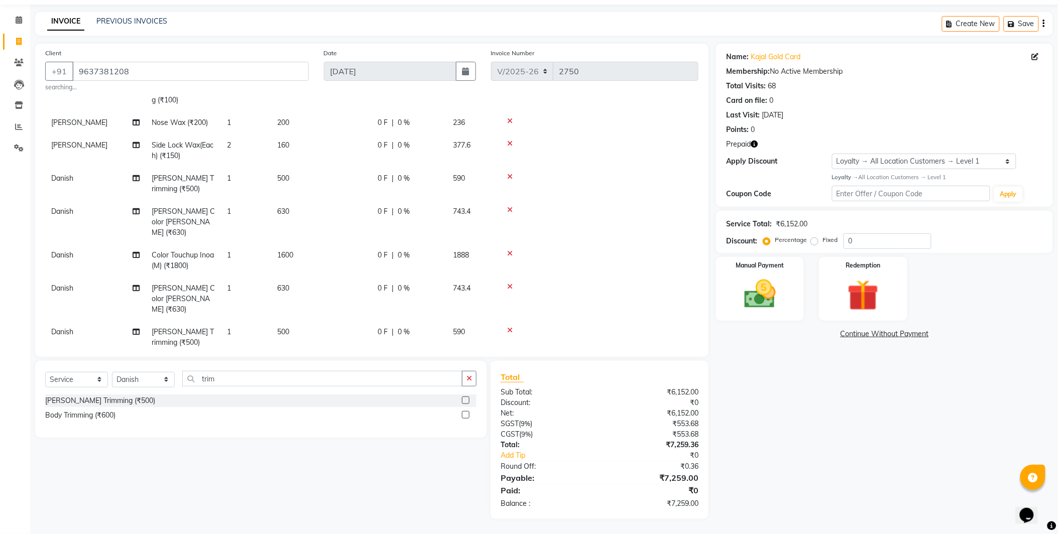
scroll to position [193, 0]
drag, startPoint x: 779, startPoint y: 56, endPoint x: 762, endPoint y: 51, distance: 17.2
click at [762, 52] on link "Kajal Gold Card" at bounding box center [776, 57] width 50 height 11
click at [252, 383] on input "trim" at bounding box center [322, 379] width 280 height 16
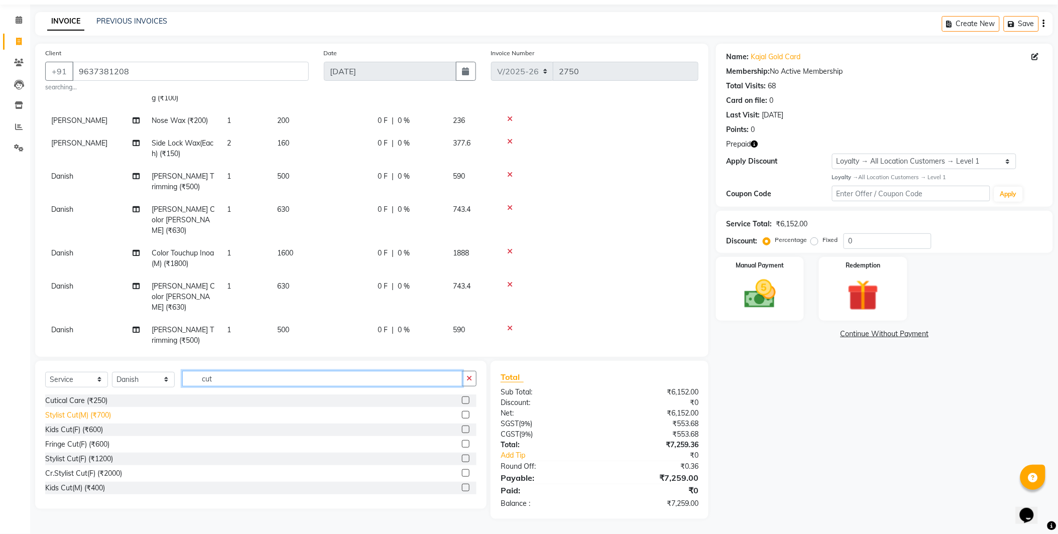
type input "cut"
click at [93, 414] on div "Stylist Cut(M) (₹700)" at bounding box center [78, 415] width 66 height 11
checkbox input "false"
click at [267, 370] on div "Select Service Product Membership Package Voucher Prepaid Gift Card Select Styl…" at bounding box center [261, 435] width 452 height 148
click at [261, 373] on input "cut" at bounding box center [322, 379] width 280 height 16
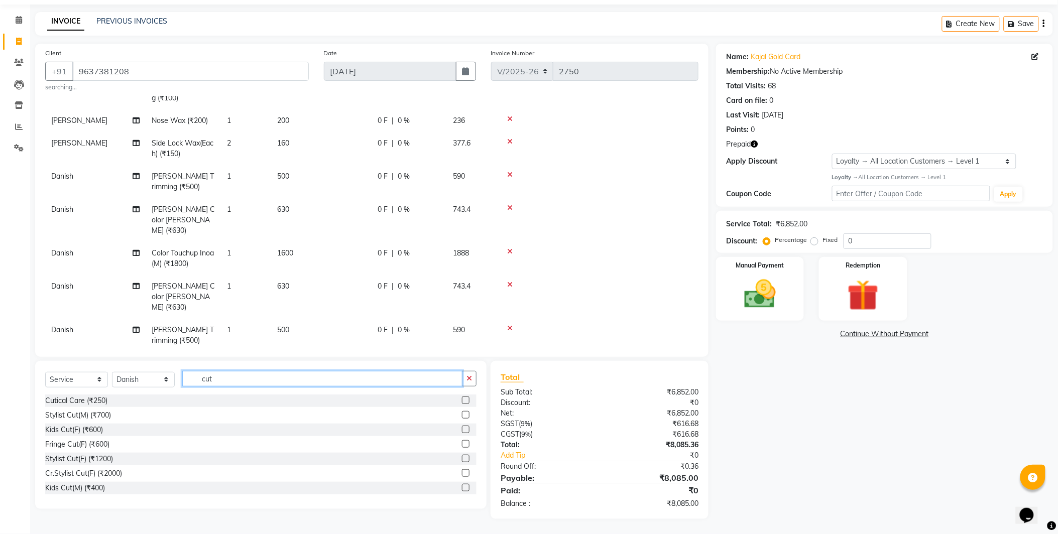
click at [261, 373] on input "cut" at bounding box center [322, 379] width 280 height 16
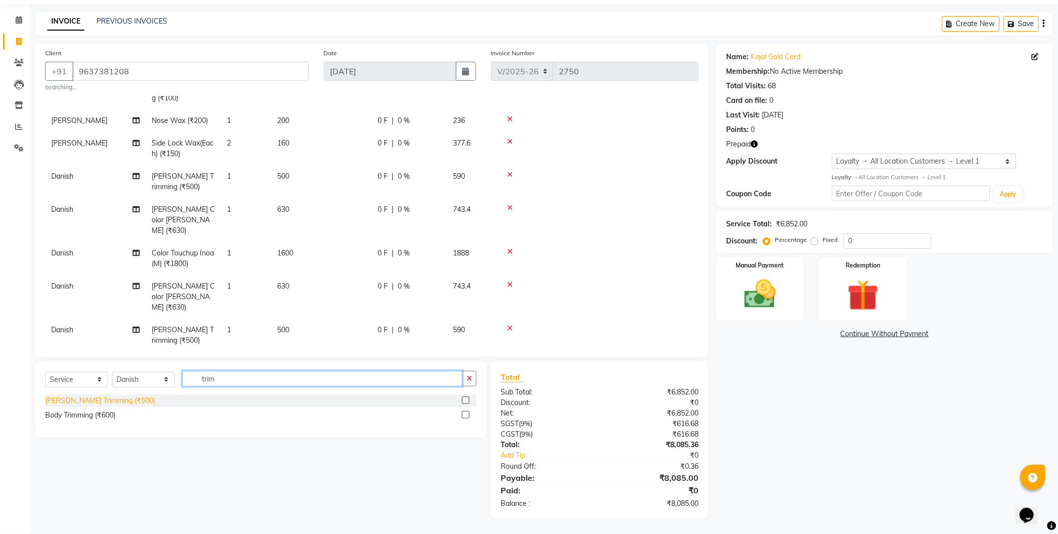
type input "trim"
click at [81, 403] on div "[PERSON_NAME] Trimming (₹500)" at bounding box center [100, 401] width 110 height 11
checkbox input "false"
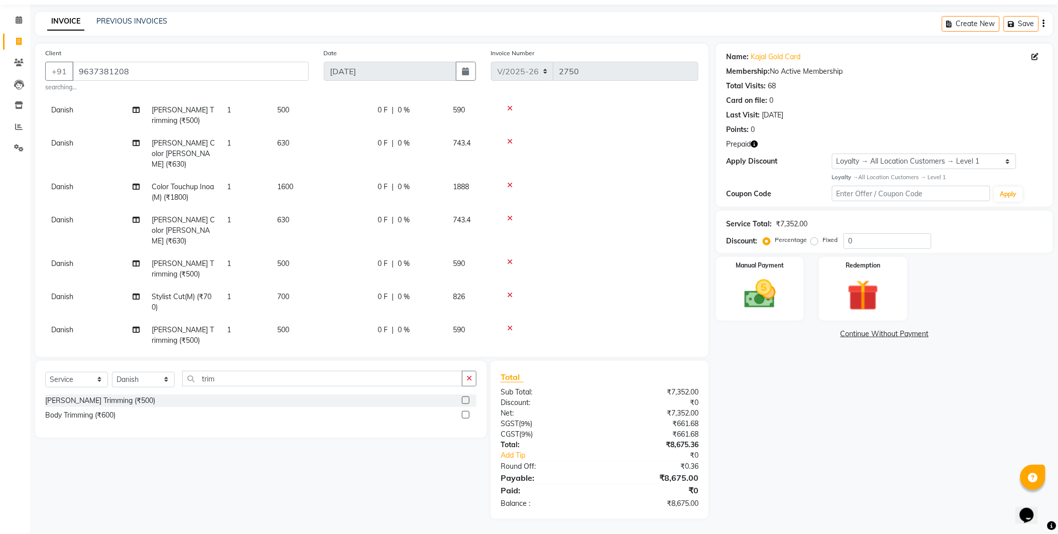
click at [319, 286] on td "700" at bounding box center [321, 302] width 100 height 33
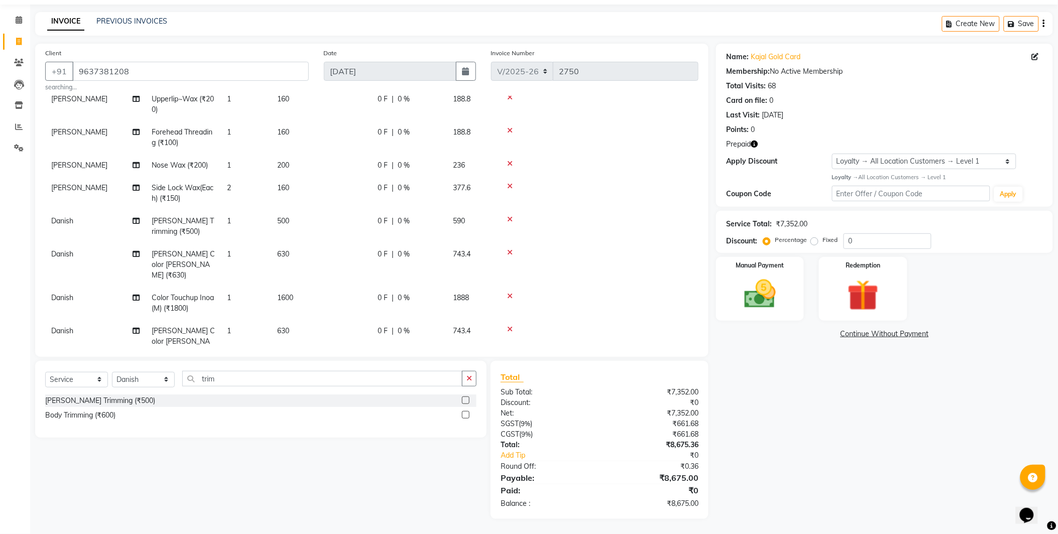
select select "43054"
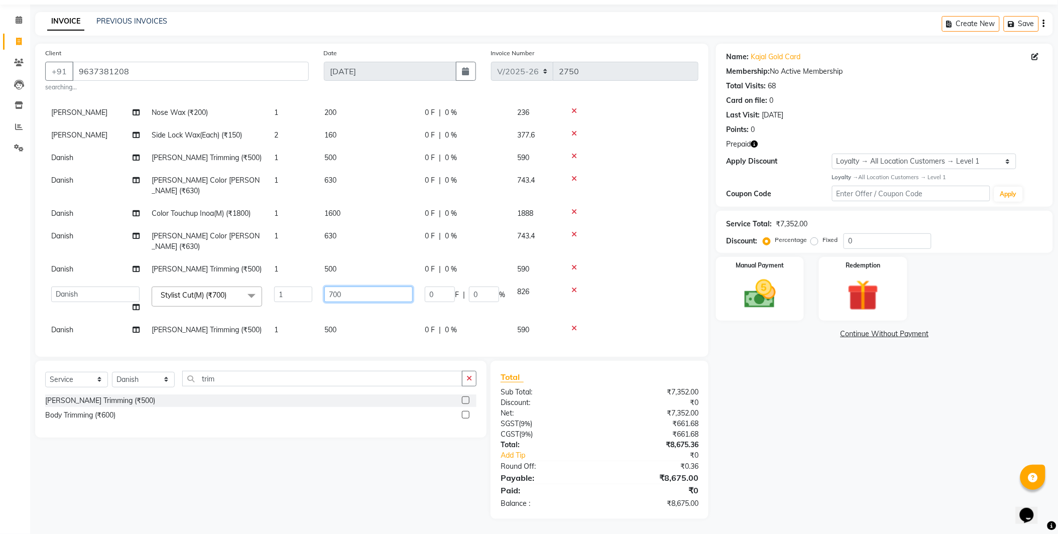
drag, startPoint x: 370, startPoint y: 292, endPoint x: 222, endPoint y: 287, distance: 148.3
click at [222, 287] on tr "Akshay [PERSON_NAME] [PERSON_NAME] [PERSON_NAME] Danish [PERSON_NAME] [PERSON_N…" at bounding box center [371, 300] width 653 height 38
type input "636"
click at [211, 327] on tbody "[PERSON_NAME] K Wash Shampoo(F) (₹300) 1 551 0 F | 0 % 650.18 [PERSON_NAME] K W…" at bounding box center [371, 164] width 653 height 353
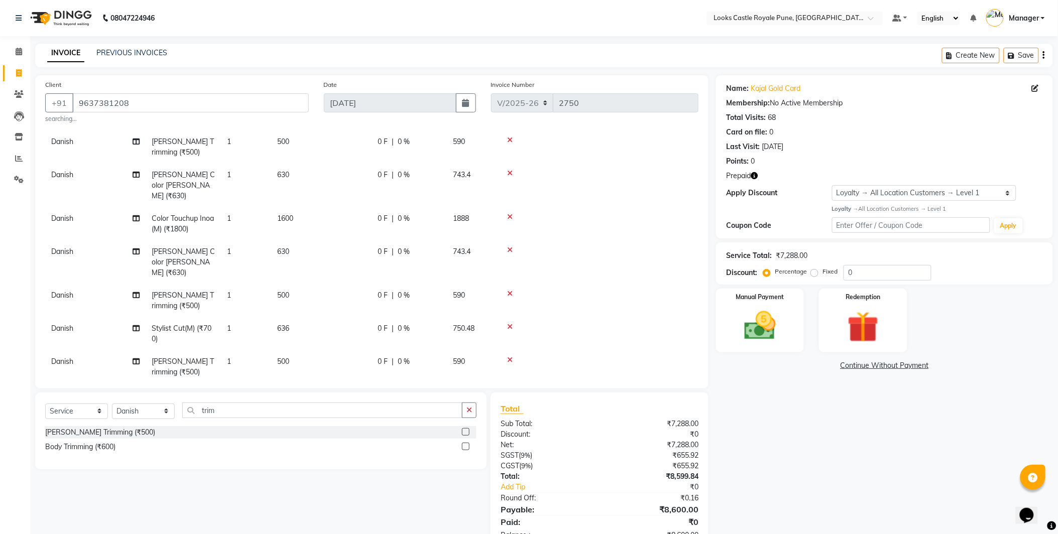
scroll to position [32, 0]
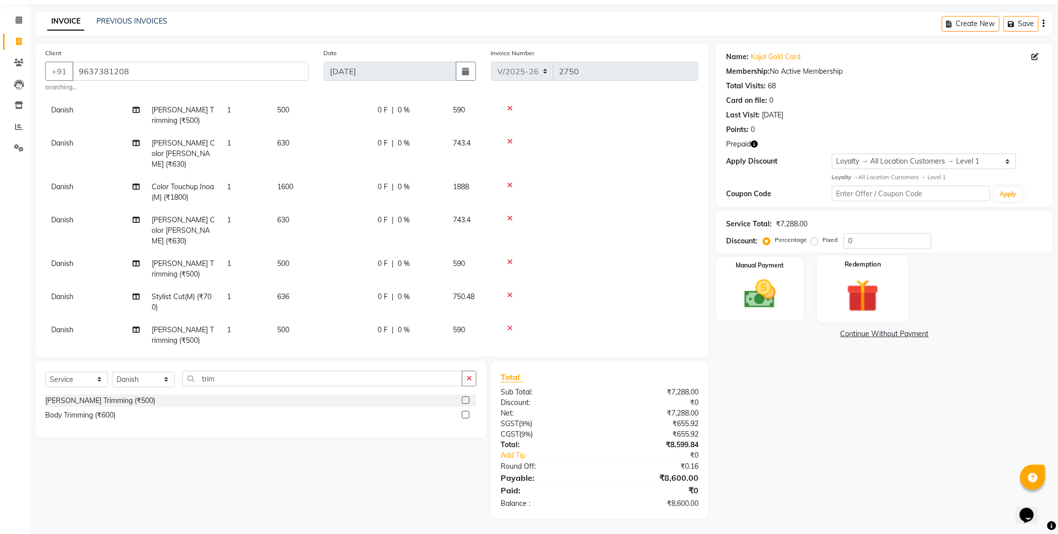
click at [872, 277] on img at bounding box center [863, 296] width 53 height 41
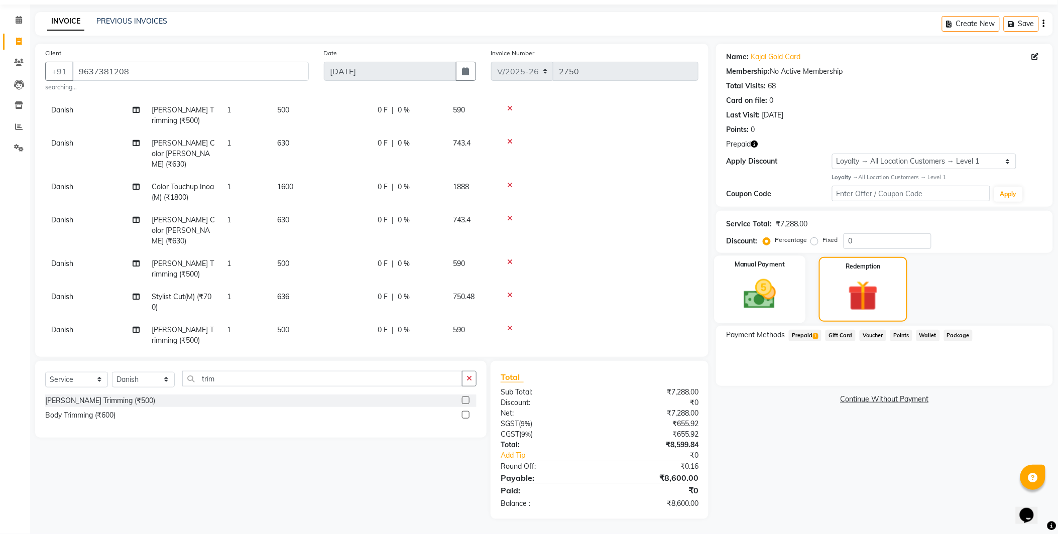
click at [792, 293] on div "Manual Payment" at bounding box center [760, 289] width 91 height 67
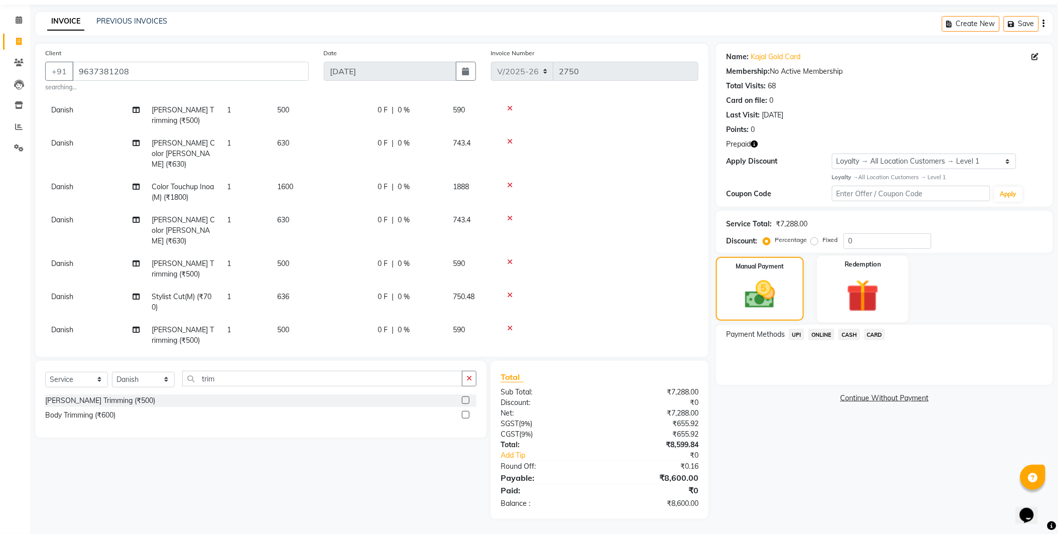
click at [843, 302] on img at bounding box center [863, 296] width 53 height 41
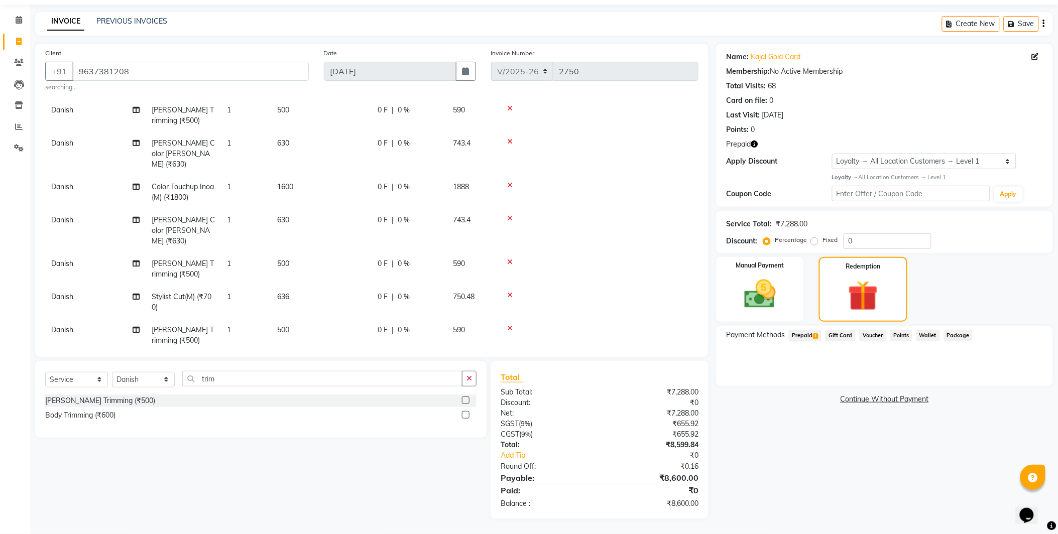
click at [814, 336] on span "1" at bounding box center [816, 337] width 6 height 6
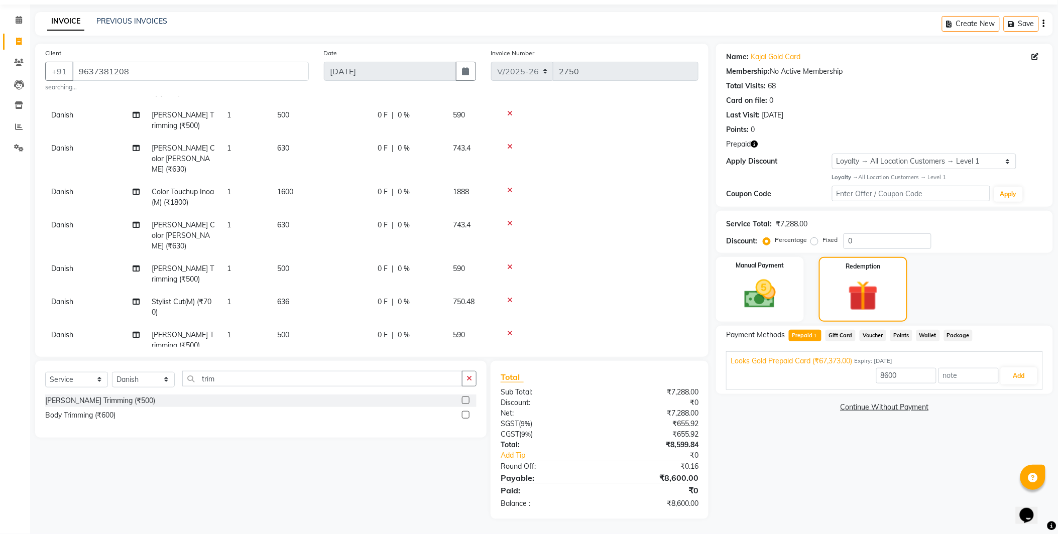
scroll to position [260, 0]
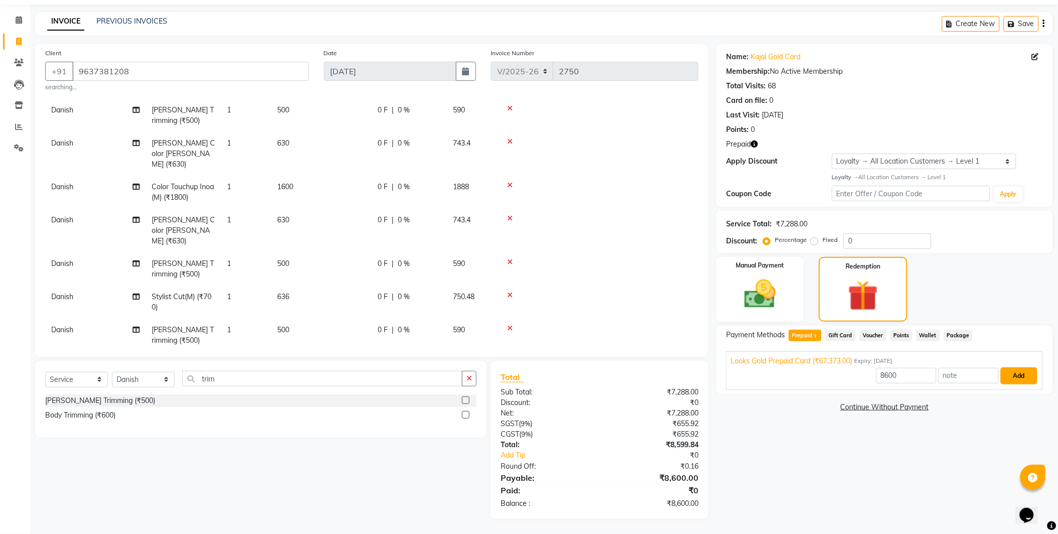
click at [1009, 375] on button "Add" at bounding box center [1019, 376] width 37 height 17
click at [735, 369] on button "Send OTP" at bounding box center [753, 367] width 53 height 17
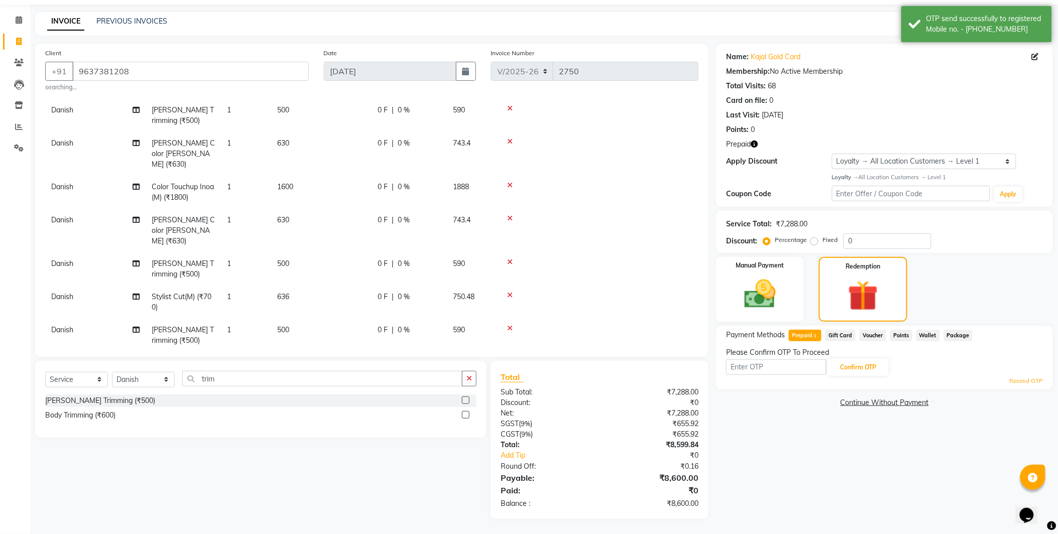
click at [776, 377] on div "Resend OTP" at bounding box center [884, 381] width 317 height 9
click at [762, 360] on input "text" at bounding box center [776, 368] width 100 height 16
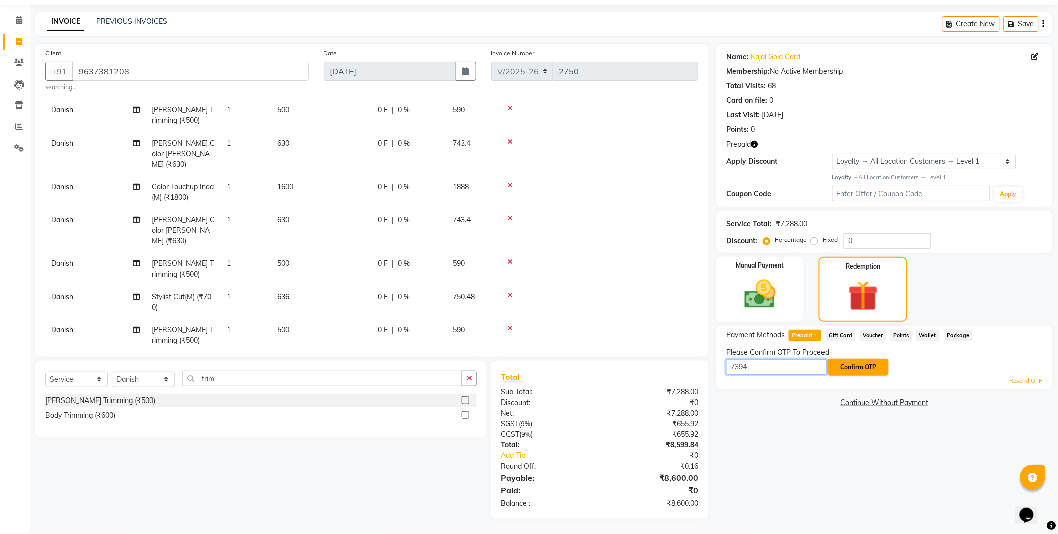
type input "7394"
click at [862, 363] on button "Confirm OTP" at bounding box center [858, 367] width 61 height 17
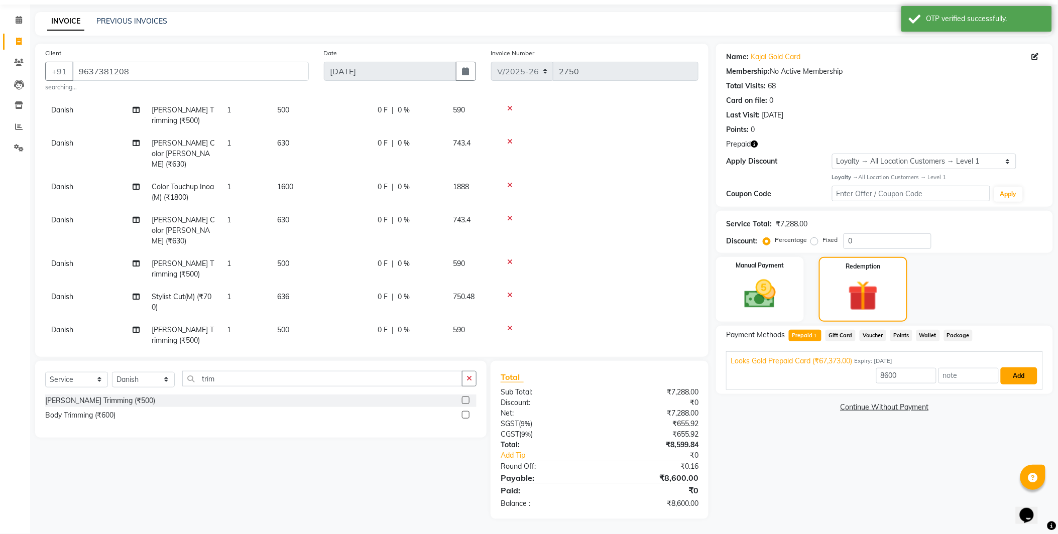
click at [1032, 368] on button "Add" at bounding box center [1019, 376] width 37 height 17
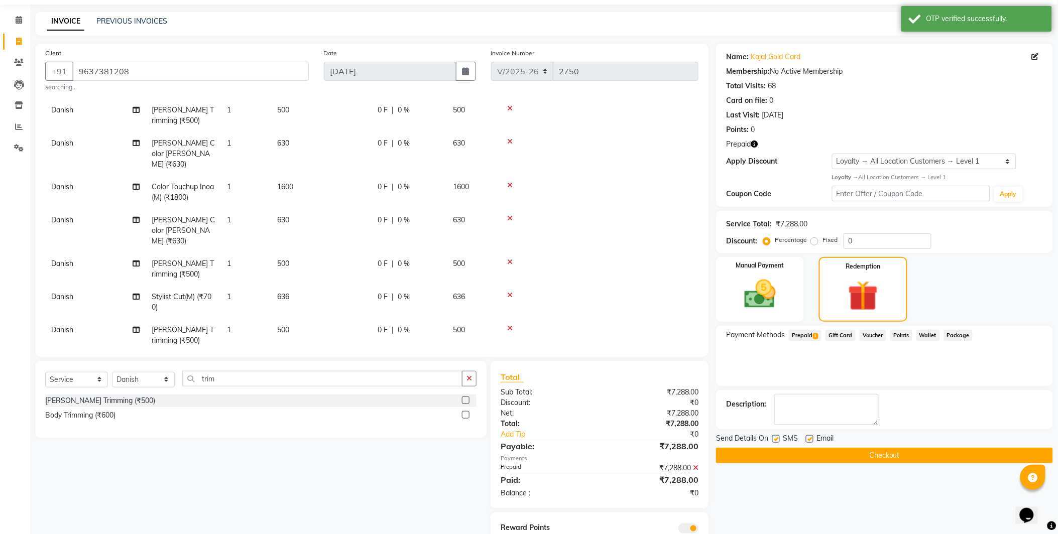
click at [845, 462] on button "Checkout" at bounding box center [884, 456] width 337 height 16
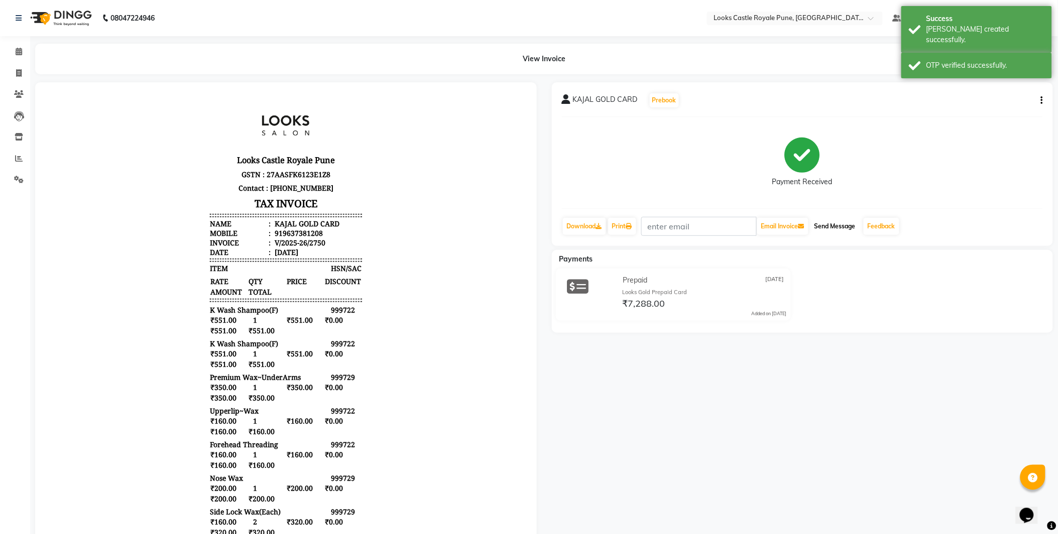
click at [833, 228] on button "Send Message" at bounding box center [835, 226] width 49 height 17
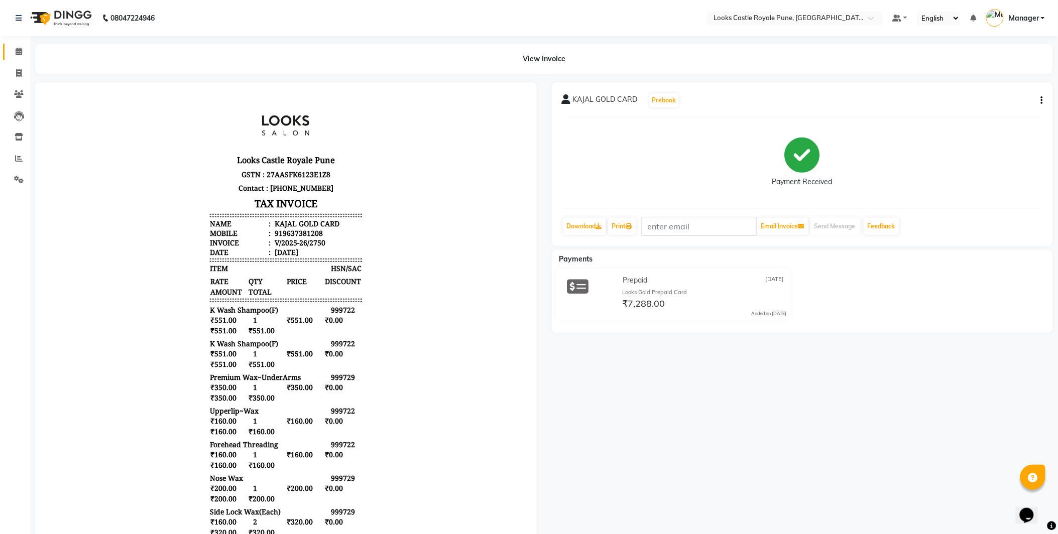
click at [11, 51] on span at bounding box center [19, 52] width 18 height 12
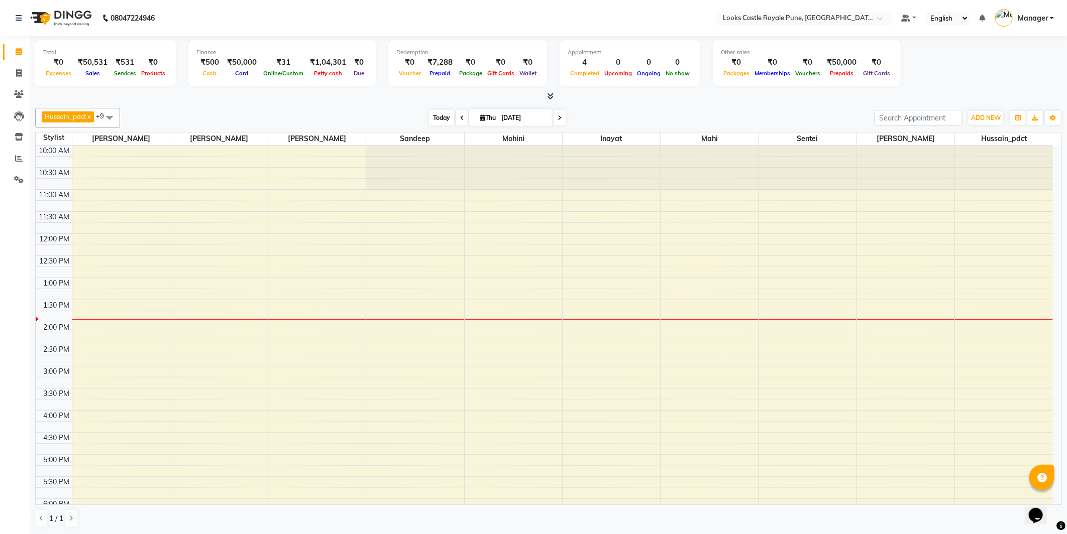
click at [434, 116] on span "Today" at bounding box center [441, 118] width 25 height 16
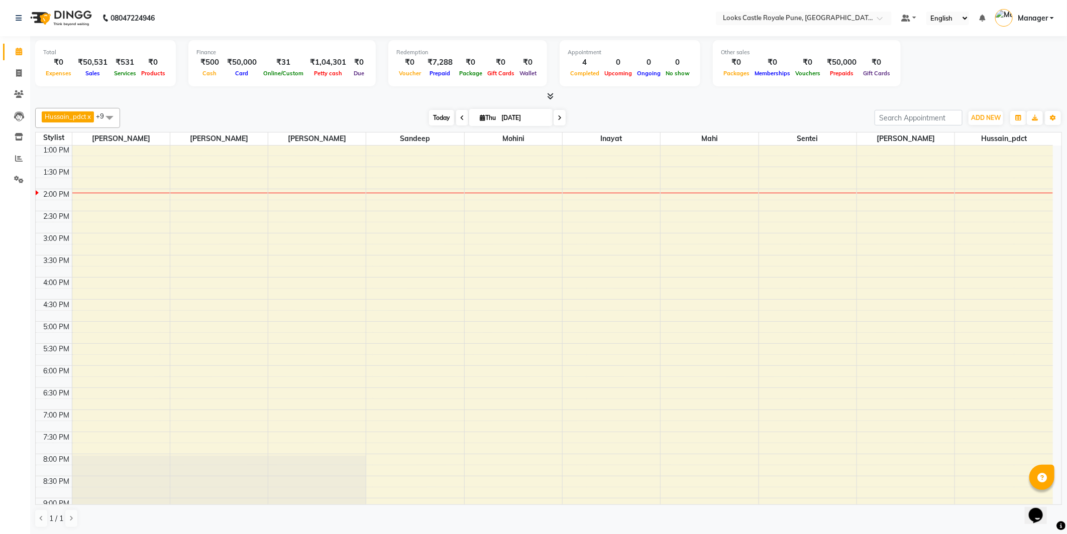
click at [429, 114] on span "Today" at bounding box center [441, 118] width 25 height 16
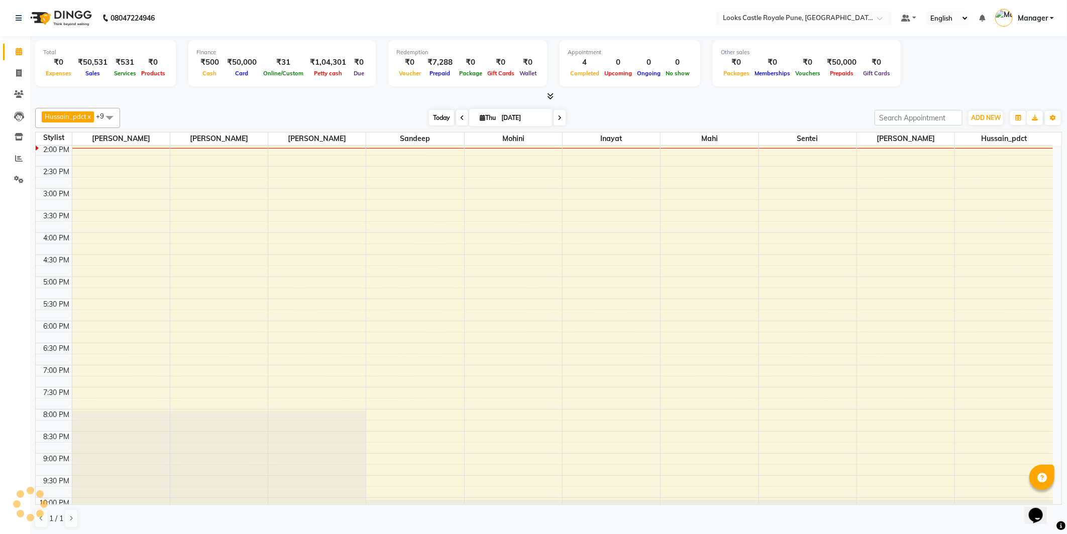
click at [429, 114] on span "Today" at bounding box center [441, 118] width 25 height 16
click at [428, 113] on div "[DATE] [DATE]" at bounding box center [497, 118] width 139 height 15
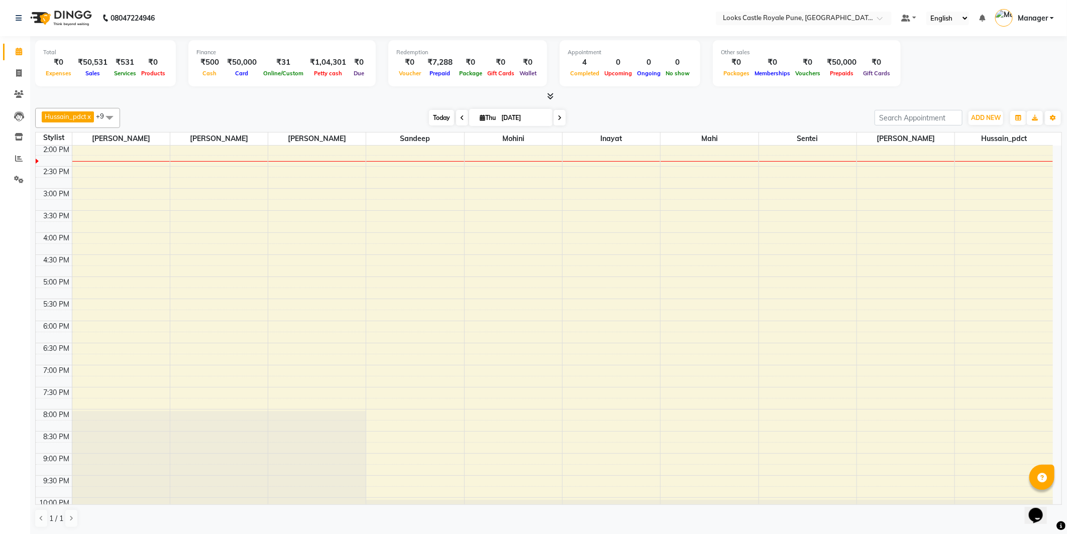
click at [434, 119] on span "Today" at bounding box center [441, 118] width 25 height 16
click at [14, 51] on span at bounding box center [19, 52] width 18 height 12
click at [442, 117] on span "Today" at bounding box center [441, 118] width 25 height 16
click at [19, 74] on icon at bounding box center [19, 73] width 6 height 8
select select "5915"
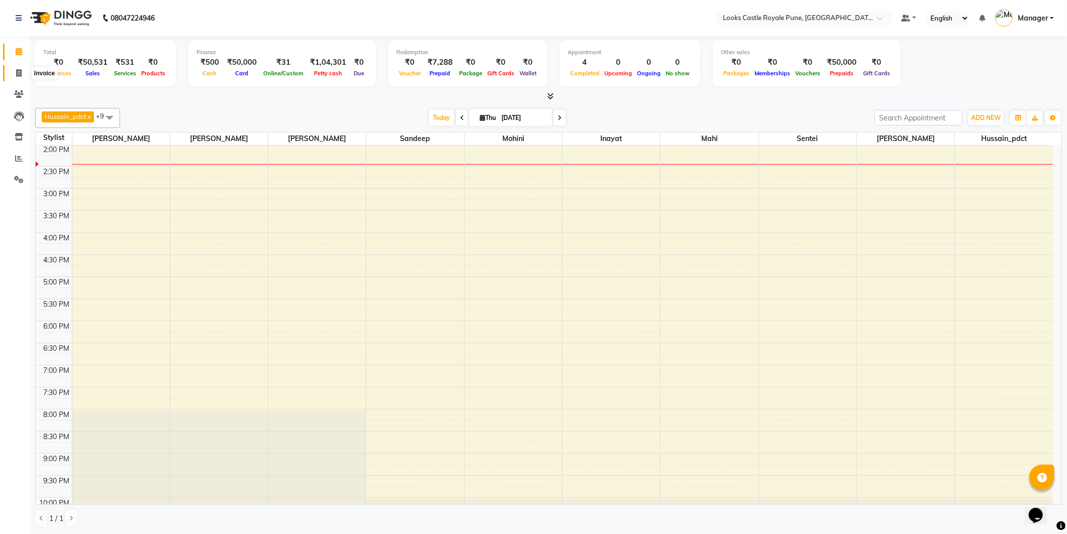
select select "service"
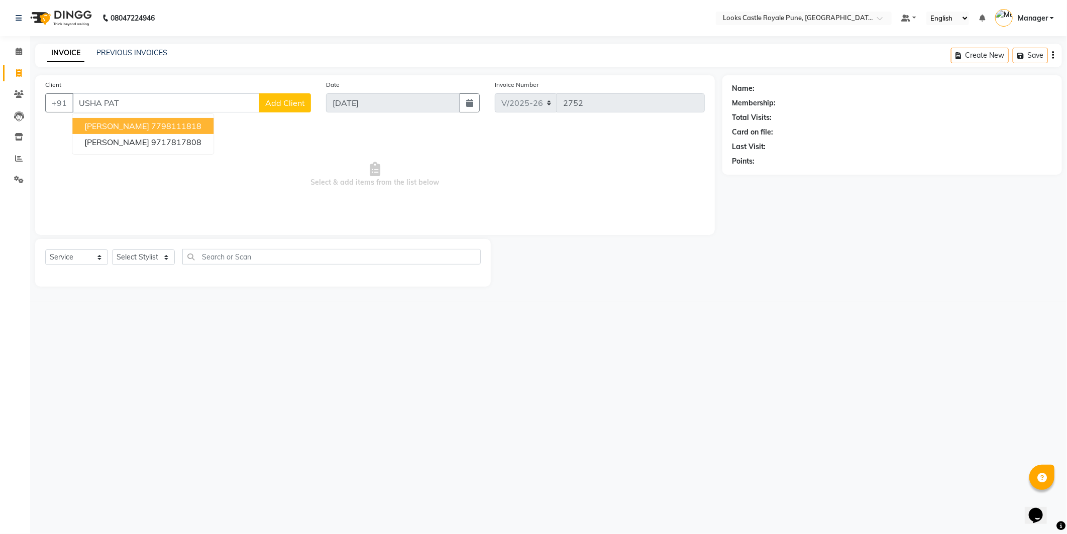
click at [158, 122] on ngb-highlight "7798111818" at bounding box center [176, 126] width 50 height 10
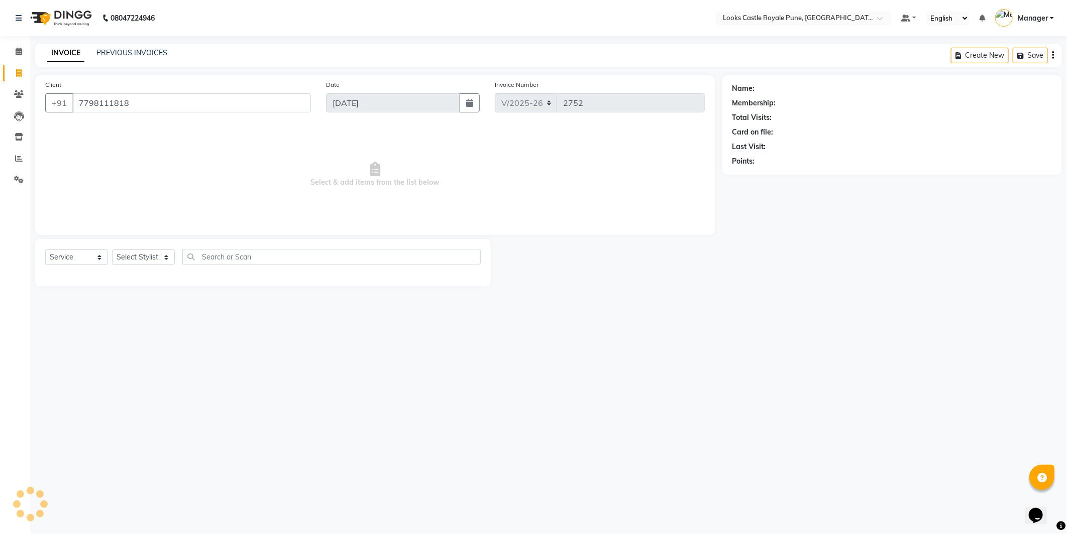
type input "7798111818"
select select "1: Object"
click at [163, 255] on select "Select Stylist Akshay [PERSON_NAME] [PERSON_NAME] [PERSON_NAME] Danish [PERSON_…" at bounding box center [143, 258] width 63 height 16
select select "43049"
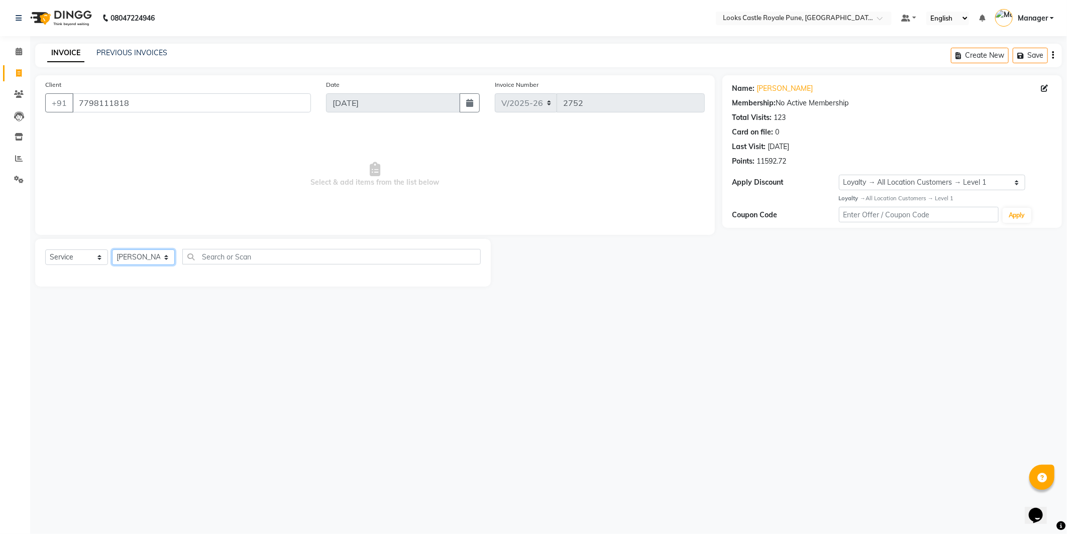
click at [112, 250] on select "Select Stylist Akshay [PERSON_NAME] [PERSON_NAME] [PERSON_NAME] Danish [PERSON_…" at bounding box center [143, 258] width 63 height 16
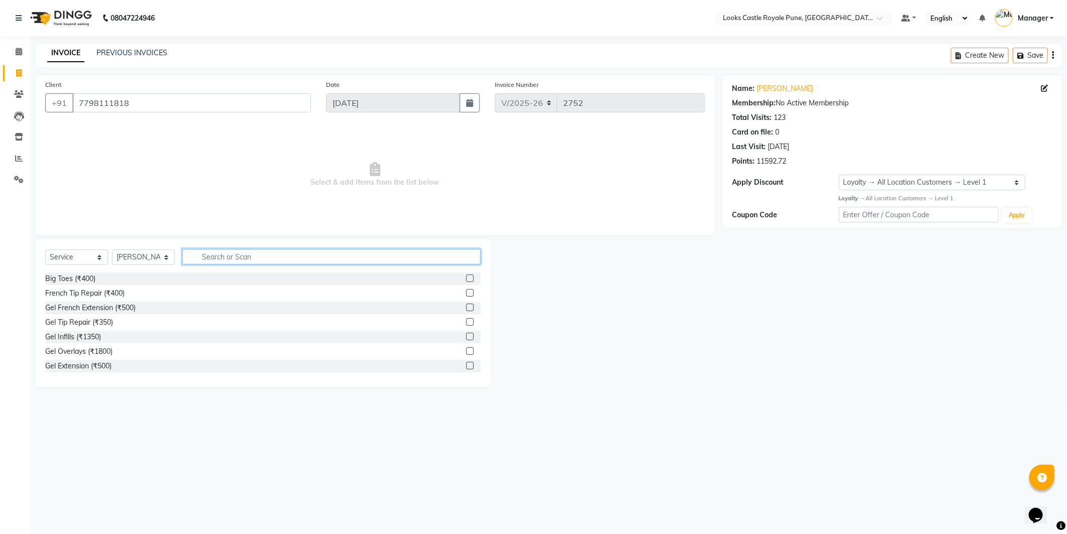
click at [218, 264] on input "text" at bounding box center [331, 257] width 298 height 16
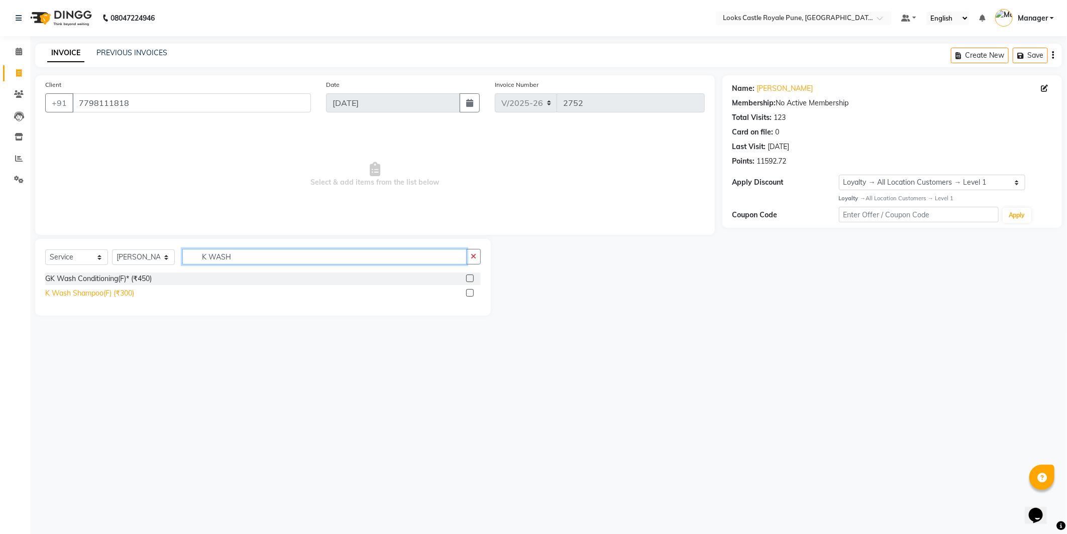
type input "K WASH"
click at [52, 297] on div "K Wash Shampoo(F) (₹300)" at bounding box center [89, 293] width 89 height 11
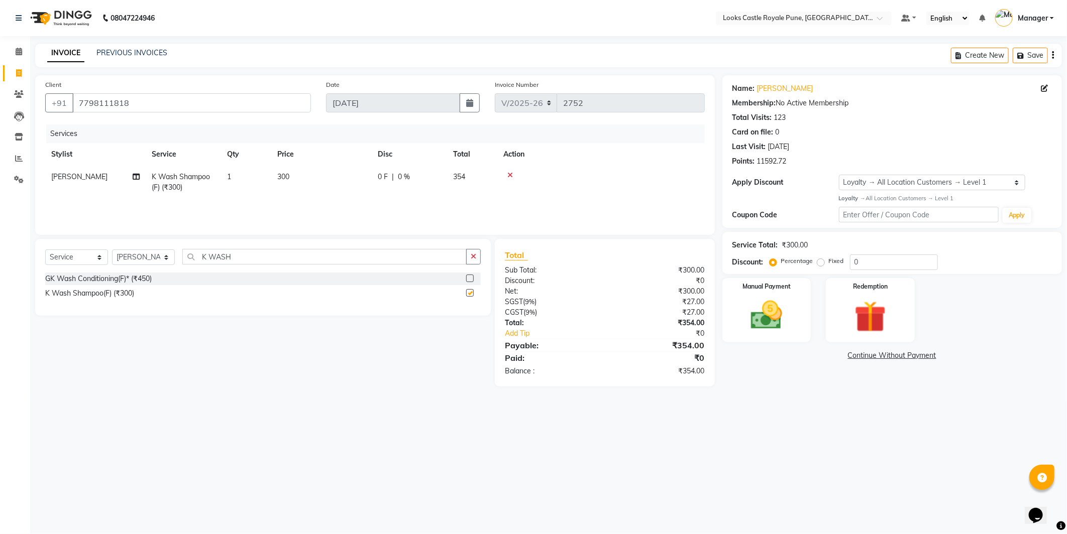
checkbox input "false"
click at [322, 176] on td "300" at bounding box center [321, 182] width 100 height 33
select select "43049"
drag, startPoint x: 322, startPoint y: 176, endPoint x: 319, endPoint y: 188, distance: 12.6
click at [319, 188] on td "300" at bounding box center [368, 187] width 100 height 43
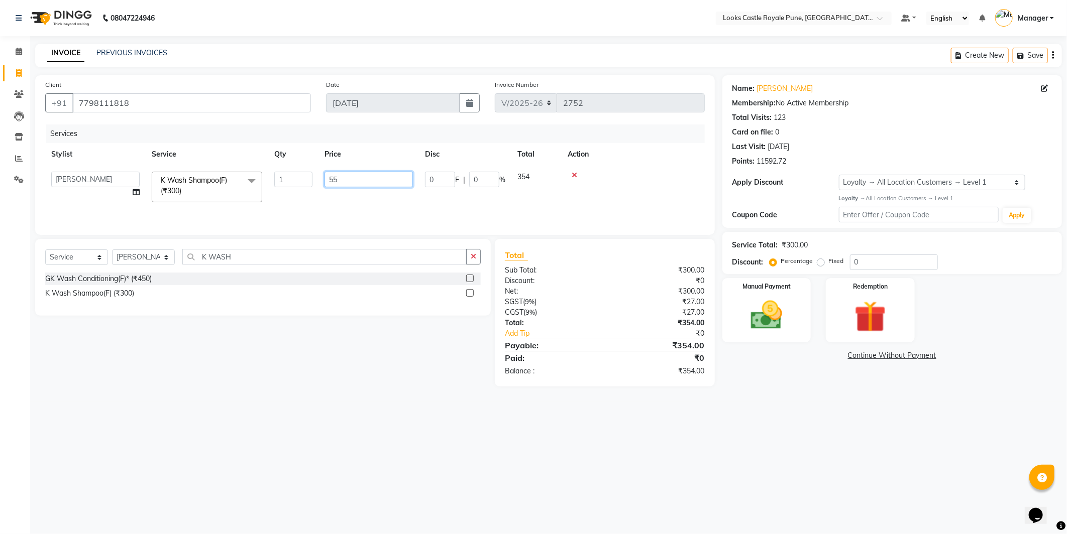
type input "551"
click at [635, 213] on div "Services Stylist Service Qty Price Disc Total Action Akshay [PERSON_NAME] [PERS…" at bounding box center [375, 175] width 660 height 100
click at [248, 180] on td "1" at bounding box center [246, 182] width 50 height 33
select select "43049"
drag, startPoint x: 283, startPoint y: 183, endPoint x: 267, endPoint y: 181, distance: 16.3
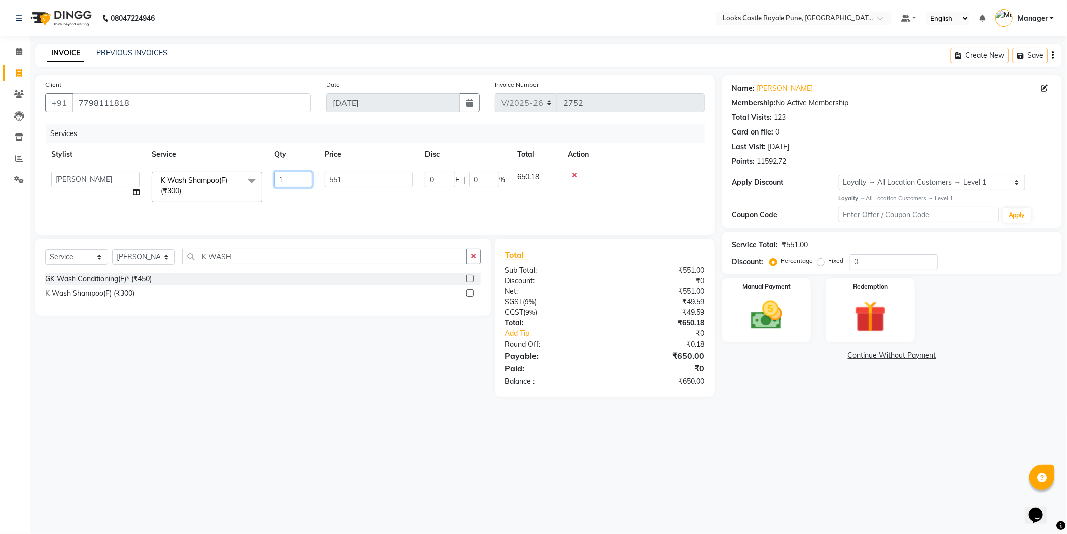
click at [267, 181] on tr "Akshay [PERSON_NAME] [PERSON_NAME] [PERSON_NAME] Danish [PERSON_NAME] [PERSON_N…" at bounding box center [375, 187] width 660 height 43
type input "2"
click at [834, 471] on div "08047224946 Select Location × Looks Castle Royale Pune, [GEOGRAPHIC_DATA], [GEO…" at bounding box center [533, 267] width 1067 height 534
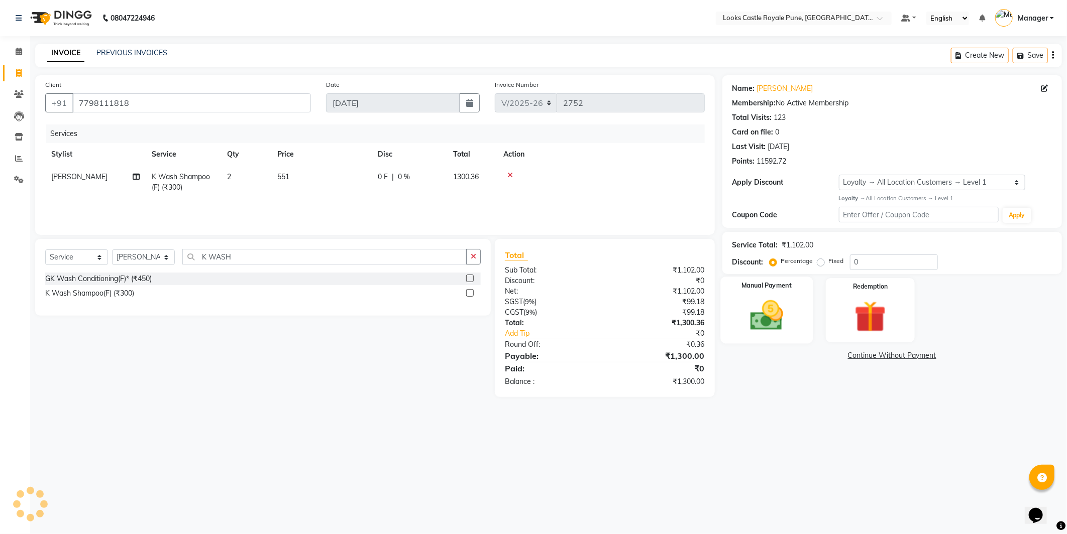
click at [811, 305] on div "Manual Payment" at bounding box center [766, 310] width 92 height 67
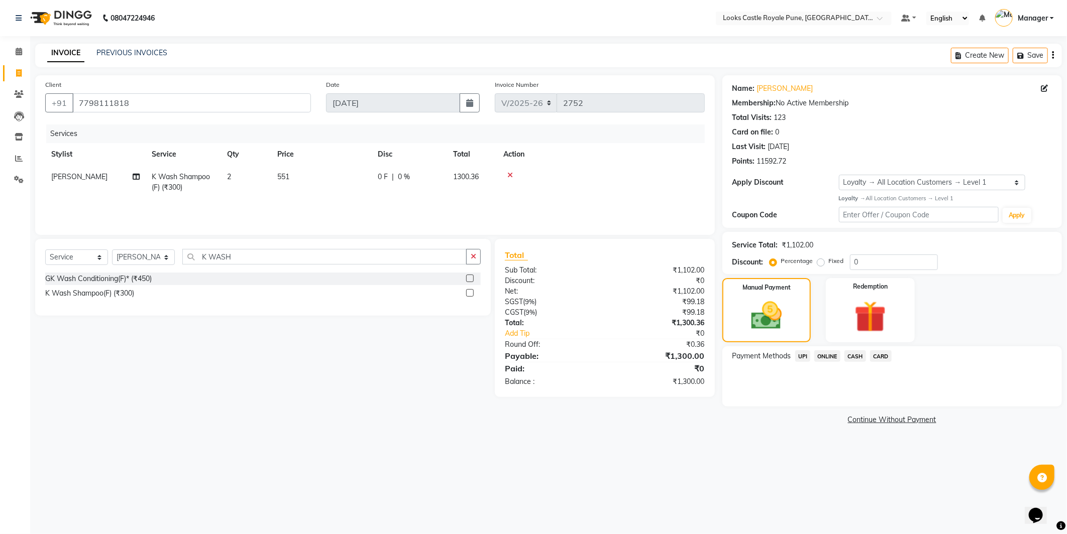
click at [856, 354] on span "CASH" at bounding box center [855, 357] width 22 height 12
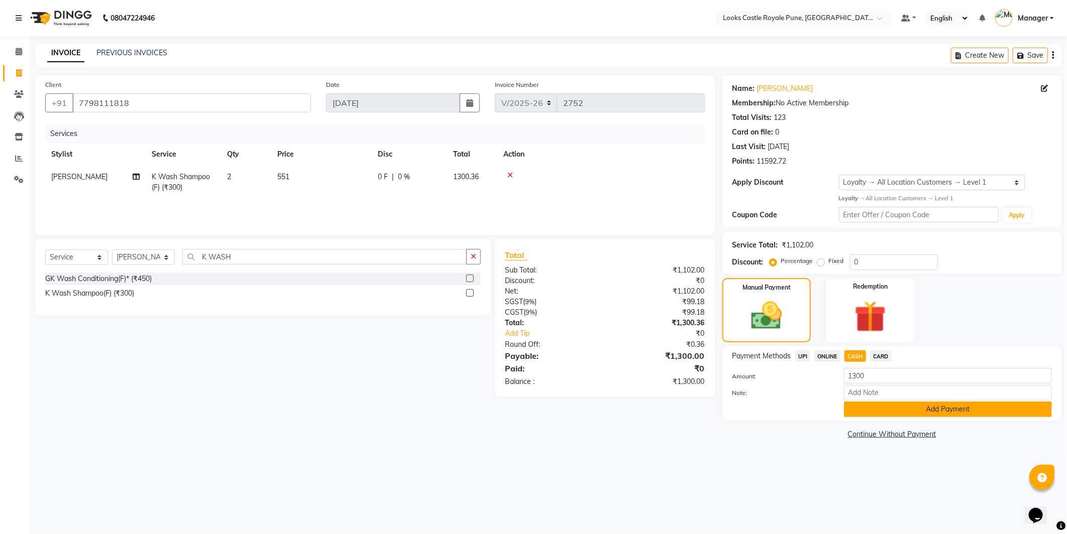
click at [933, 408] on button "Add Payment" at bounding box center [948, 410] width 208 height 16
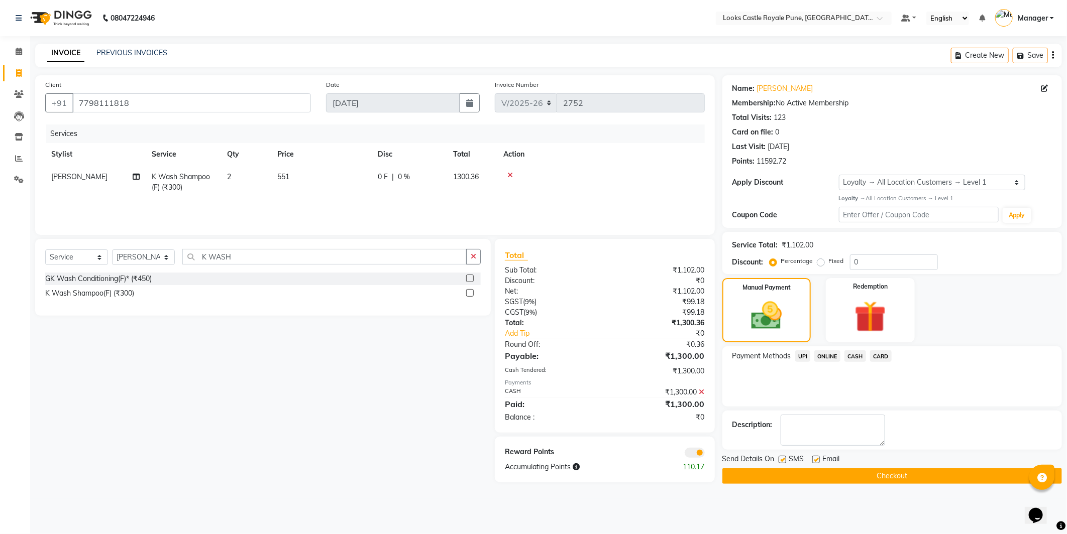
click at [911, 480] on button "Checkout" at bounding box center [892, 477] width 340 height 16
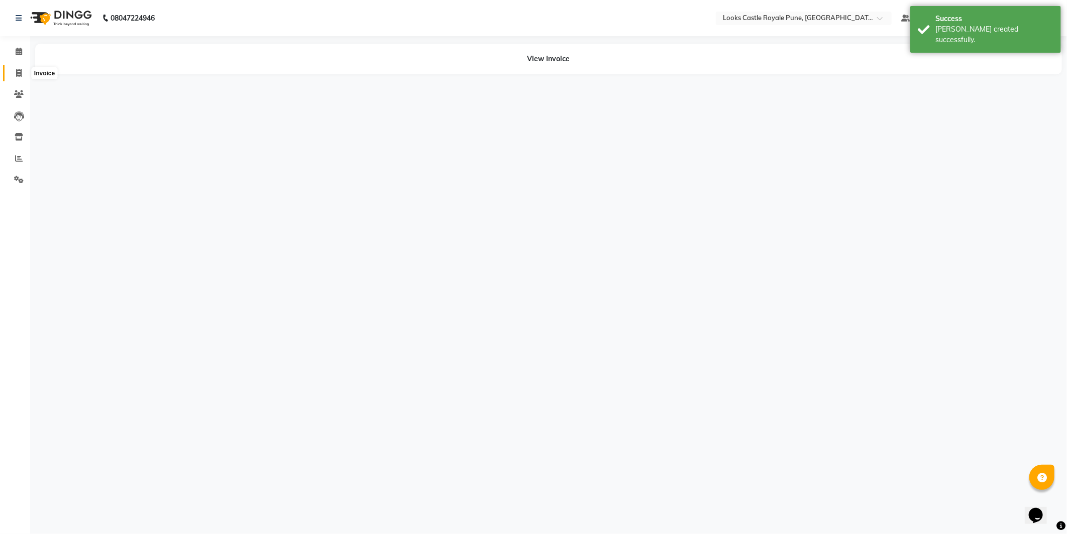
click at [14, 76] on span at bounding box center [19, 74] width 18 height 12
select select "5915"
select select "service"
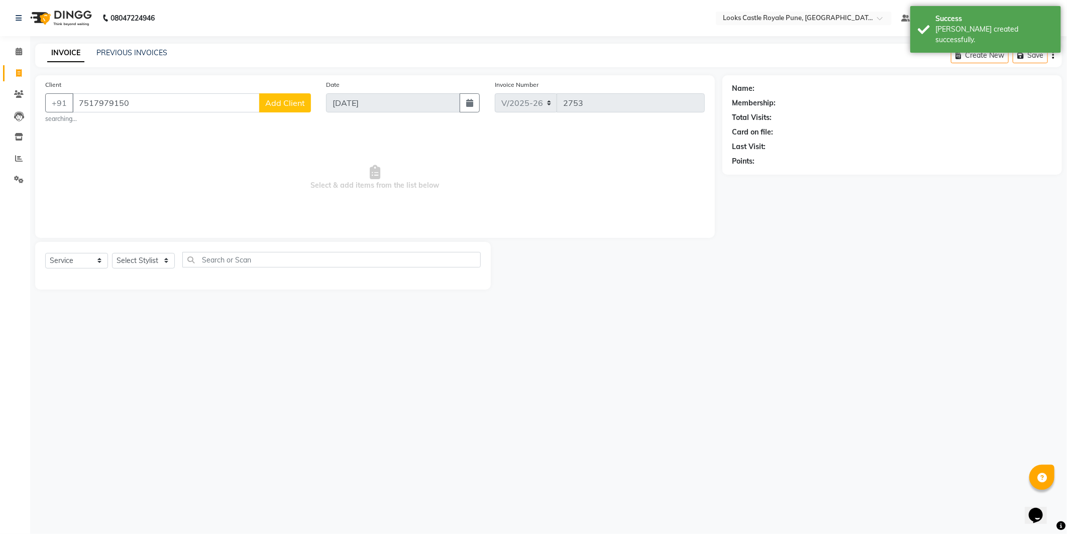
type input "7517979150"
select select "1: Object"
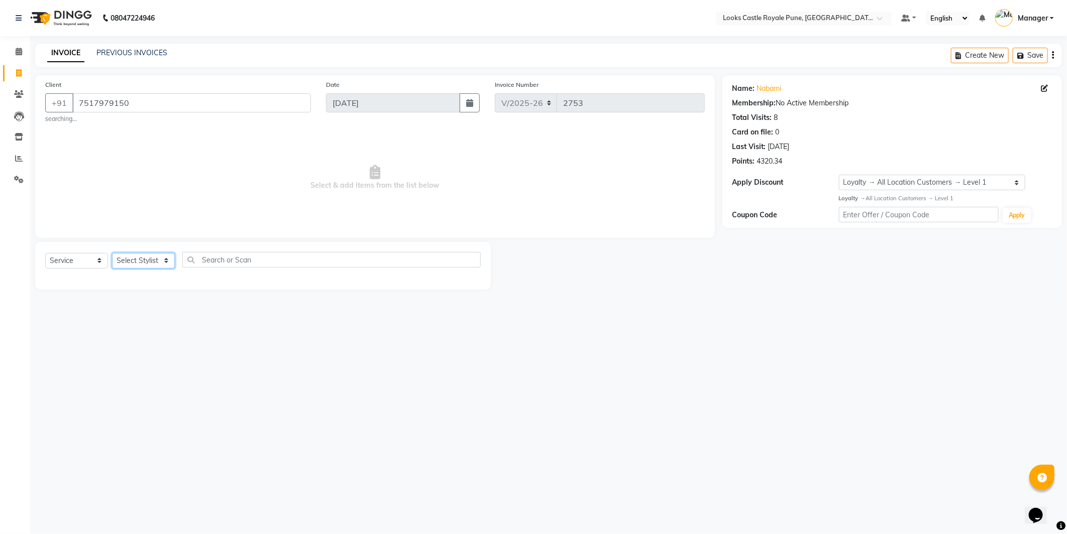
click at [119, 264] on select "Select Stylist Akshay [PERSON_NAME] [PERSON_NAME] [PERSON_NAME] Danish [PERSON_…" at bounding box center [143, 261] width 63 height 16
select select "71317"
click at [112, 253] on select "Select Stylist Akshay [PERSON_NAME] [PERSON_NAME] [PERSON_NAME] Danish [PERSON_…" at bounding box center [143, 261] width 63 height 16
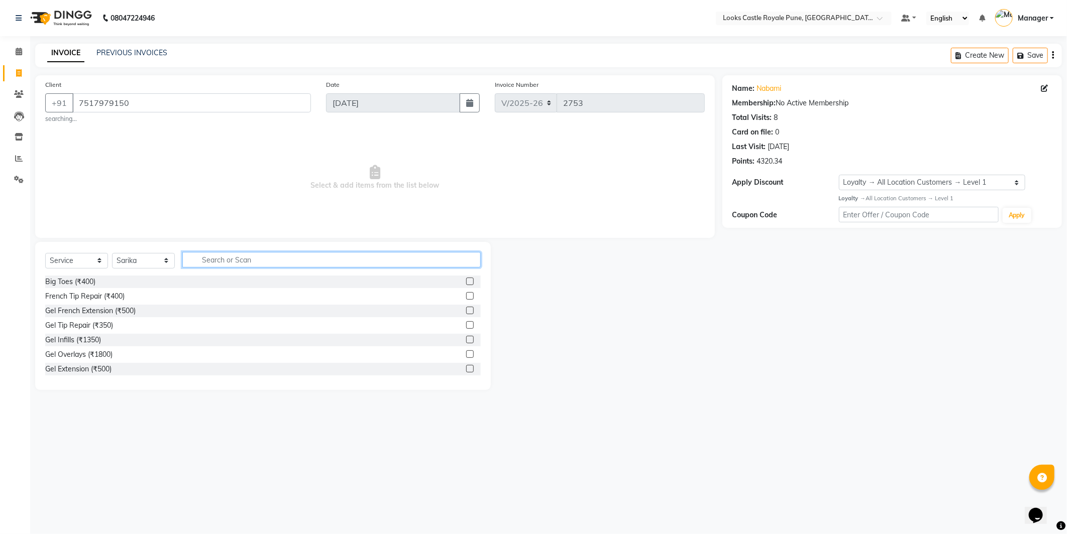
click at [253, 265] on input "text" at bounding box center [331, 260] width 298 height 16
type input "FULL"
click at [86, 370] on div "Full Arms & U/Arms(F) (₹350)" at bounding box center [91, 369] width 93 height 11
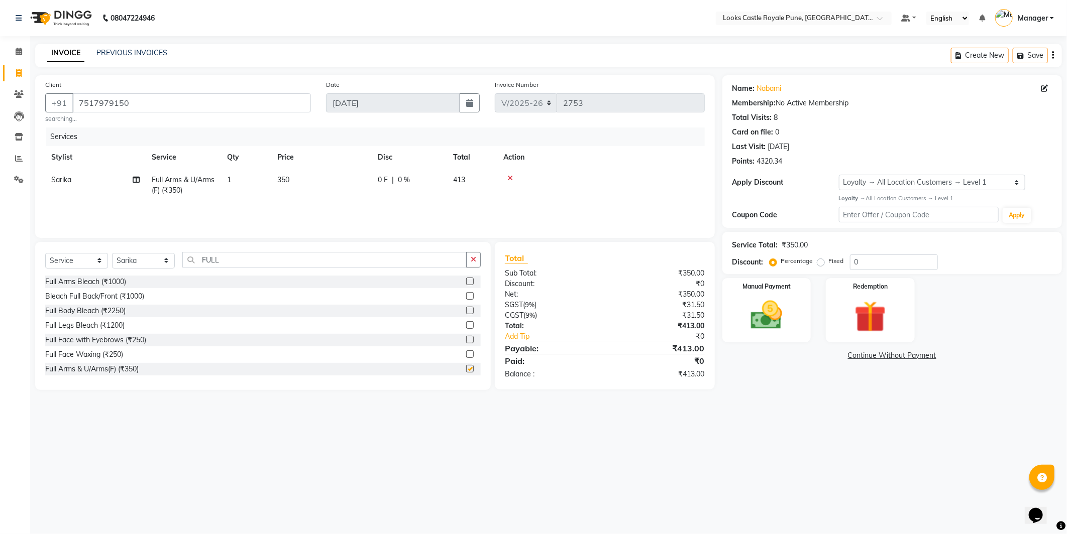
checkbox input "false"
click at [337, 186] on td "350" at bounding box center [321, 185] width 100 height 33
select select "71317"
drag, startPoint x: 337, startPoint y: 186, endPoint x: 317, endPoint y: 194, distance: 21.4
click at [317, 194] on tr "Akshay [PERSON_NAME] [PERSON_NAME] [PERSON_NAME] Danish [PERSON_NAME] [PERSON_N…" at bounding box center [375, 190] width 660 height 43
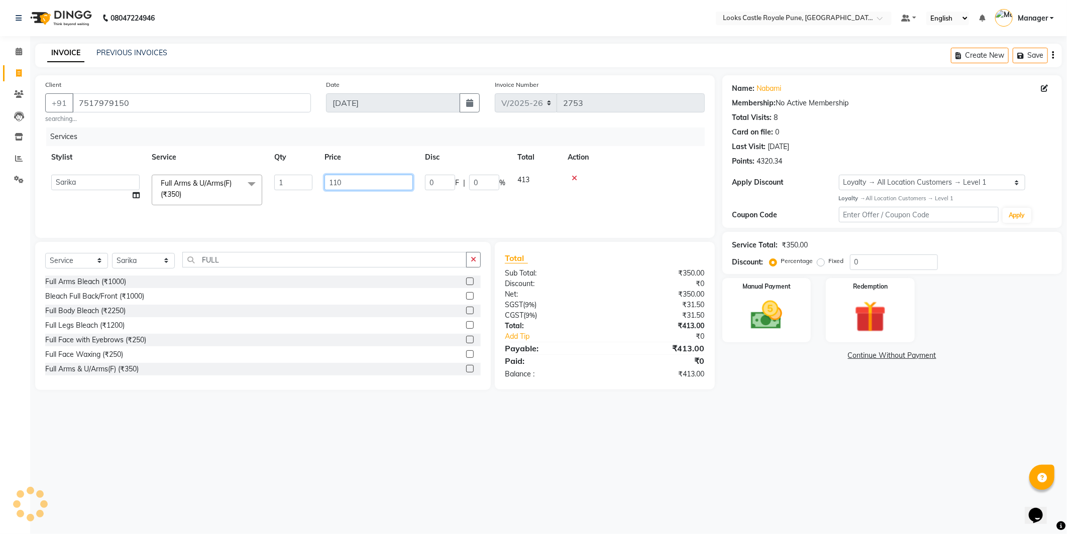
type input "1100"
click at [317, 194] on tr "Akshay [PERSON_NAME] [PERSON_NAME] [PERSON_NAME] Danish [PERSON_NAME] [PERSON_N…" at bounding box center [375, 190] width 660 height 43
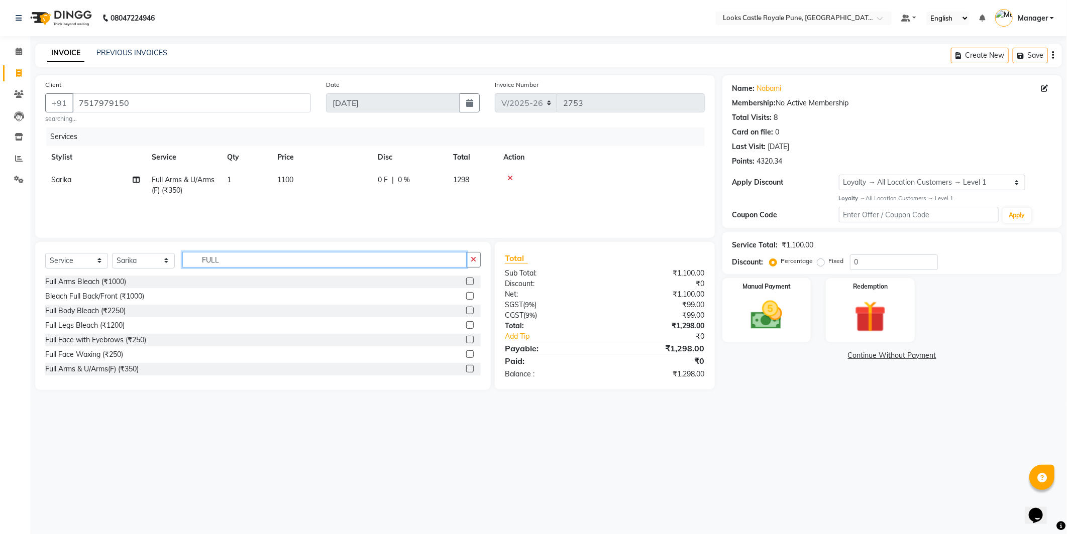
click at [204, 263] on input "FULL" at bounding box center [324, 260] width 284 height 16
click at [272, 264] on input "text" at bounding box center [331, 260] width 298 height 16
type input "HALF"
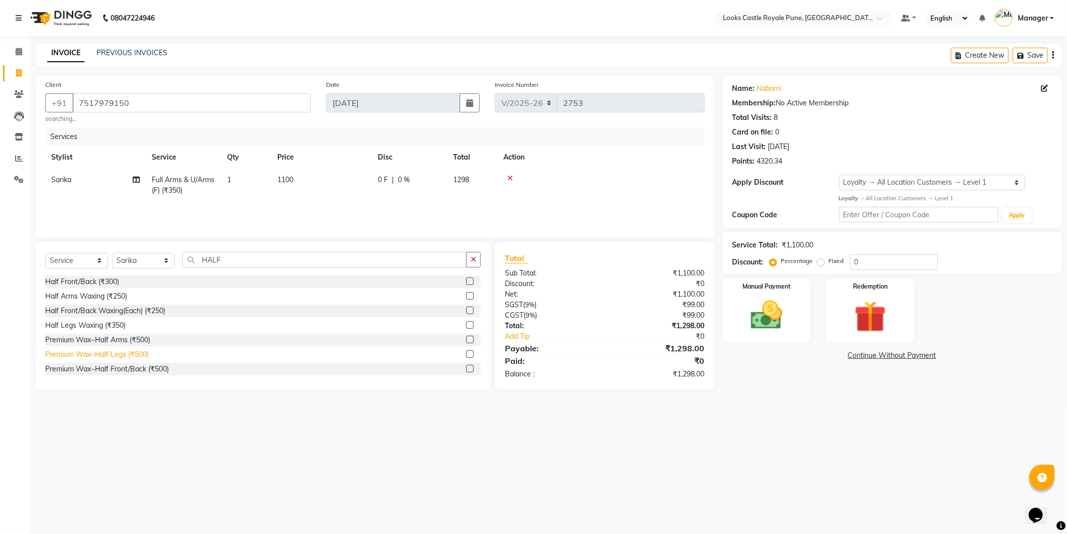
click at [111, 357] on div "Premium Wax~Half Legs (₹500)" at bounding box center [96, 355] width 103 height 11
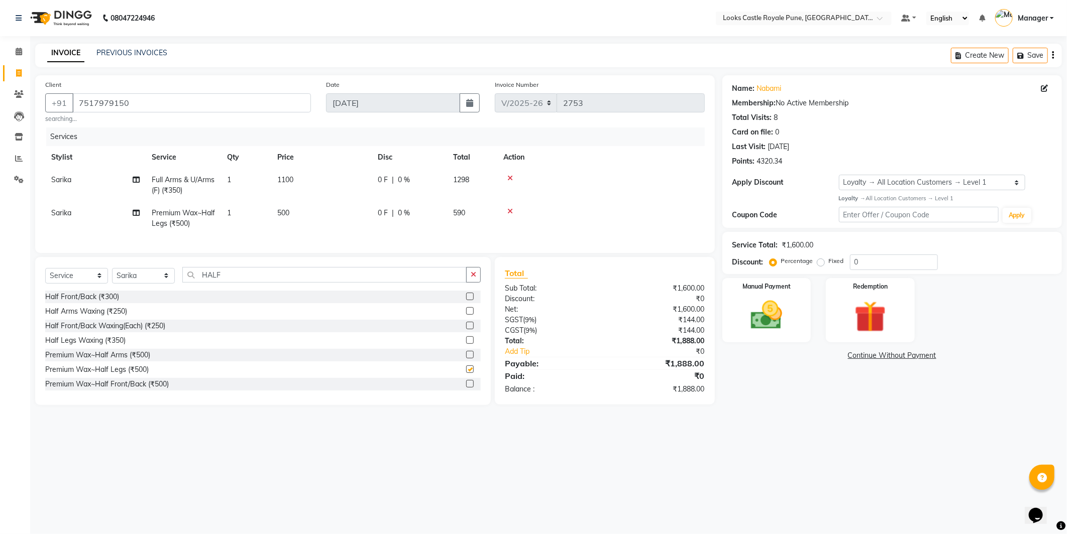
checkbox input "false"
click at [314, 222] on td "500" at bounding box center [321, 218] width 100 height 33
select select "71317"
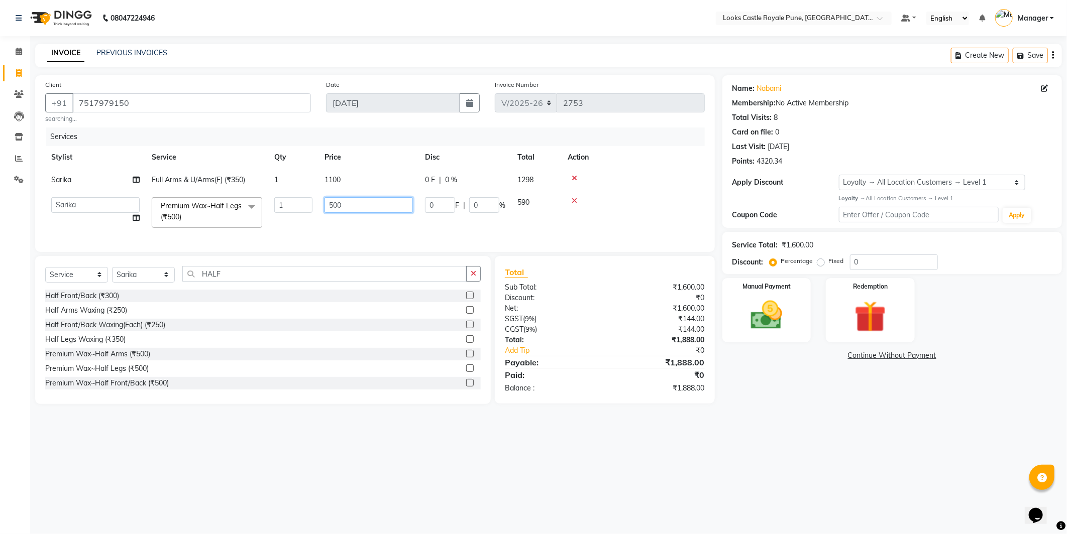
drag, startPoint x: 352, startPoint y: 209, endPoint x: 297, endPoint y: 227, distance: 58.0
click at [297, 227] on tr "Akshay [PERSON_NAME] [PERSON_NAME] [PERSON_NAME] Danish [PERSON_NAME] [PERSON_N…" at bounding box center [375, 212] width 660 height 43
type input "750"
click at [297, 278] on input "HALF" at bounding box center [324, 274] width 284 height 16
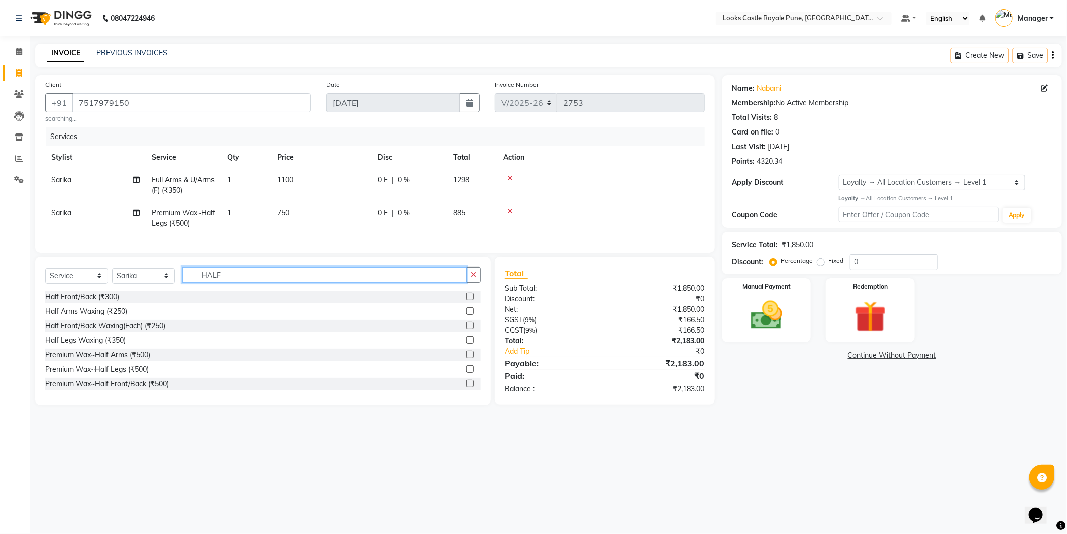
click at [297, 278] on input "HALF" at bounding box center [324, 275] width 284 height 16
click at [297, 277] on input "HALF" at bounding box center [324, 275] width 284 height 16
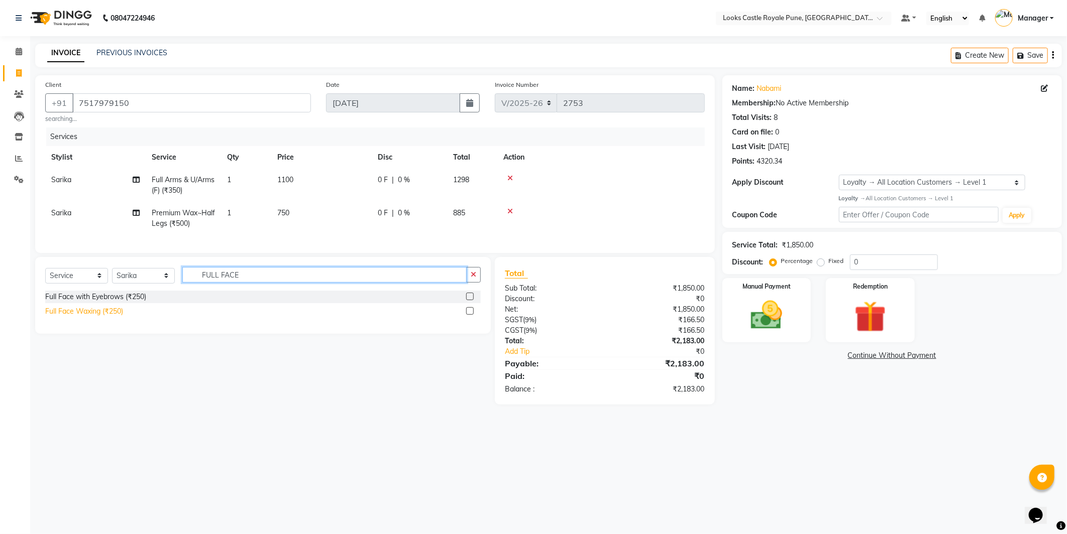
type input "FULL FACE"
click at [92, 317] on div "Full Face Waxing (₹250)" at bounding box center [84, 311] width 78 height 11
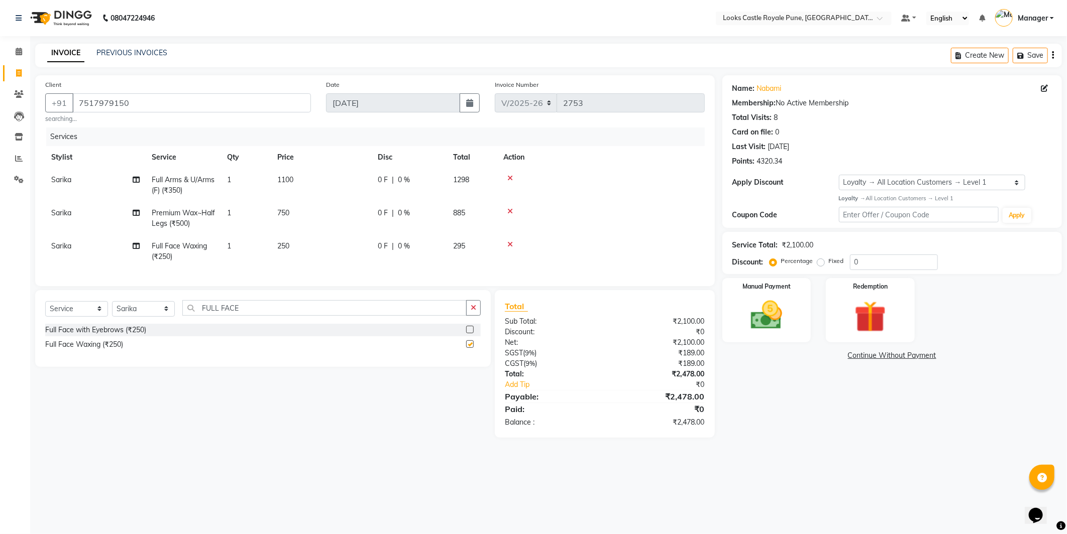
checkbox input "false"
click at [307, 247] on td "250" at bounding box center [321, 251] width 100 height 33
select select "71317"
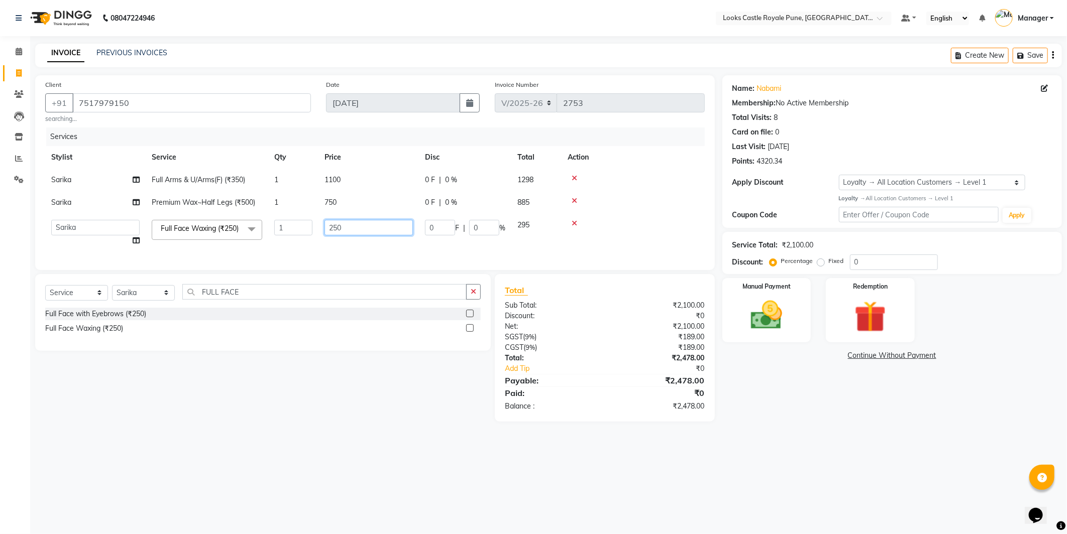
drag, startPoint x: 378, startPoint y: 225, endPoint x: 274, endPoint y: 261, distance: 109.6
click at [274, 260] on div "Services Stylist Service Qty Price Disc Total Action Sarika Full Arms & U/Arms(…" at bounding box center [375, 194] width 660 height 133
type input "1500"
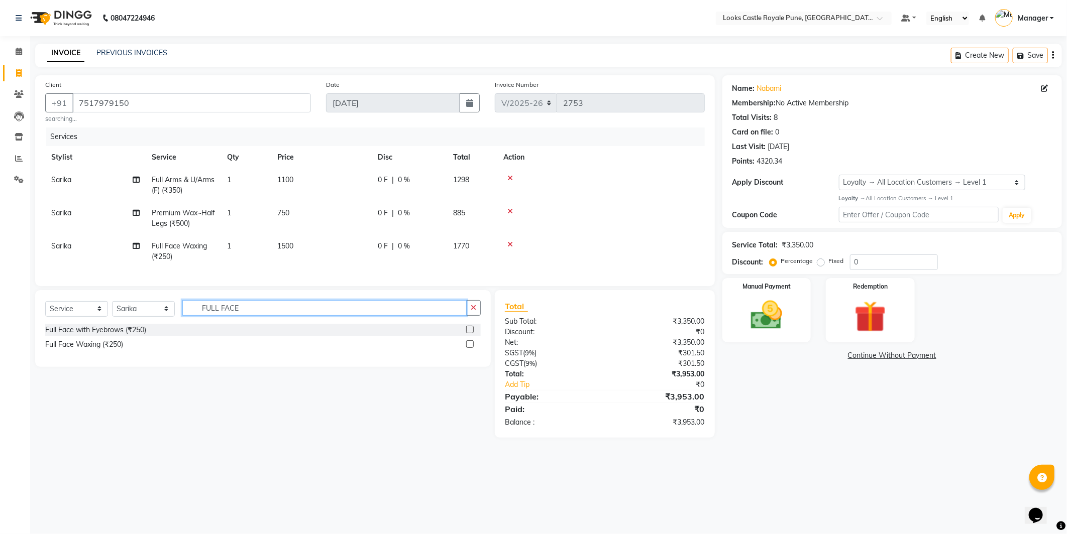
click at [273, 303] on div "Select Service Product Membership Package Voucher Prepaid Gift Card Select Styl…" at bounding box center [263, 328] width 456 height 77
click at [275, 314] on input "FULL FACE" at bounding box center [324, 308] width 284 height 16
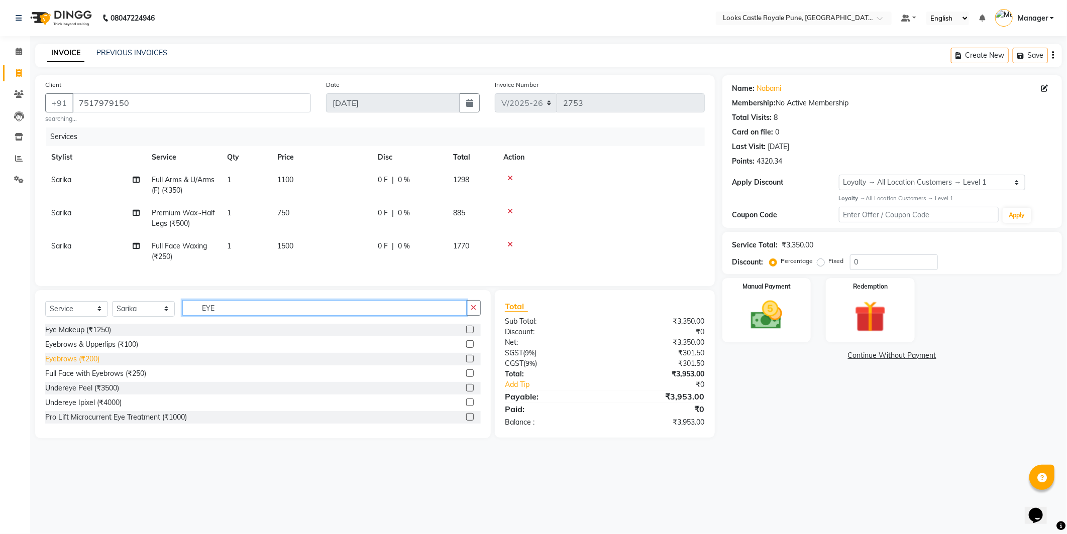
type input "EYE"
click at [86, 363] on div "Eyebrows (₹200)" at bounding box center [72, 359] width 54 height 11
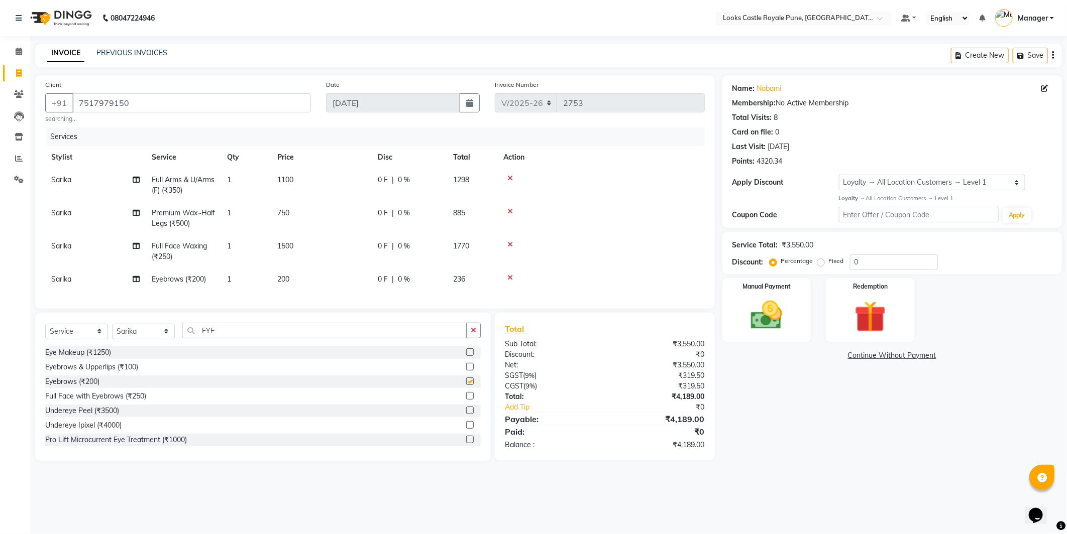
checkbox input "false"
click at [340, 277] on td "200" at bounding box center [321, 279] width 100 height 23
select select "71317"
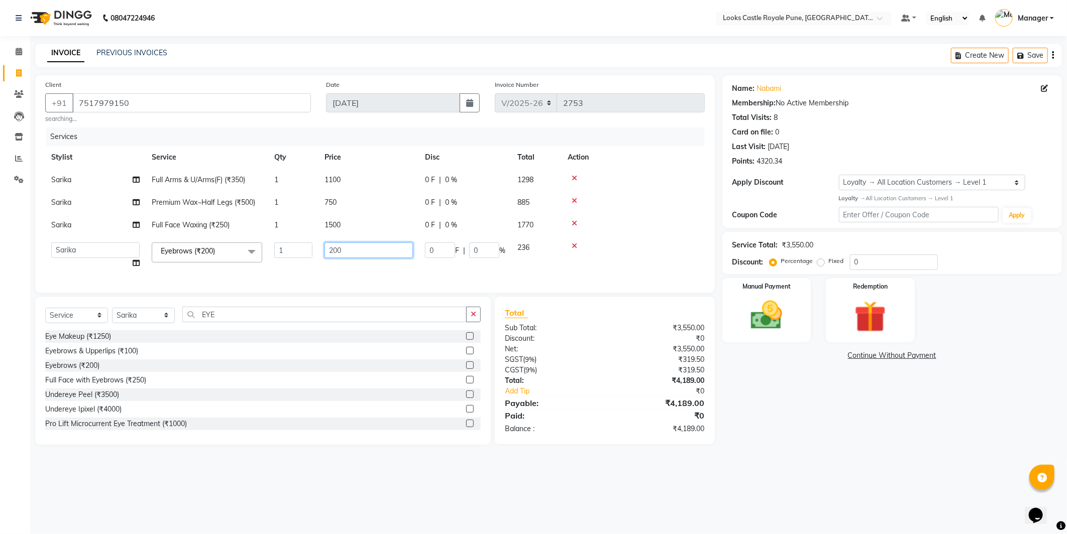
drag, startPoint x: 345, startPoint y: 250, endPoint x: 328, endPoint y: 253, distance: 17.4
click at [328, 253] on input "200" at bounding box center [368, 251] width 88 height 16
type input "102"
click at [834, 440] on div "Name: Nabami Membership: No Active Membership Total Visits: 8 Card on file: 0 L…" at bounding box center [895, 260] width 347 height 370
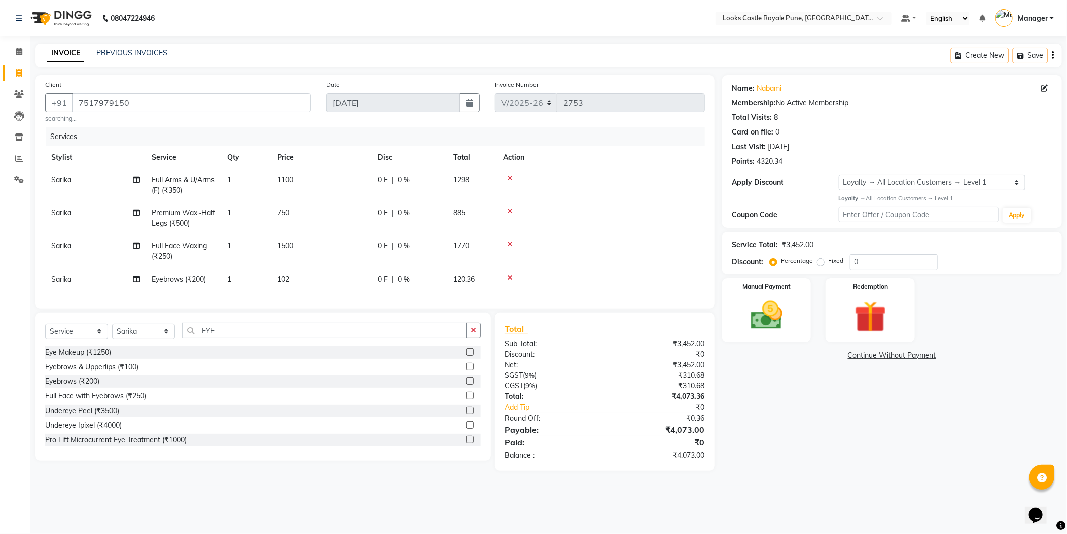
click at [321, 179] on td "1100" at bounding box center [321, 185] width 100 height 33
select select "71317"
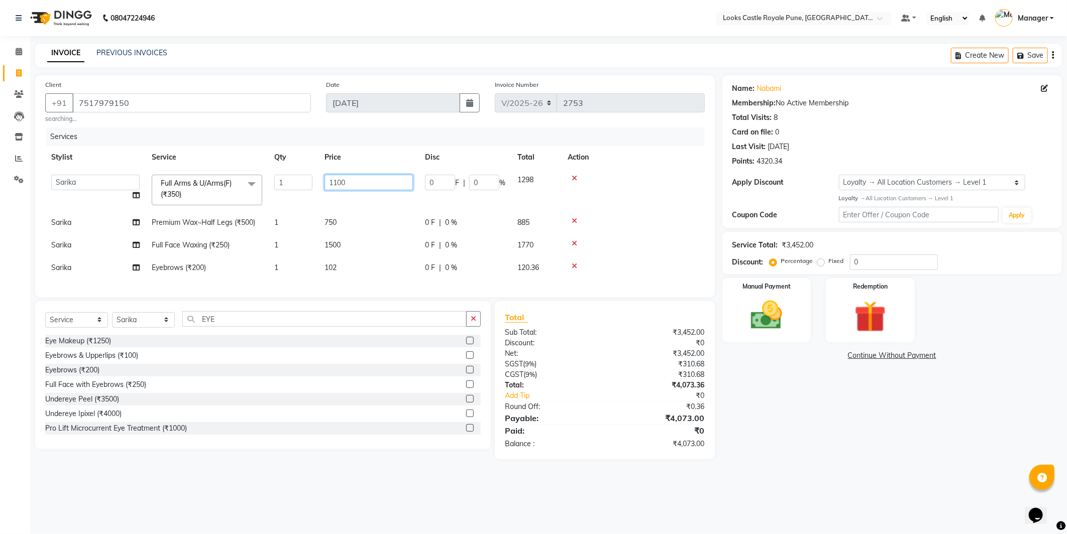
click at [352, 186] on input "1100" at bounding box center [368, 183] width 88 height 16
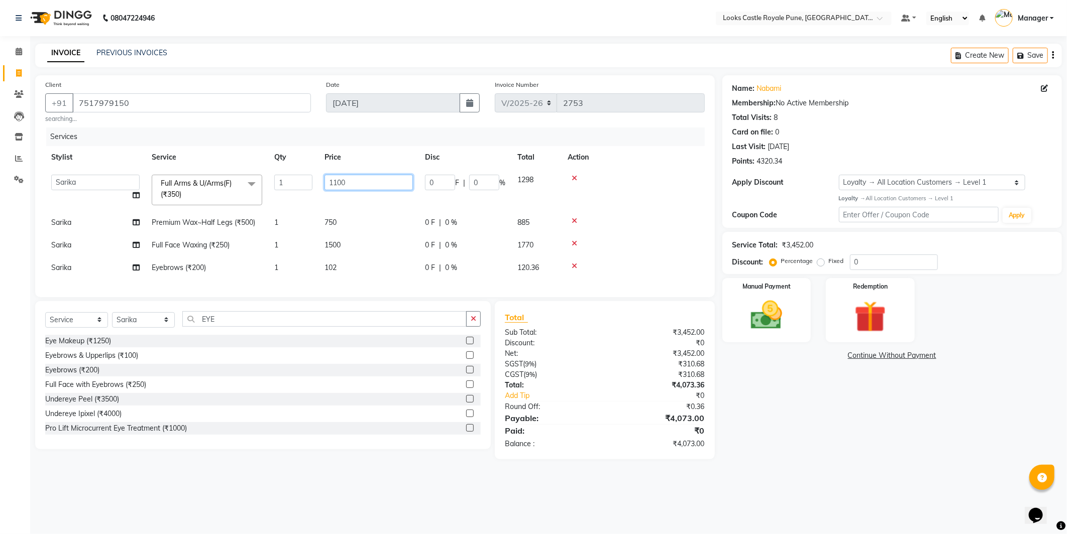
click at [352, 186] on input "1100" at bounding box center [368, 183] width 88 height 16
type input "1150"
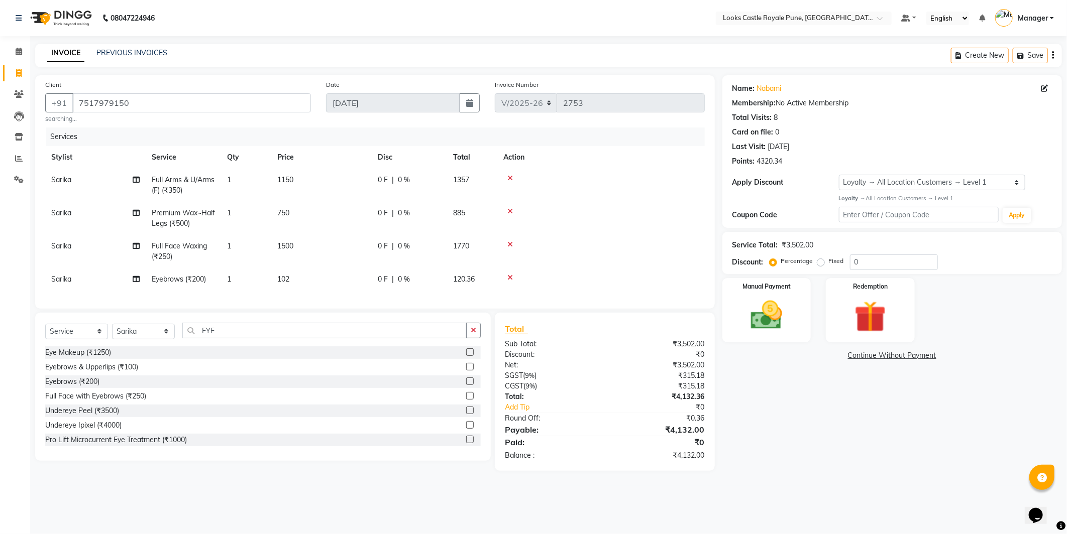
click at [750, 419] on div "Name: Nabami Membership: No Active Membership Total Visits: 8 Card on file: 0 L…" at bounding box center [895, 273] width 347 height 396
click at [846, 451] on div "Name: Nabami Membership: No Active Membership Total Visits: 8 Card on file: 0 L…" at bounding box center [895, 273] width 347 height 396
click at [794, 313] on div "Manual Payment" at bounding box center [766, 310] width 92 height 67
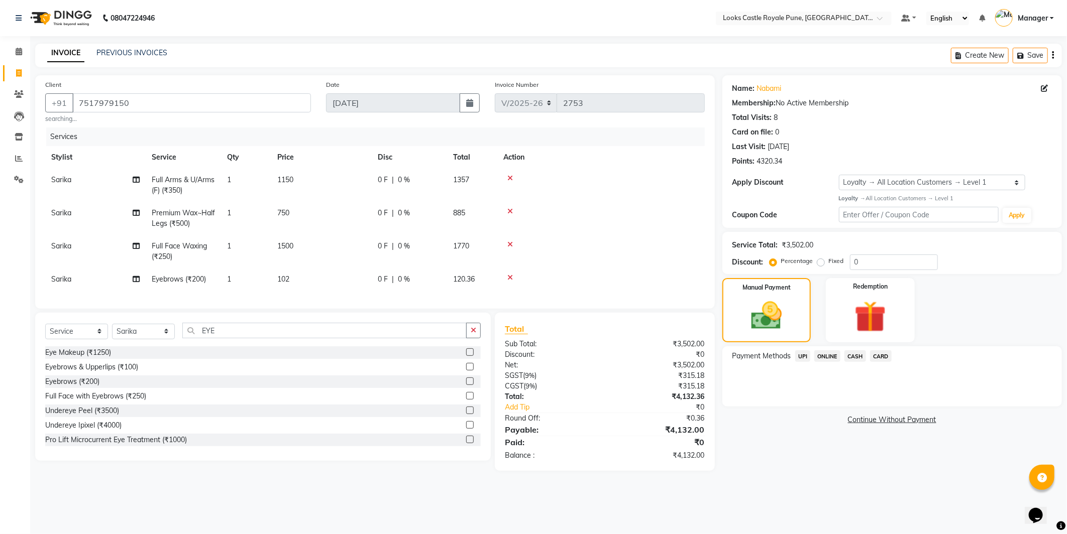
click at [855, 355] on span "CASH" at bounding box center [855, 357] width 22 height 12
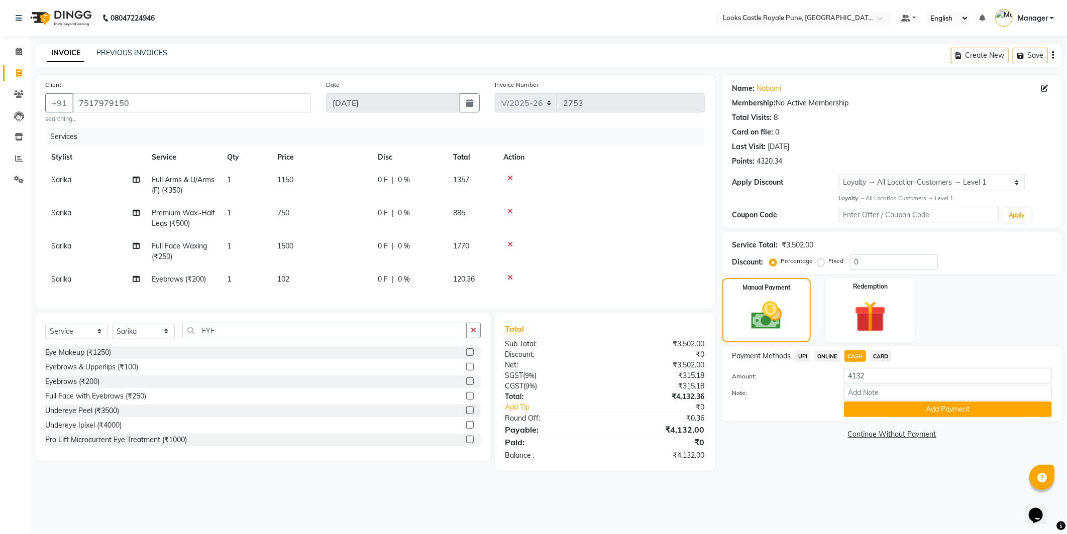
click at [855, 355] on span "CASH" at bounding box center [855, 357] width 22 height 12
click at [943, 412] on button "Add Payment" at bounding box center [948, 410] width 208 height 16
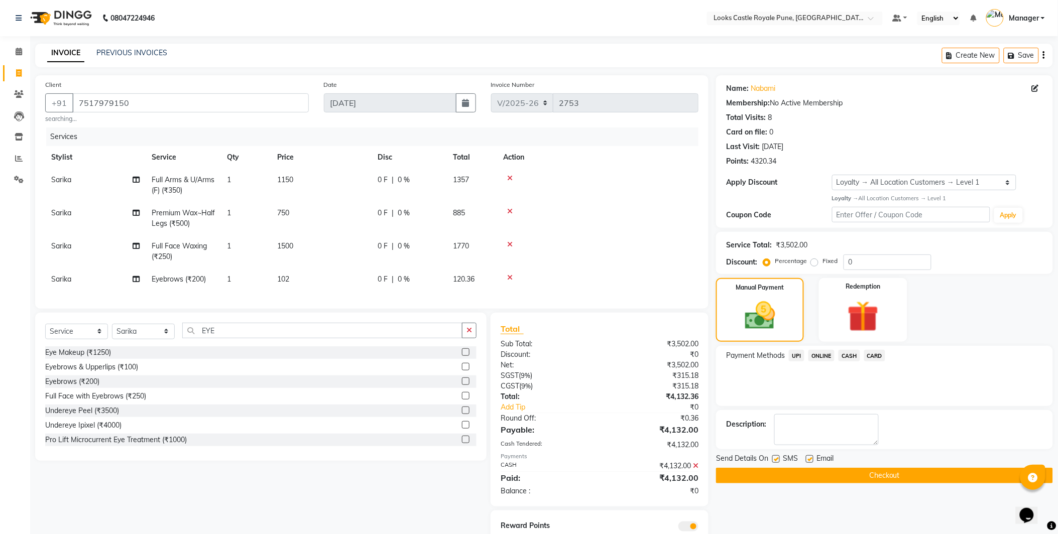
click at [871, 471] on button "Checkout" at bounding box center [884, 476] width 337 height 16
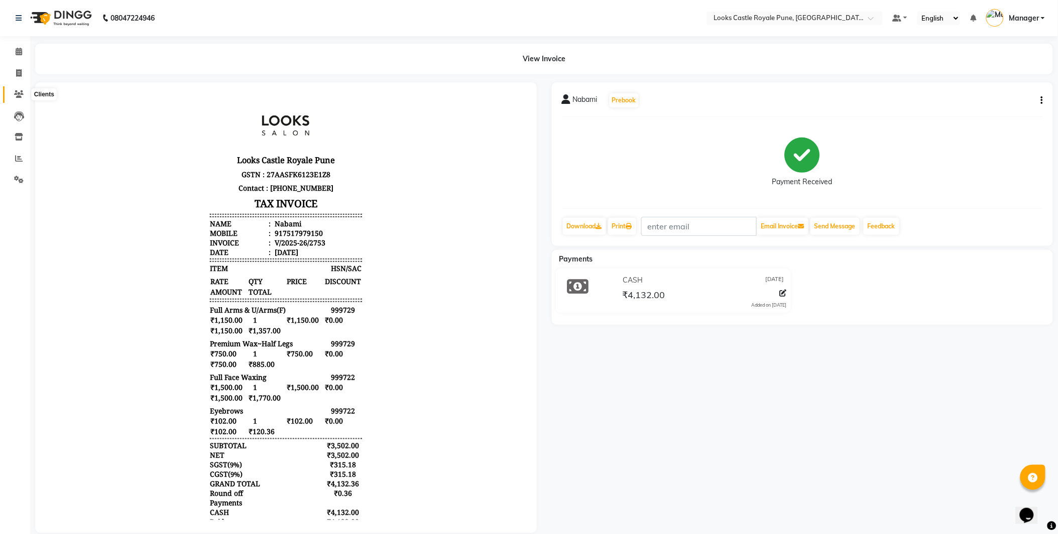
click at [19, 95] on icon at bounding box center [19, 94] width 10 height 8
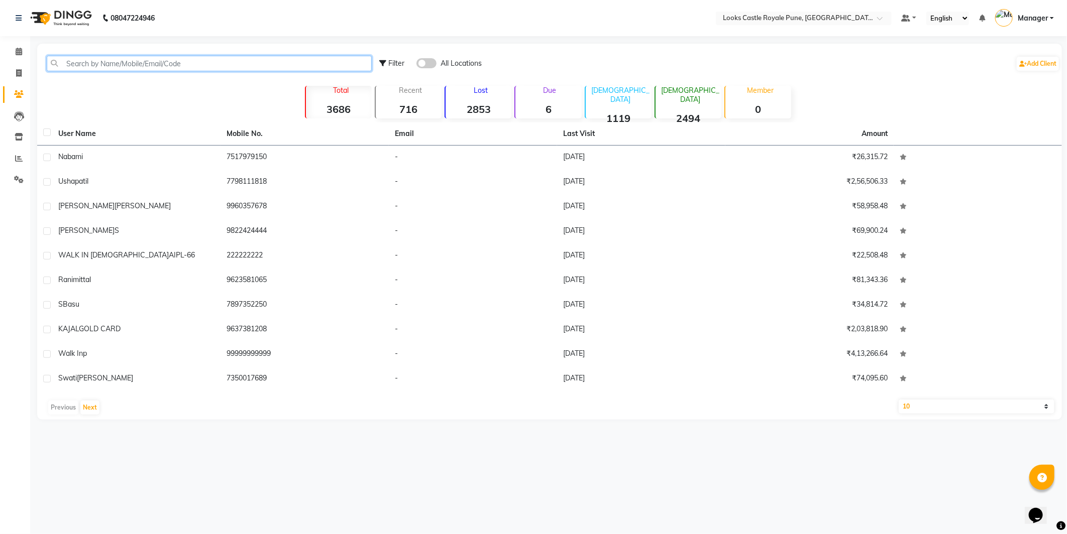
click at [110, 59] on input "text" at bounding box center [209, 64] width 325 height 16
type input "a"
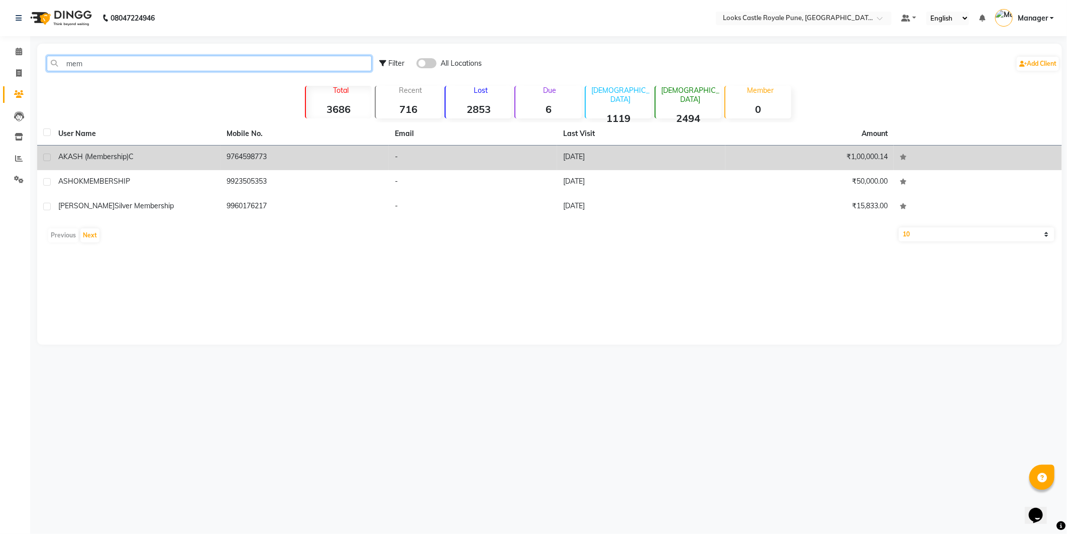
type input "mem"
click at [114, 147] on td "AKASH (membership) C" at bounding box center [136, 158] width 168 height 25
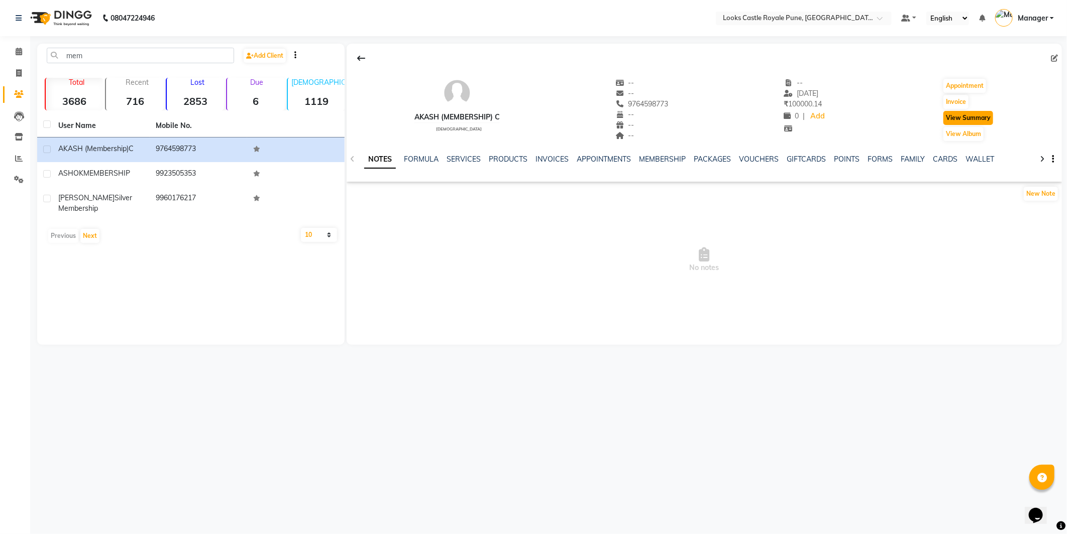
click at [966, 113] on button "View Summary" at bounding box center [968, 118] width 50 height 14
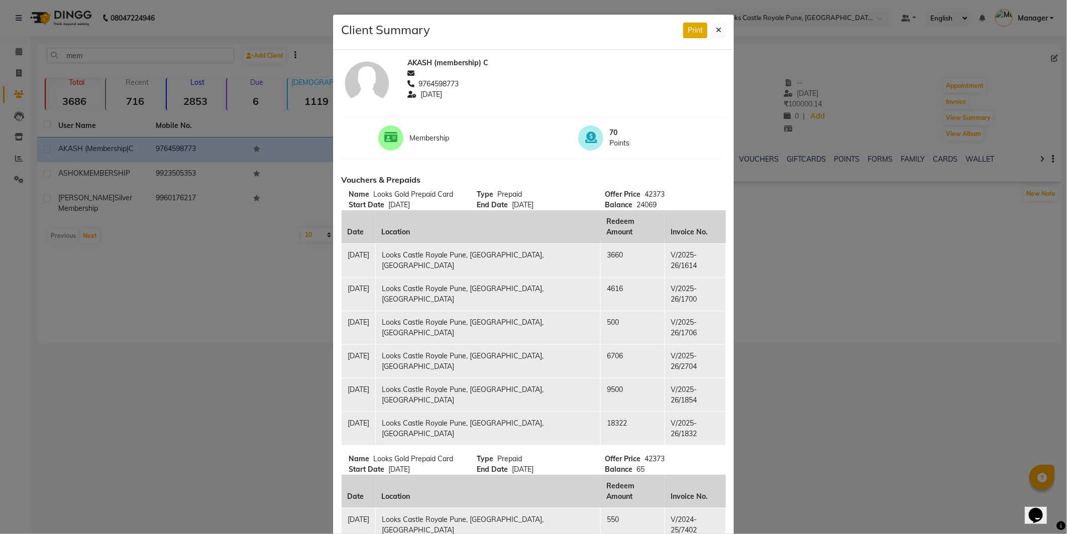
click at [687, 32] on button "Print" at bounding box center [695, 31] width 24 height 16
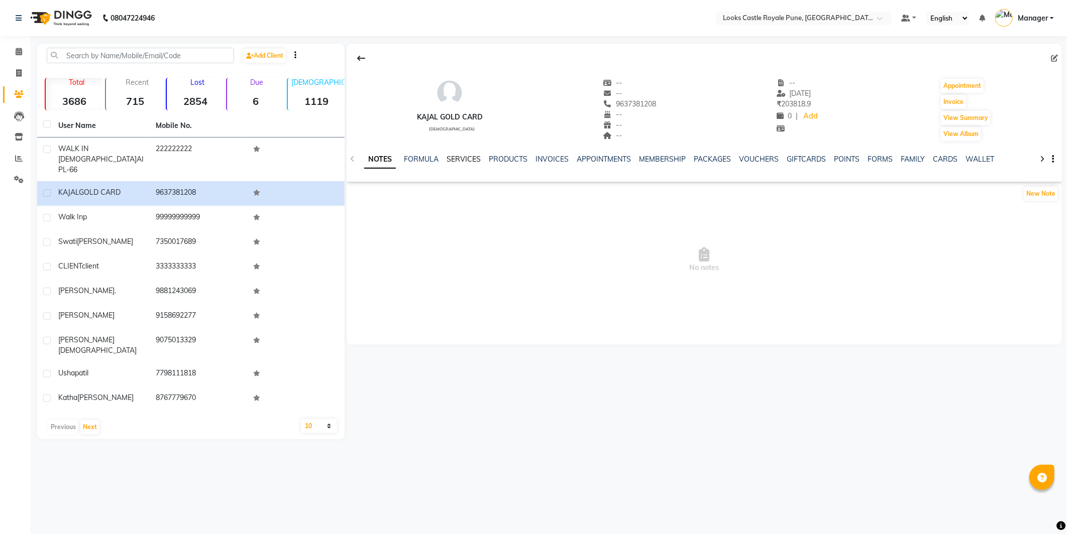
click at [470, 156] on link "SERVICES" at bounding box center [464, 159] width 34 height 9
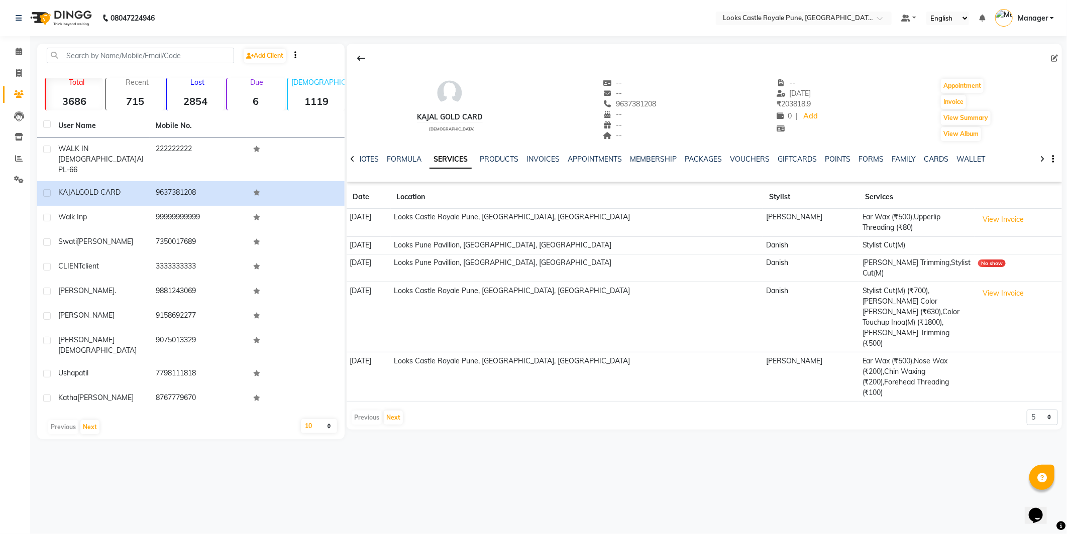
click at [377, 240] on td "16-08-2025" at bounding box center [369, 246] width 44 height 18
click at [374, 282] on td "[DATE]" at bounding box center [369, 317] width 44 height 70
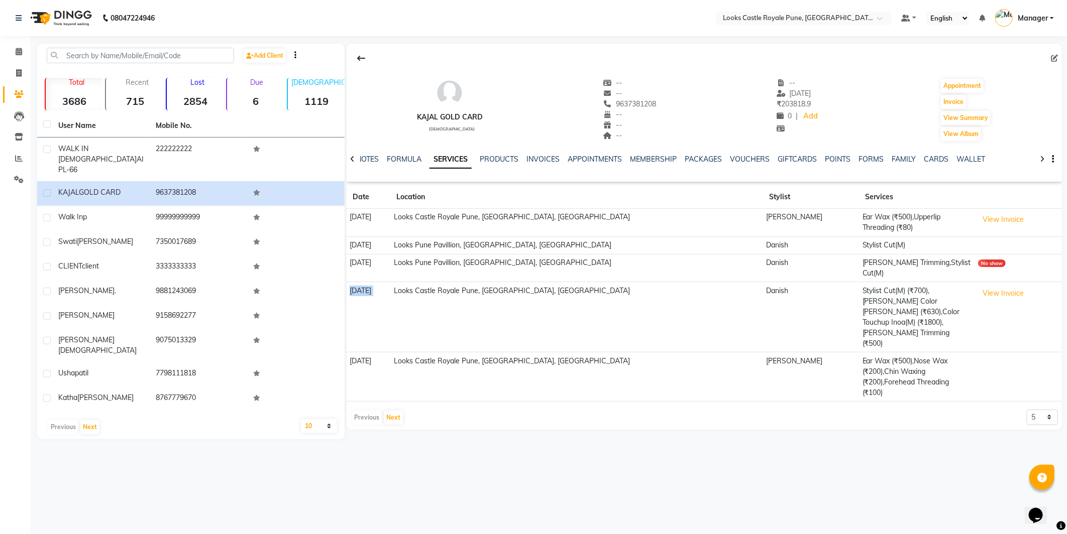
click at [374, 282] on td "[DATE]" at bounding box center [369, 317] width 44 height 70
click at [978, 286] on button "View Invoice" at bounding box center [1003, 294] width 50 height 16
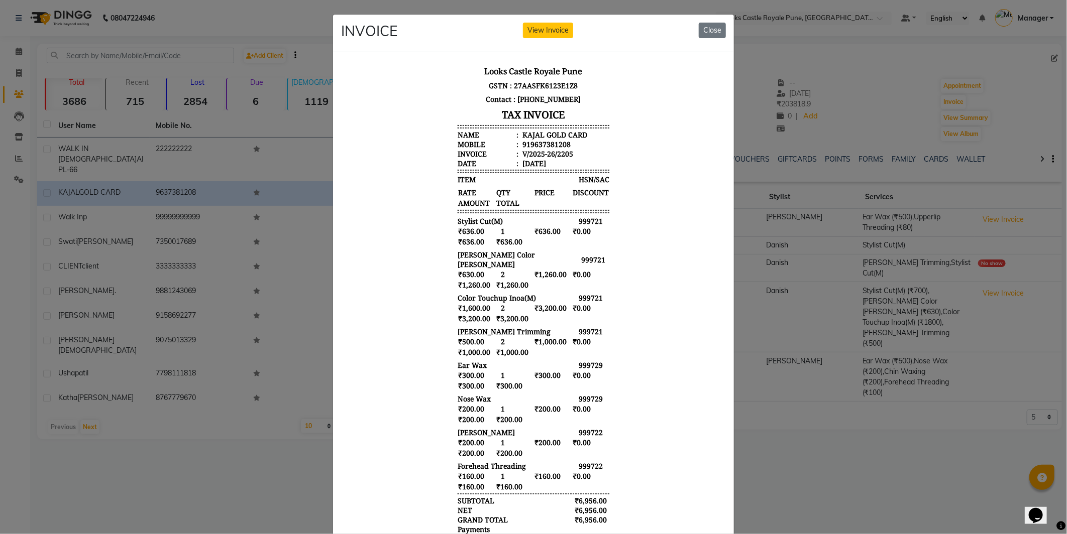
scroll to position [82, 0]
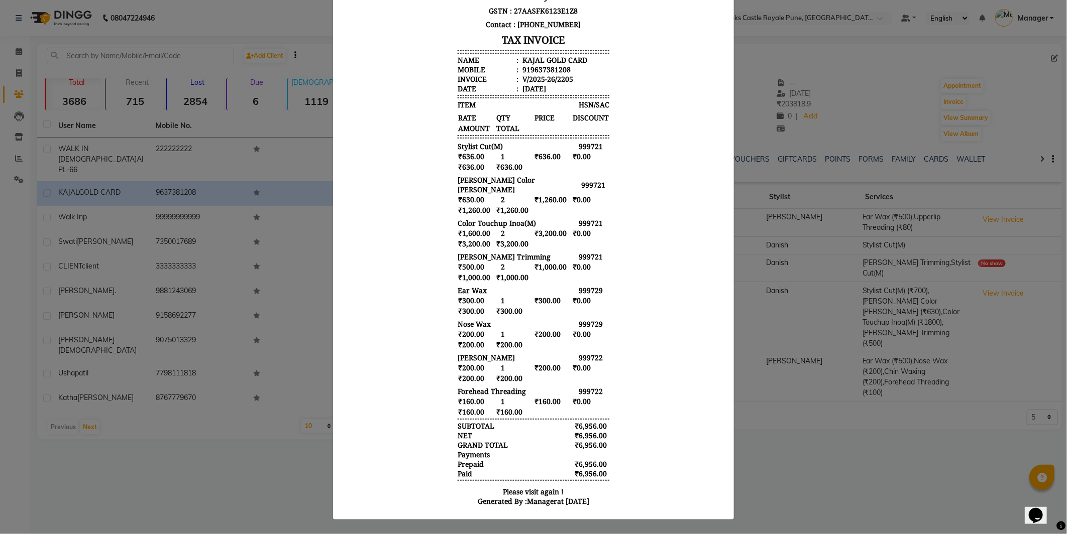
click at [541, 75] on div "V/2025-26/2205" at bounding box center [546, 79] width 53 height 10
click at [582, 167] on div "₹636.00 1 ₹636.00 ₹0.00 ₹636.00 ₹636.00" at bounding box center [533, 161] width 152 height 21
click at [291, 245] on ngb-modal-window "INVOICE View Invoice Close" at bounding box center [533, 267] width 1067 height 534
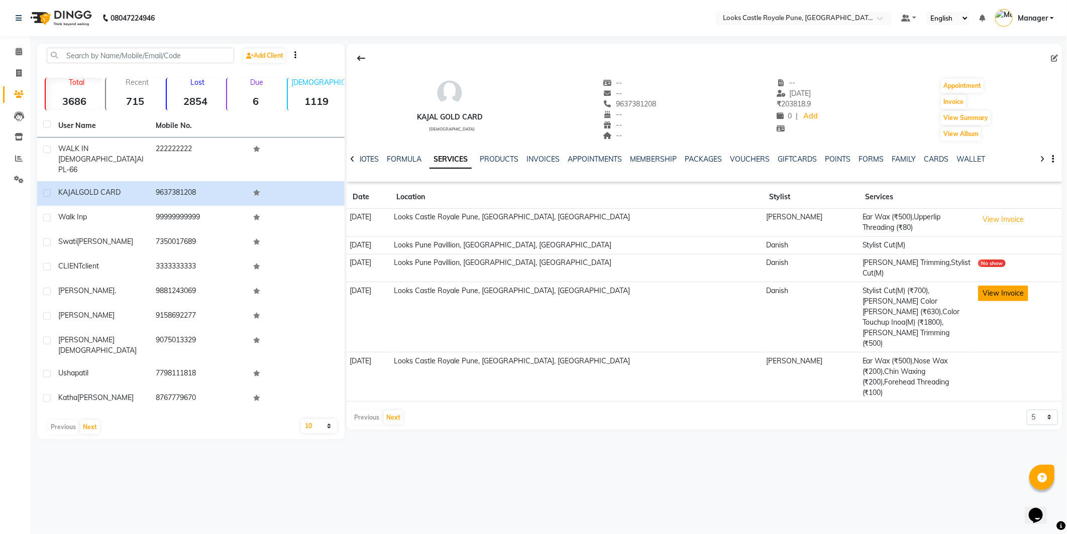
click at [986, 286] on button "View Invoice" at bounding box center [1003, 294] width 50 height 16
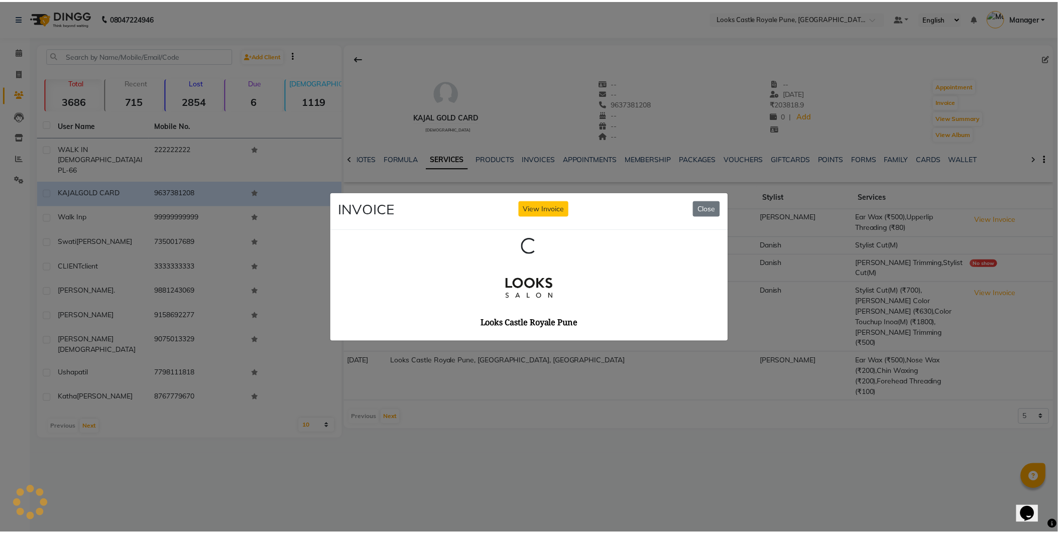
scroll to position [0, 0]
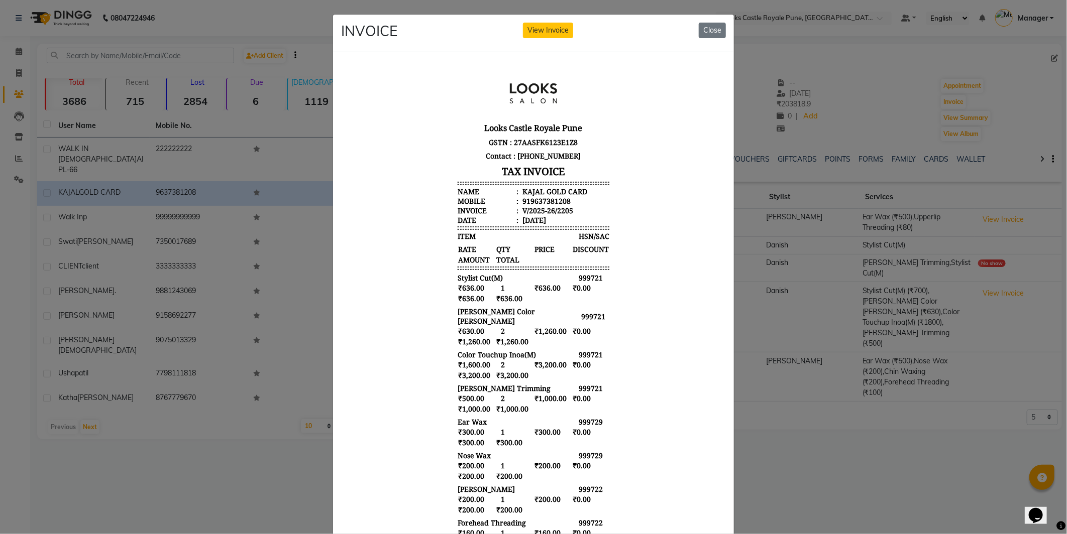
click at [528, 221] on div "05/08/2025" at bounding box center [533, 220] width 26 height 10
drag, startPoint x: 827, startPoint y: 471, endPoint x: 192, endPoint y: 371, distance: 642.7
click at [827, 471] on ngb-modal-window "INVOICE View Invoice Close" at bounding box center [533, 267] width 1067 height 534
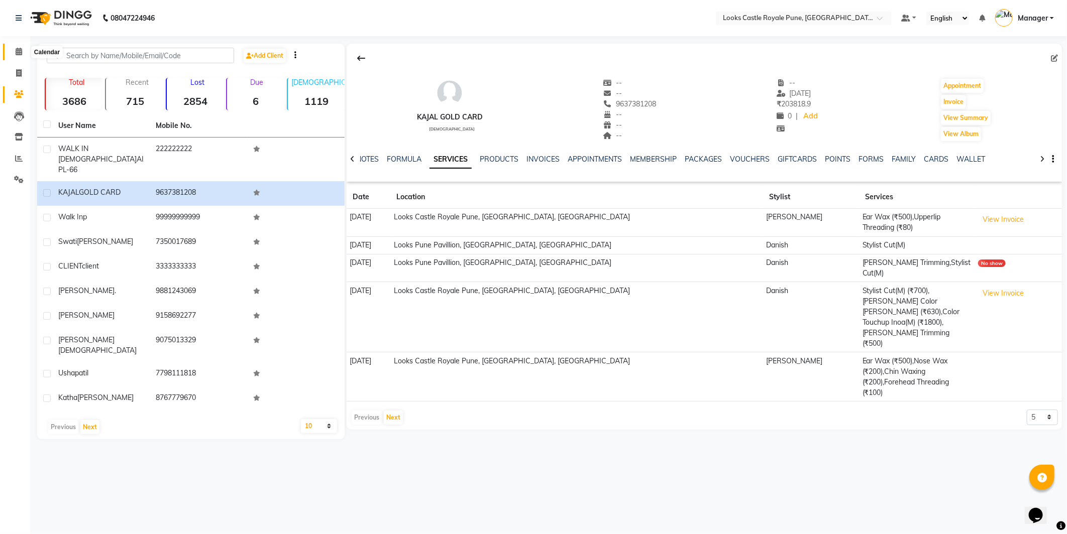
click at [18, 52] on icon at bounding box center [19, 52] width 7 height 8
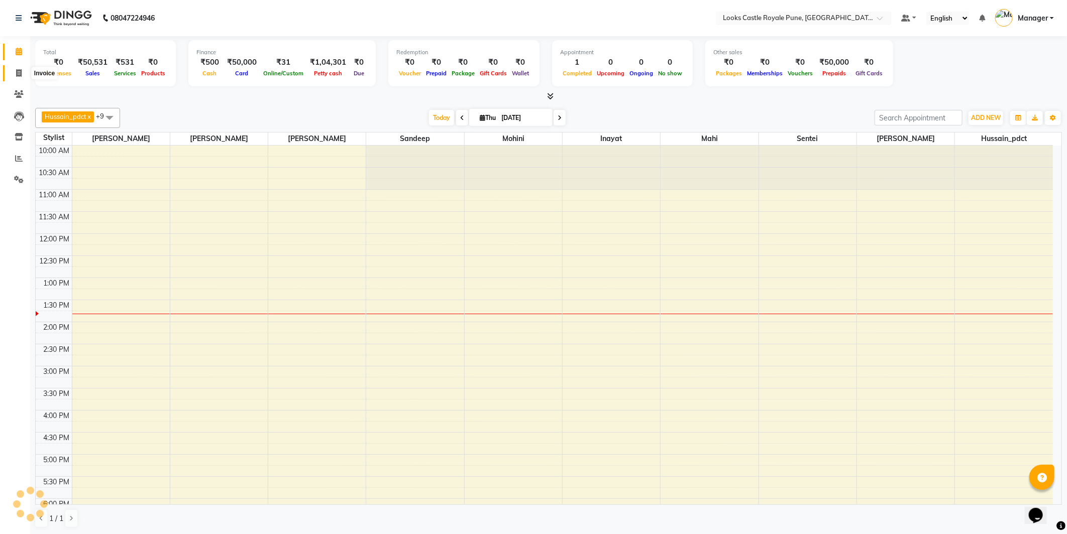
click at [27, 68] on span at bounding box center [19, 74] width 18 height 12
select select "service"
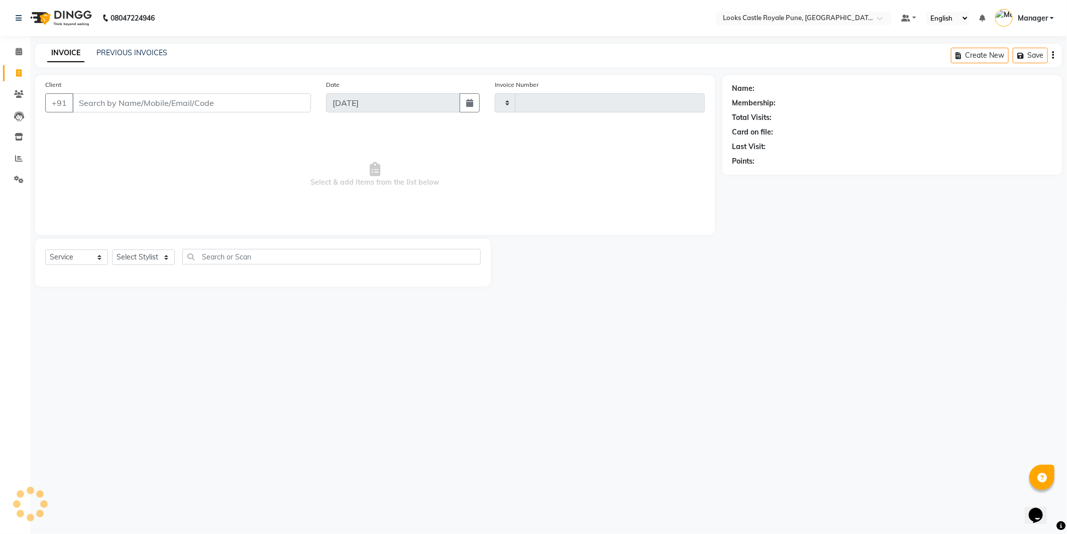
type input "2750"
select select "5915"
paste input "9623581065"
type input "9623581065"
select select "1: Object"
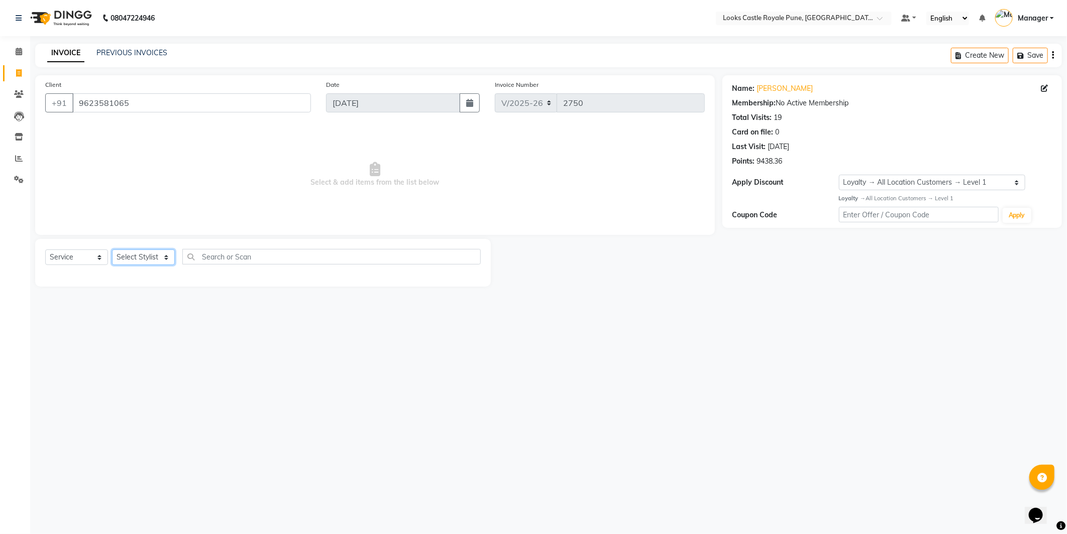
click at [149, 263] on select "Select Stylist Akshay [PERSON_NAME] [PERSON_NAME] [PERSON_NAME] Danish [PERSON_…" at bounding box center [143, 258] width 63 height 16
select select "43049"
click at [112, 250] on select "Select Stylist Akshay [PERSON_NAME] [PERSON_NAME] [PERSON_NAME] Danish [PERSON_…" at bounding box center [143, 258] width 63 height 16
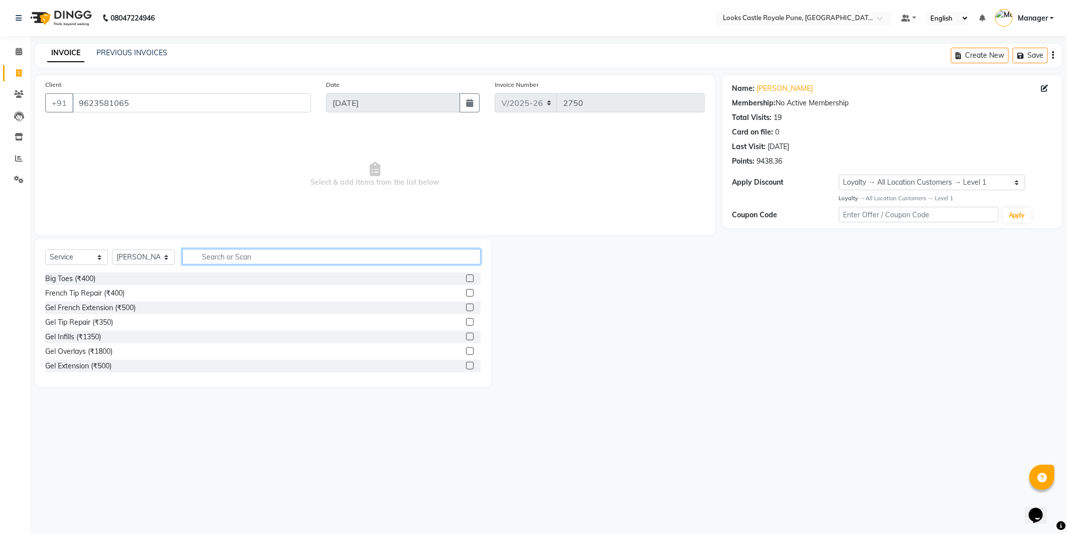
click at [205, 262] on input "text" at bounding box center [331, 257] width 298 height 16
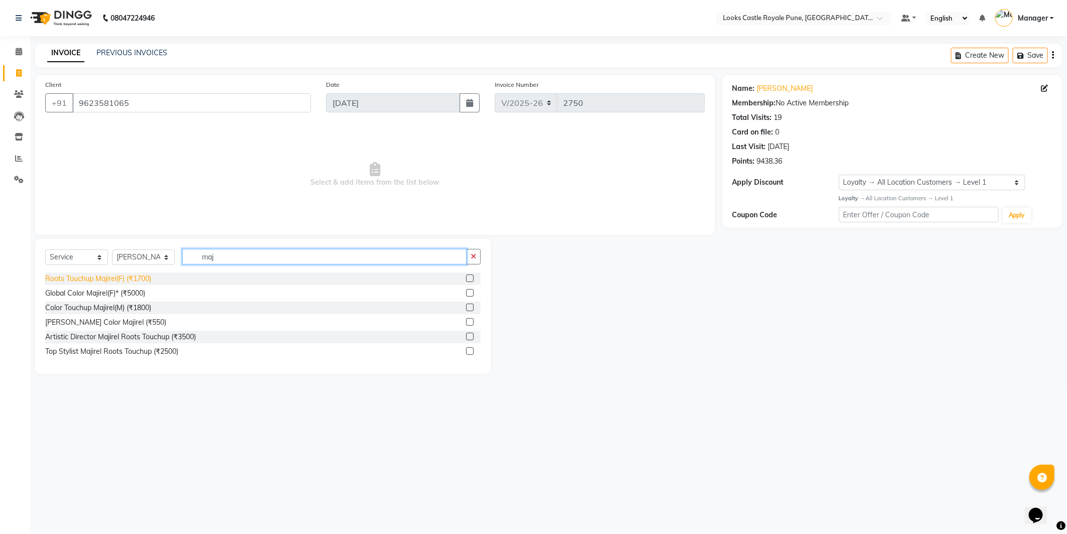
type input "maj"
click at [81, 277] on div "Roots Touchup Majirel(F) (₹1700)" at bounding box center [98, 279] width 106 height 11
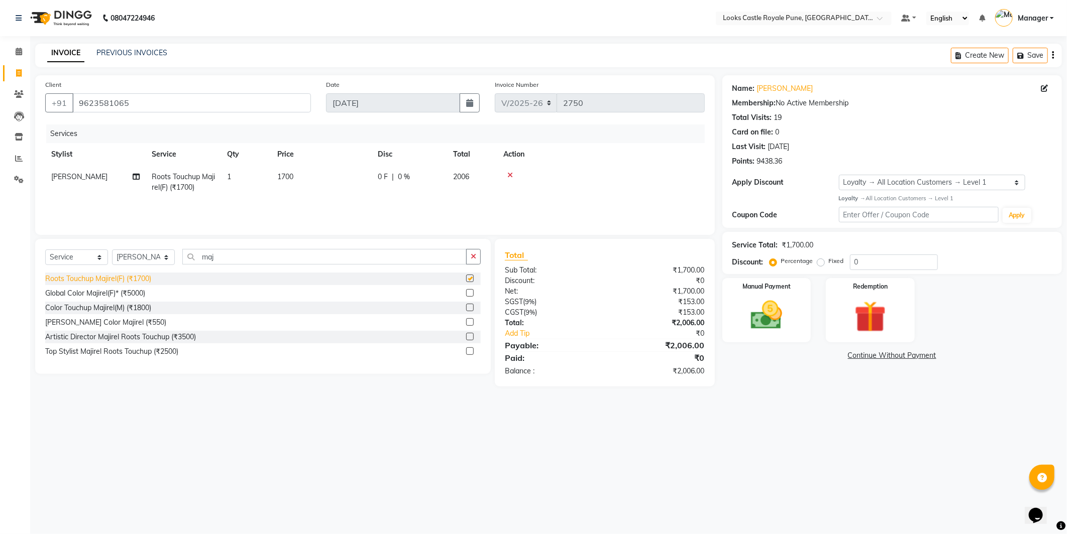
checkbox input "false"
click at [509, 176] on icon at bounding box center [510, 175] width 6 height 7
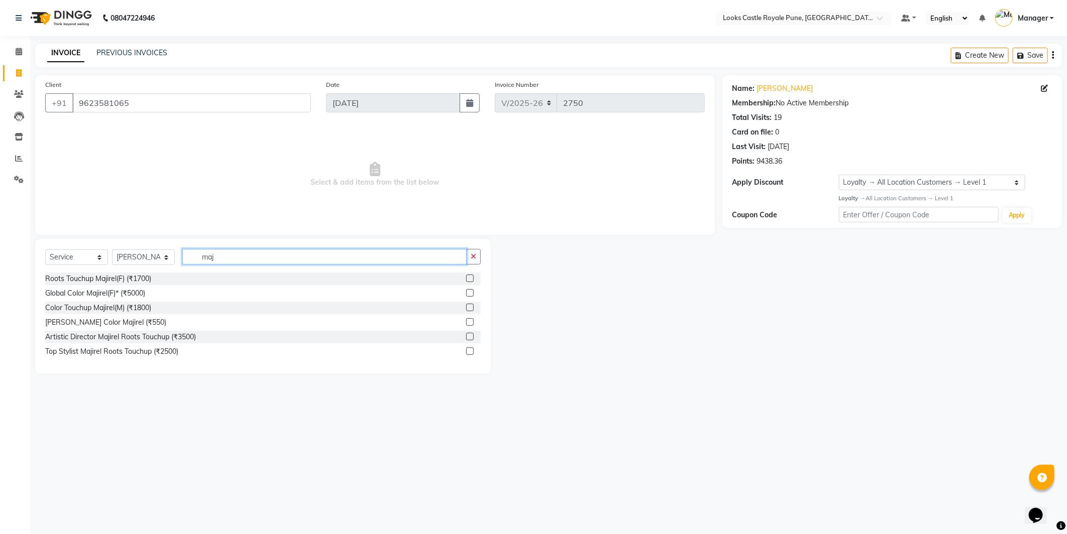
click at [281, 257] on input "maj" at bounding box center [324, 257] width 284 height 16
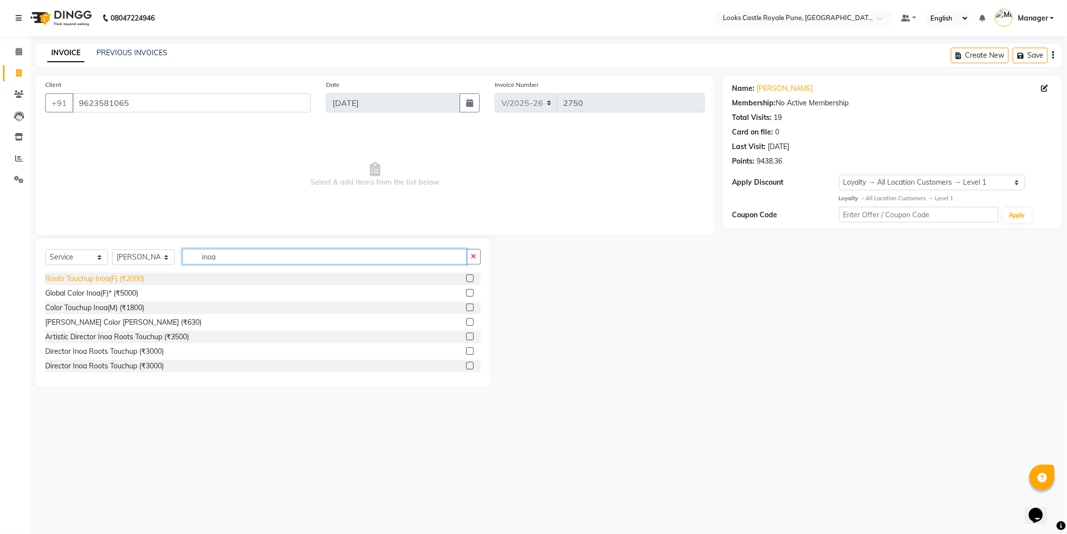
type input "inoa"
click at [142, 277] on div "Roots Touchup Inoa(F) (₹2000)" at bounding box center [94, 279] width 99 height 11
checkbox input "false"
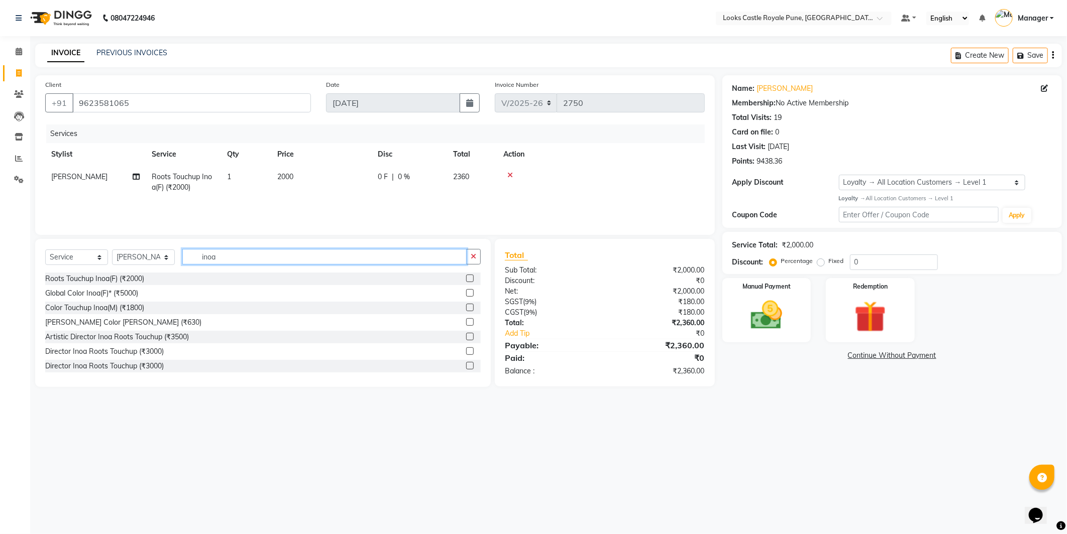
click at [201, 261] on input "inoa" at bounding box center [324, 257] width 284 height 16
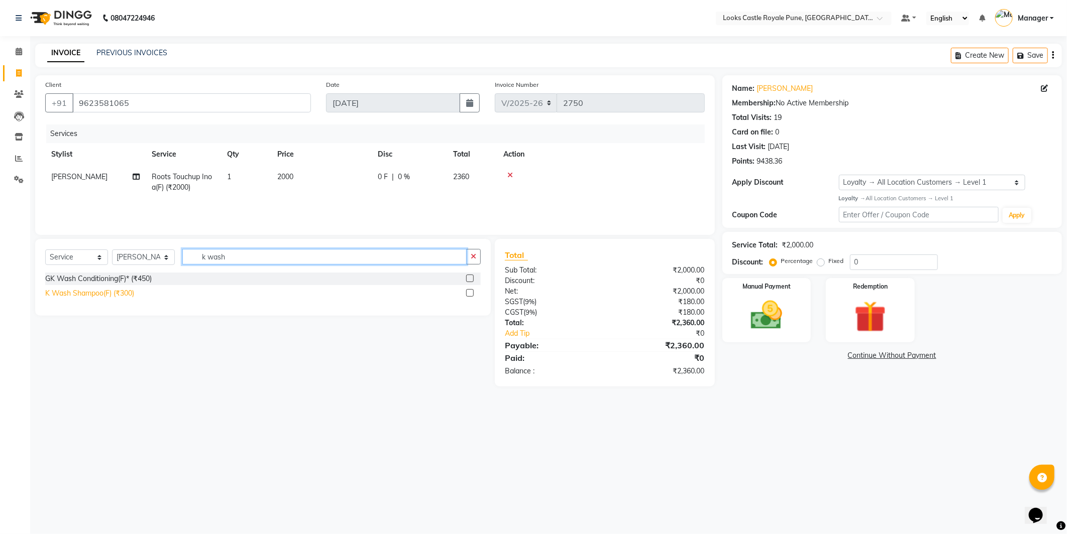
type input "k wash"
click at [113, 298] on div "K Wash Shampoo(F) (₹300)" at bounding box center [89, 293] width 89 height 11
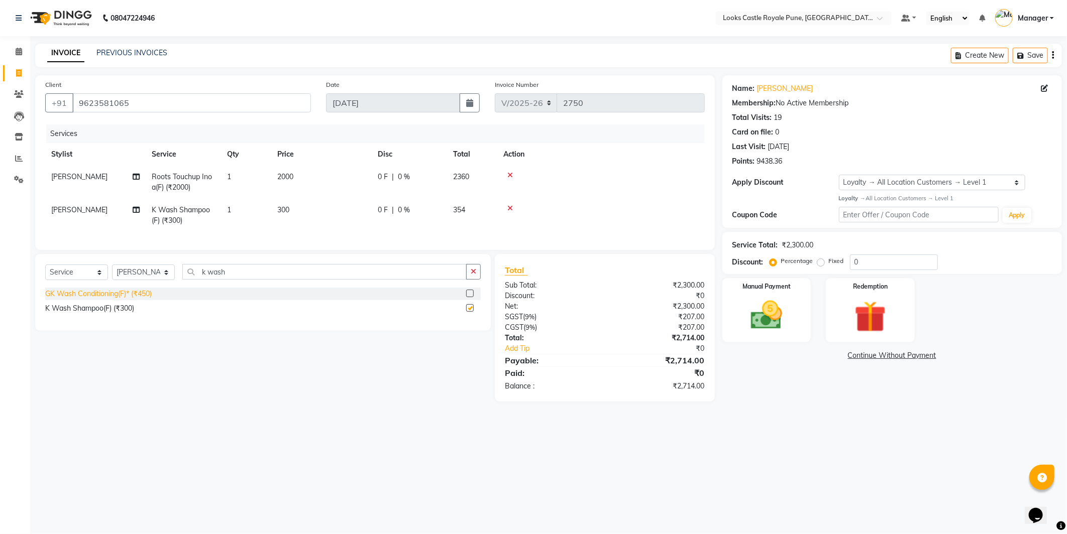
checkbox input "false"
click at [342, 187] on td "2000" at bounding box center [321, 182] width 100 height 33
select select "43049"
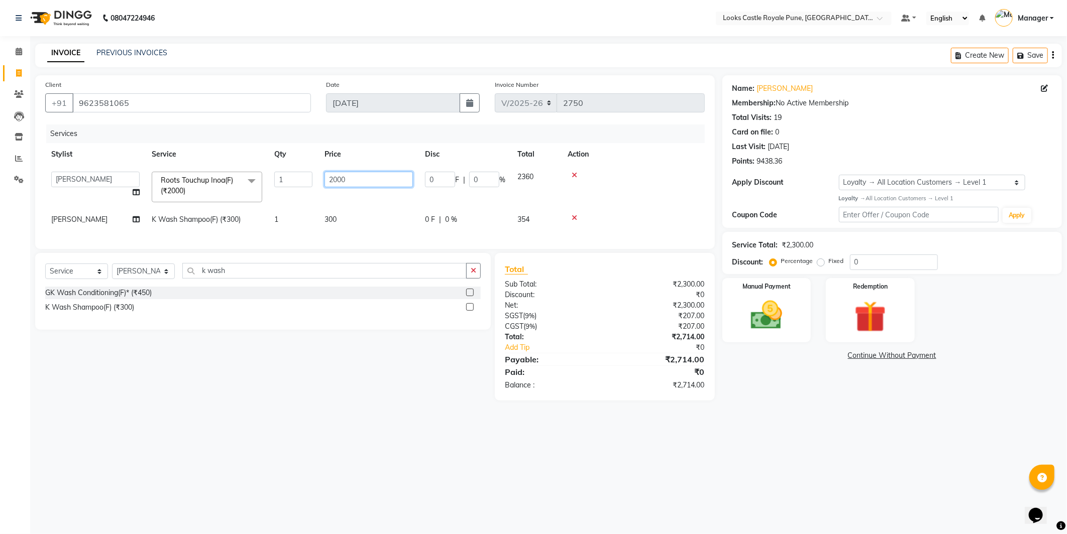
drag, startPoint x: 349, startPoint y: 177, endPoint x: 319, endPoint y: 187, distance: 31.3
click at [319, 187] on td "2000" at bounding box center [368, 187] width 100 height 43
type input "1600"
click at [339, 227] on td "300" at bounding box center [368, 219] width 100 height 23
select select "43049"
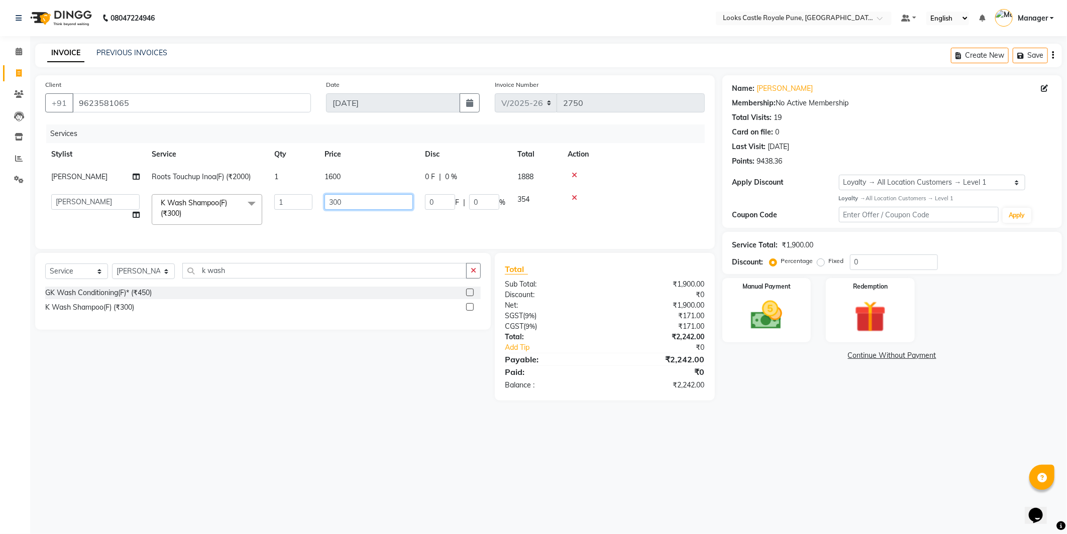
drag, startPoint x: 354, startPoint y: 195, endPoint x: 264, endPoint y: 209, distance: 91.6
click at [264, 209] on tr "Akshay [PERSON_NAME] [PERSON_NAME] [PERSON_NAME] Danish [PERSON_NAME] [PERSON_N…" at bounding box center [375, 209] width 660 height 43
type input "150"
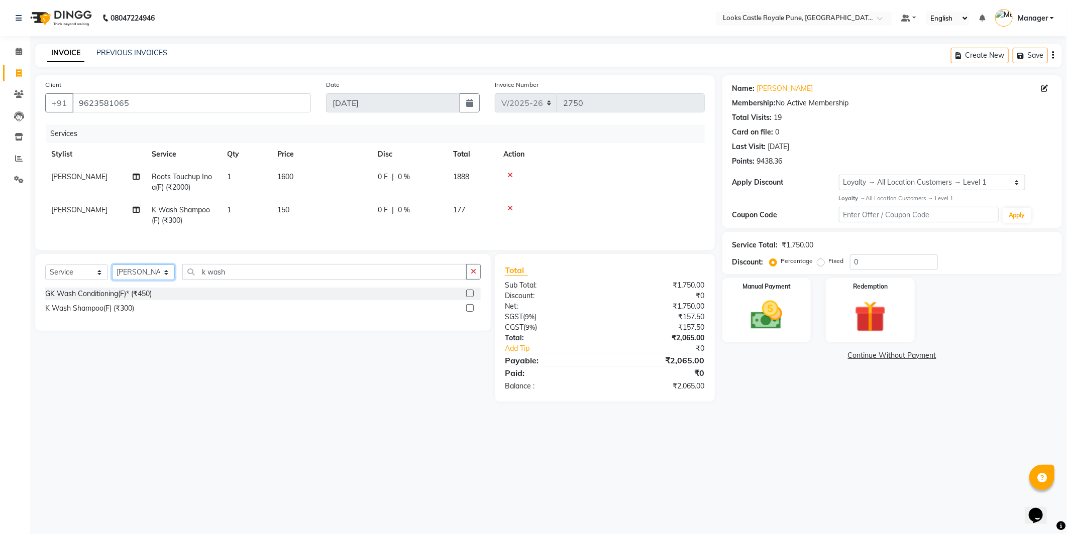
click at [163, 280] on select "Select Stylist Akshay [PERSON_NAME] [PERSON_NAME] [PERSON_NAME] Danish [PERSON_…" at bounding box center [143, 273] width 63 height 16
click at [265, 280] on input "k wash" at bounding box center [324, 272] width 284 height 16
click at [133, 278] on select "Select Stylist Akshay [PERSON_NAME] [PERSON_NAME] [PERSON_NAME] Danish [PERSON_…" at bounding box center [143, 273] width 63 height 16
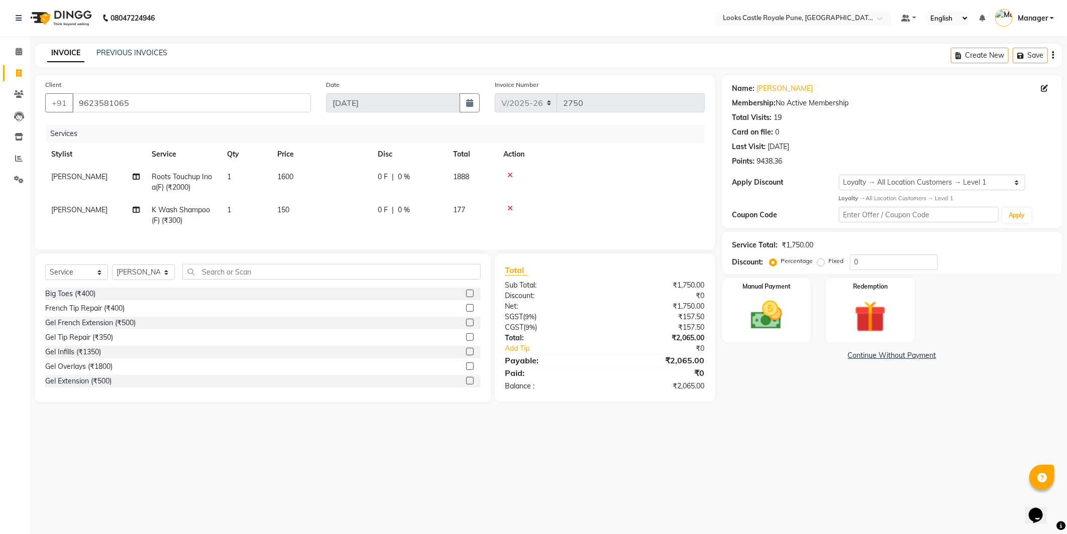
click at [143, 272] on div "Select Service Product Membership Package Voucher Prepaid Gift Card Select Styl…" at bounding box center [262, 276] width 435 height 24
click at [131, 277] on select "Select Stylist Akshay [PERSON_NAME] [PERSON_NAME] [PERSON_NAME] Danish [PERSON_…" at bounding box center [143, 273] width 63 height 16
select select "78858"
click at [112, 273] on select "Select Stylist Akshay [PERSON_NAME] [PERSON_NAME] [PERSON_NAME] Danish [PERSON_…" at bounding box center [143, 273] width 63 height 16
click at [261, 280] on input "text" at bounding box center [331, 272] width 298 height 16
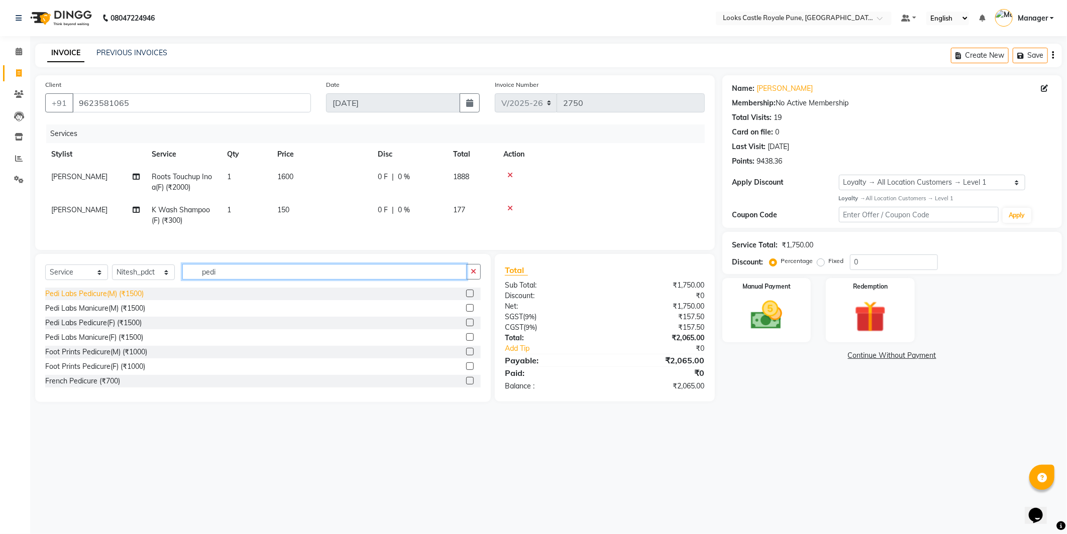
type input "pedi"
click at [79, 299] on div "Pedi Labs Pedicure(M) (₹1500)" at bounding box center [94, 294] width 98 height 11
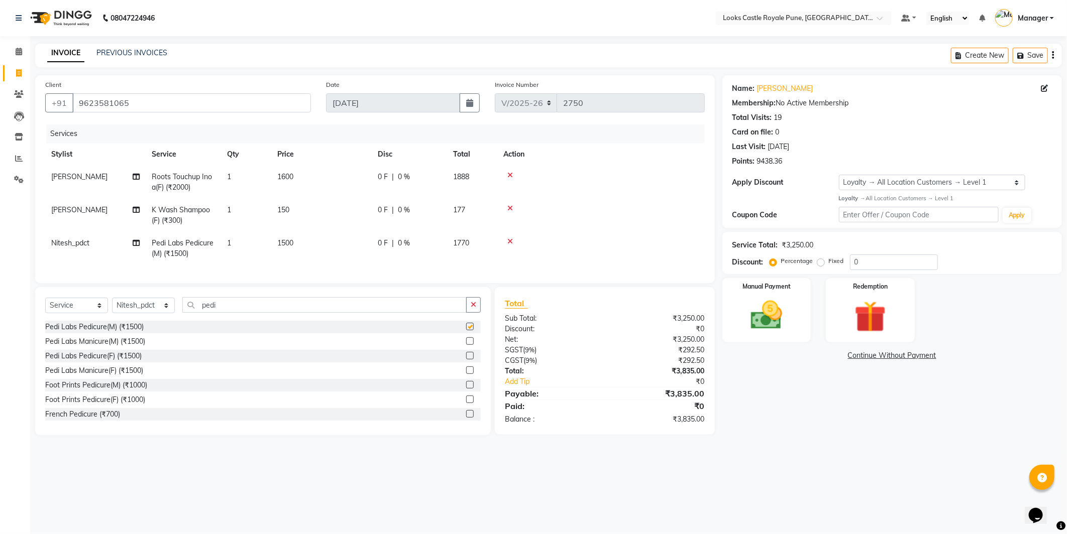
checkbox input "false"
click at [334, 242] on td "1500" at bounding box center [321, 248] width 100 height 33
select select "78858"
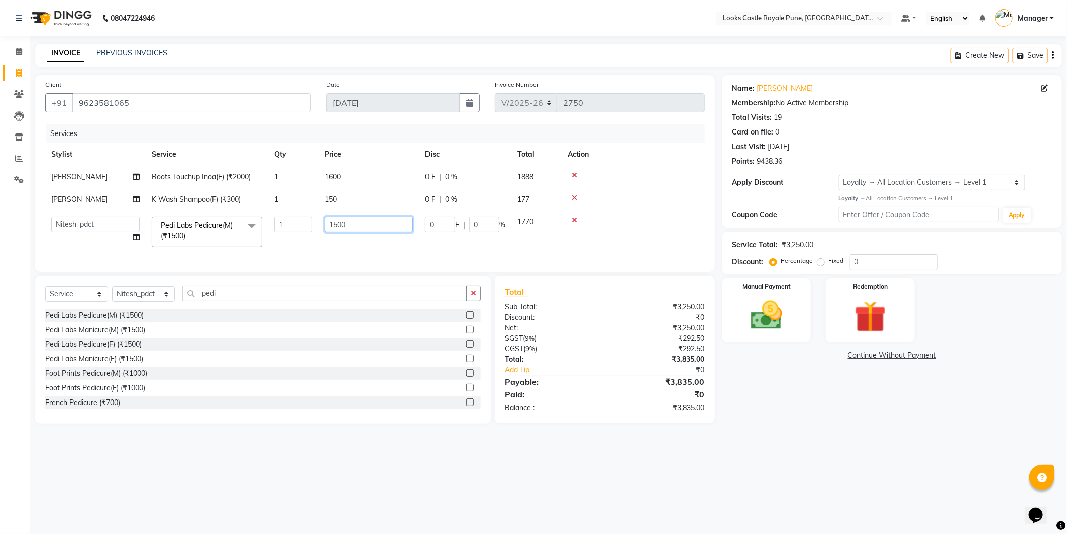
drag, startPoint x: 370, startPoint y: 232, endPoint x: 223, endPoint y: 231, distance: 146.7
click at [223, 231] on tr "Akshay Alisha Amir Anjali Arif Arman Christy Danish Eli Gloria Hafiz Hussain_pd…" at bounding box center [375, 232] width 660 height 43
type input "2000"
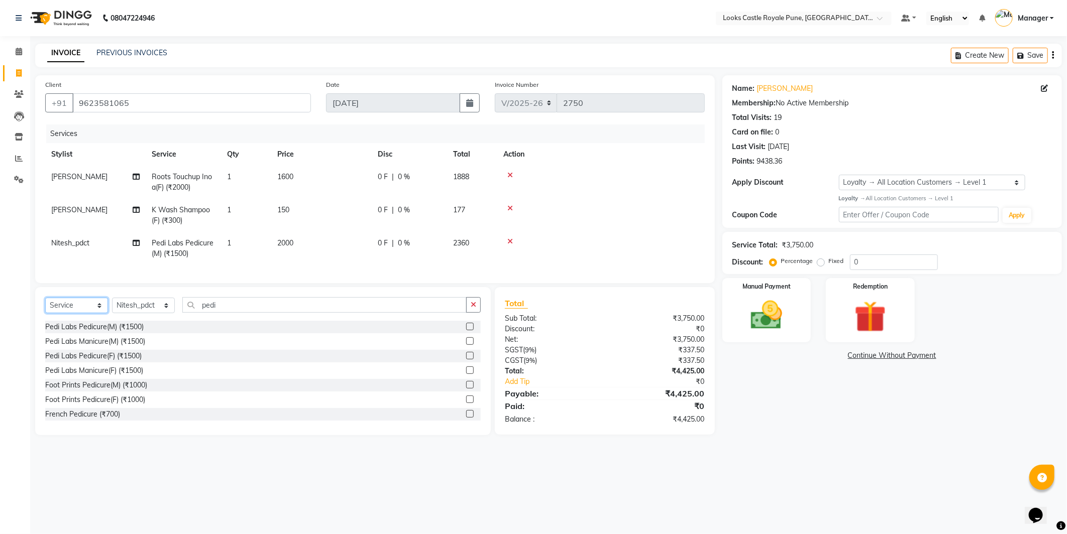
click at [82, 313] on select "Select Service Product Membership Package Voucher Prepaid Gift Card" at bounding box center [76, 306] width 63 height 16
click at [235, 306] on input "pedi" at bounding box center [324, 305] width 284 height 16
click at [74, 313] on select "Select Service Product Membership Package Voucher Prepaid Gift Card" at bounding box center [76, 306] width 63 height 16
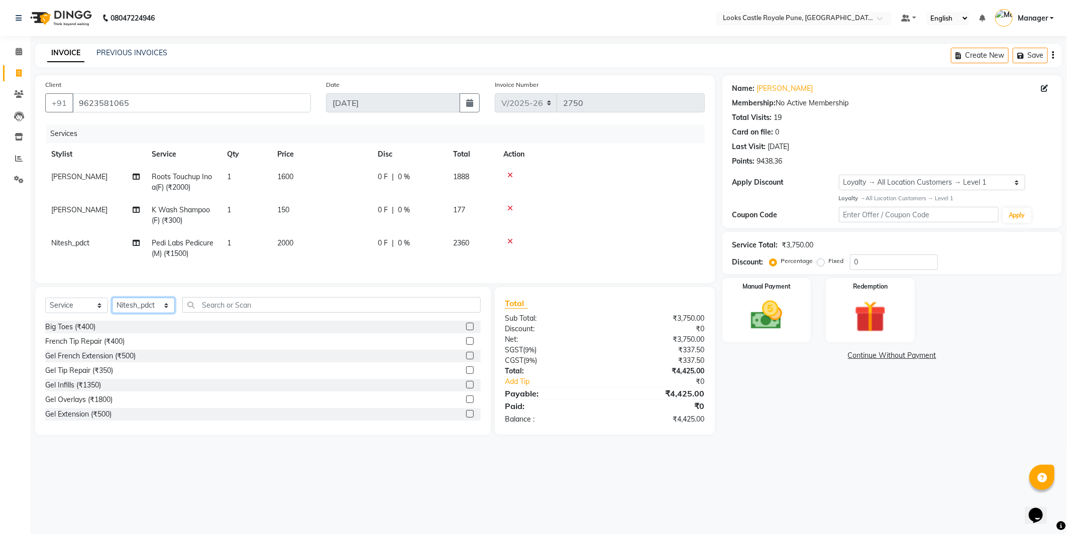
click at [150, 313] on select "Select Stylist Akshay [PERSON_NAME] [PERSON_NAME] [PERSON_NAME] Danish [PERSON_…" at bounding box center [143, 306] width 63 height 16
click at [148, 313] on select "Select Stylist Akshay [PERSON_NAME] [PERSON_NAME] [PERSON_NAME] Danish [PERSON_…" at bounding box center [143, 306] width 63 height 16
select select "71317"
click at [112, 306] on select "Select Stylist Akshay [PERSON_NAME] [PERSON_NAME] [PERSON_NAME] Danish [PERSON_…" at bounding box center [143, 306] width 63 height 16
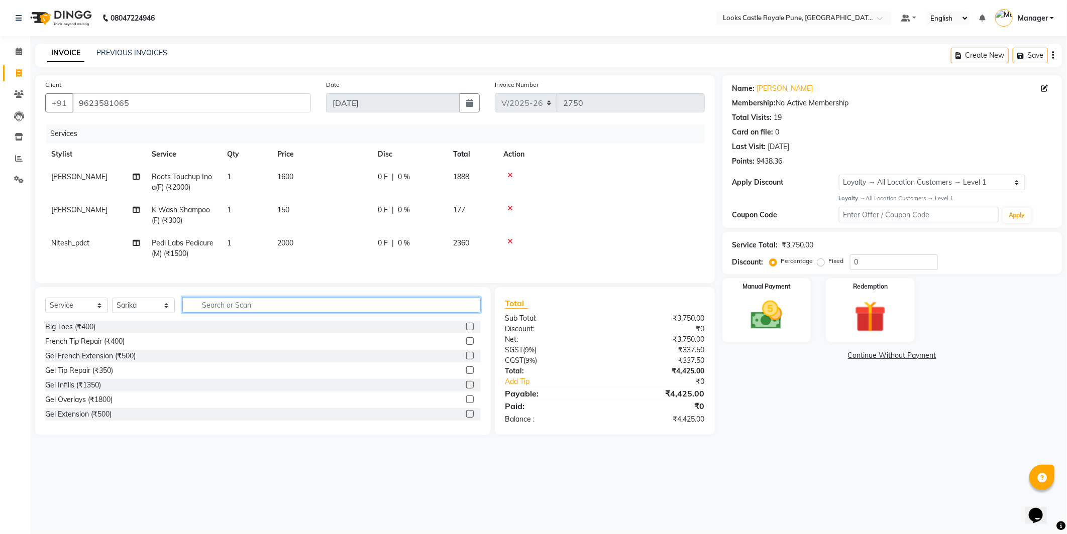
click at [261, 313] on input "text" at bounding box center [331, 305] width 298 height 16
type input "eye"
click at [87, 362] on div "Eyebrows (₹200)" at bounding box center [72, 356] width 54 height 11
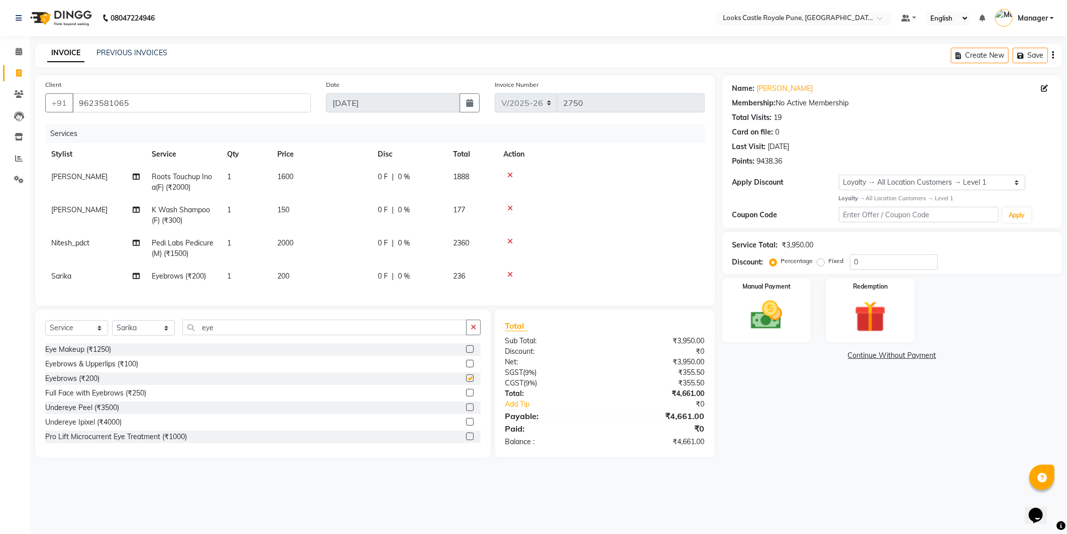
checkbox input "false"
click at [316, 274] on td "200" at bounding box center [321, 276] width 100 height 23
select select "71317"
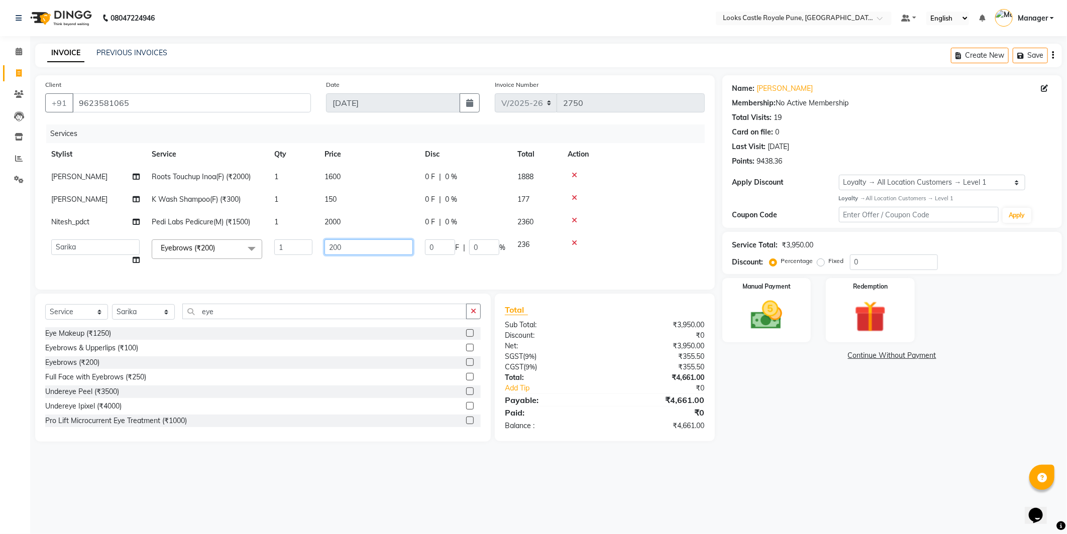
drag, startPoint x: 333, startPoint y: 243, endPoint x: 309, endPoint y: 247, distance: 24.4
click at [309, 247] on tr "Akshay Alisha Amir Anjali Arif Arman Christy Danish Eli Gloria Hafiz Hussain_pd…" at bounding box center [375, 253] width 660 height 38
type input "102"
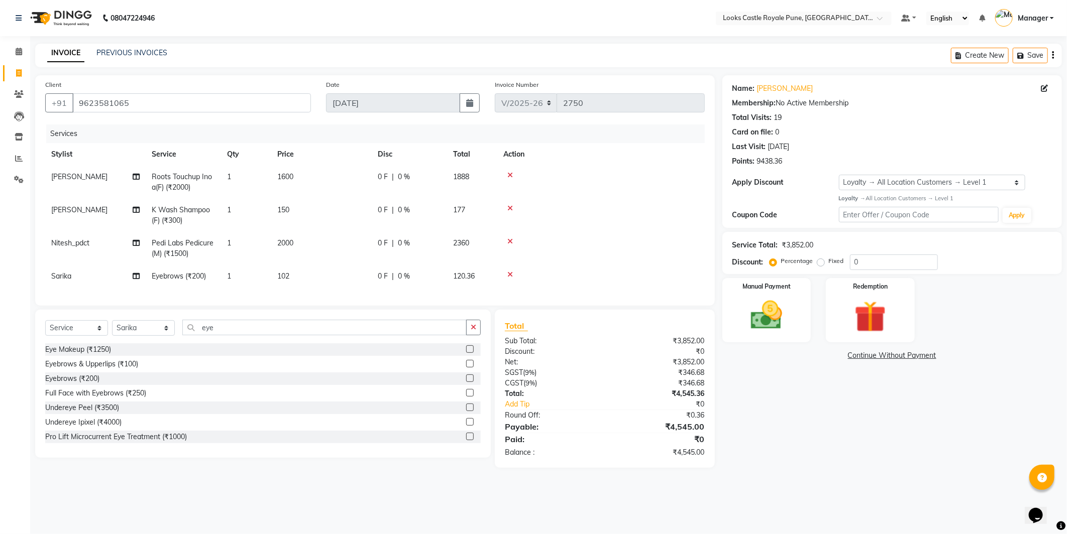
click at [756, 403] on div "Name: Rani Mittal Membership: No Active Membership Total Visits: 19 Card on fil…" at bounding box center [895, 271] width 347 height 393
click at [797, 331] on div "Manual Payment" at bounding box center [766, 310] width 92 height 67
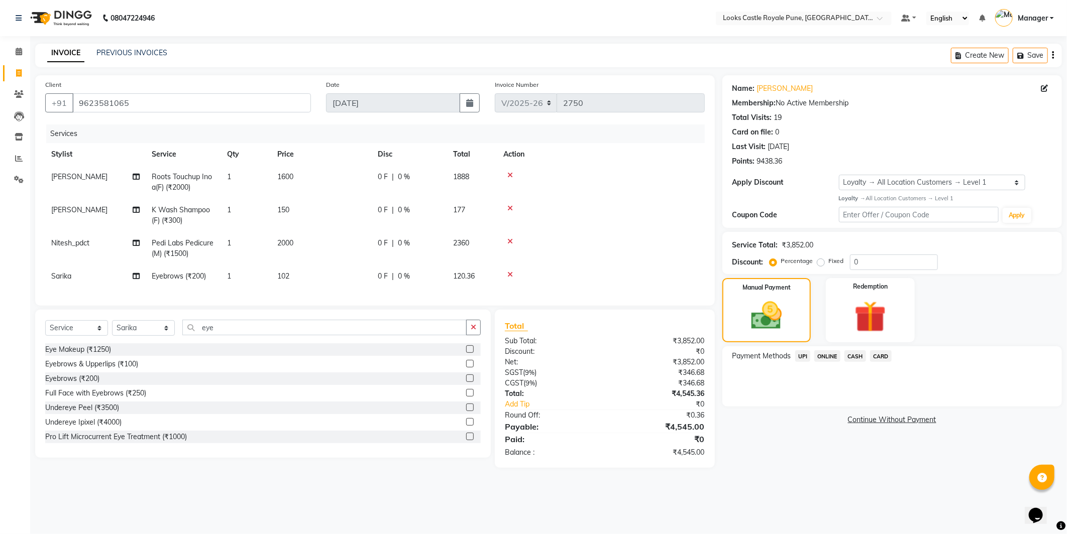
click at [858, 354] on span "CASH" at bounding box center [855, 357] width 22 height 12
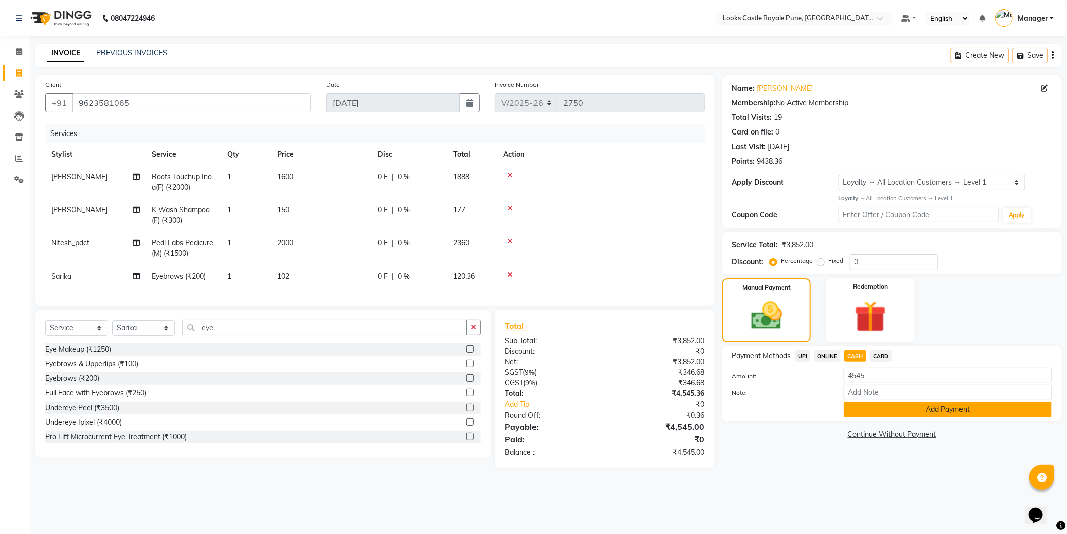
click at [896, 414] on button "Add Payment" at bounding box center [948, 410] width 208 height 16
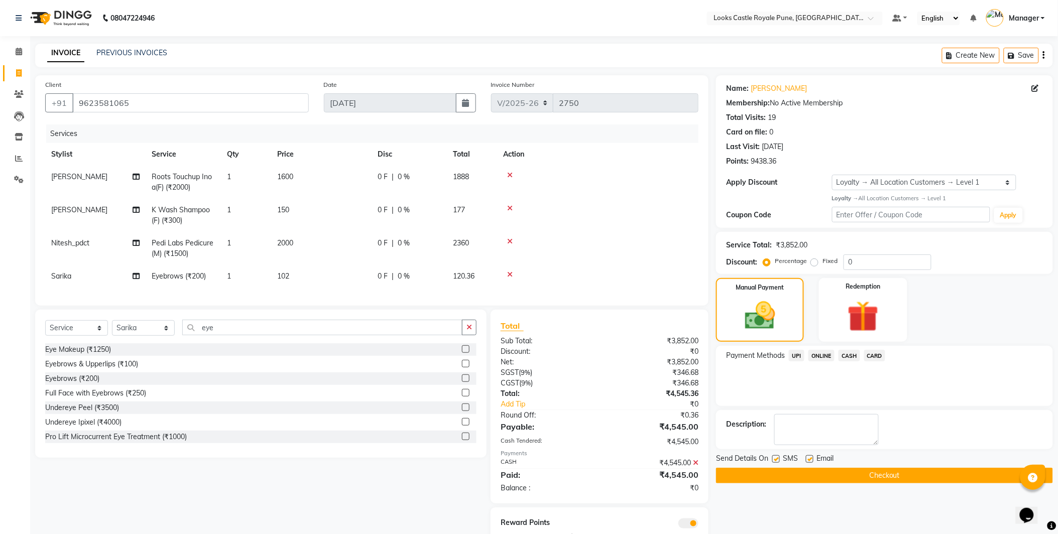
click at [898, 478] on button "Checkout" at bounding box center [884, 476] width 337 height 16
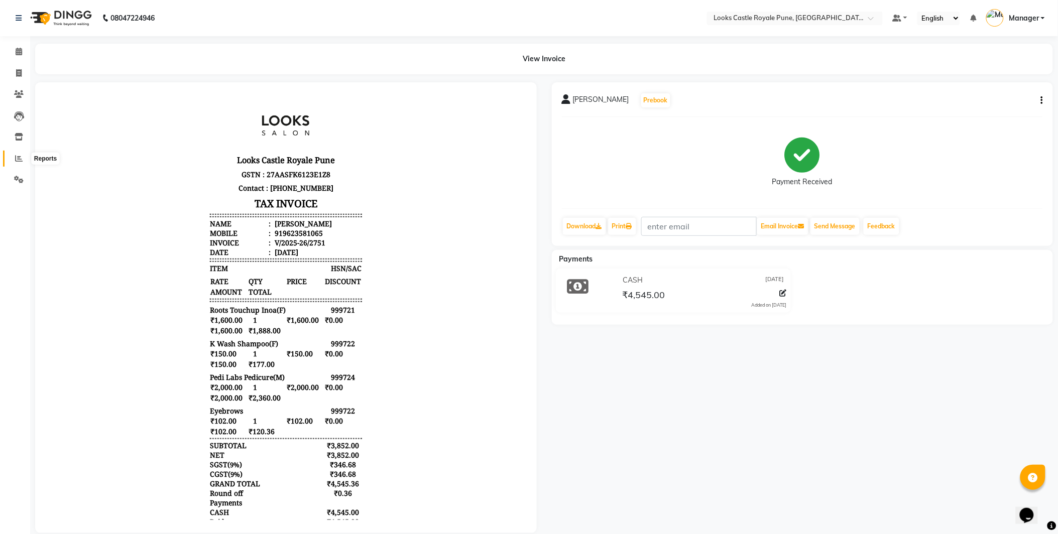
click at [26, 154] on span at bounding box center [19, 159] width 18 height 12
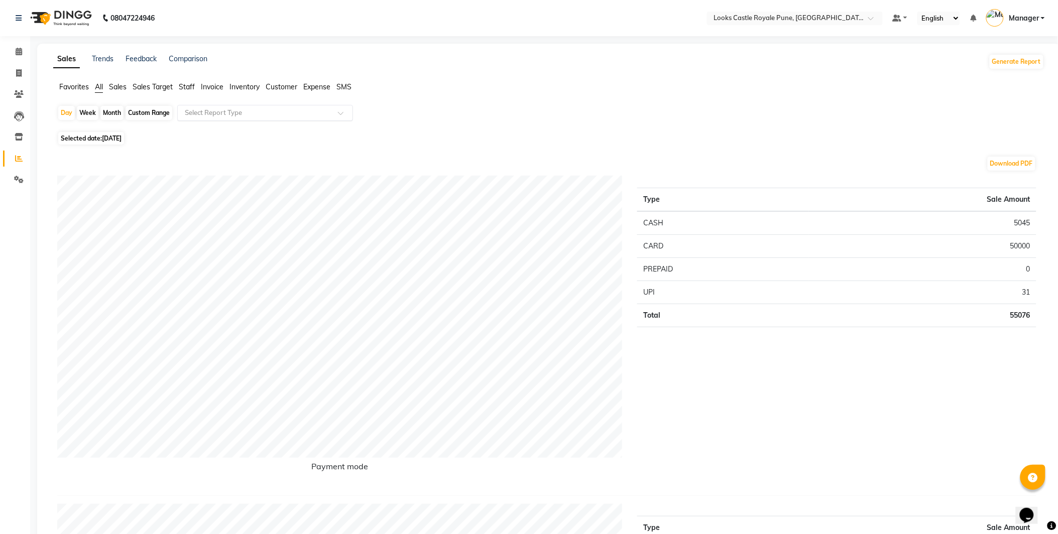
click at [232, 109] on input "text" at bounding box center [255, 113] width 145 height 10
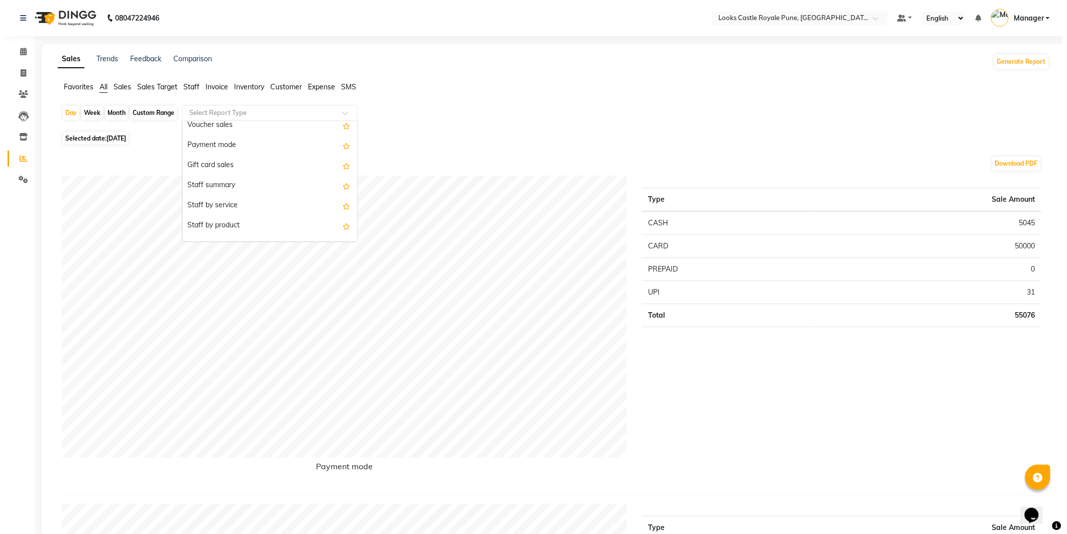
scroll to position [127, 0]
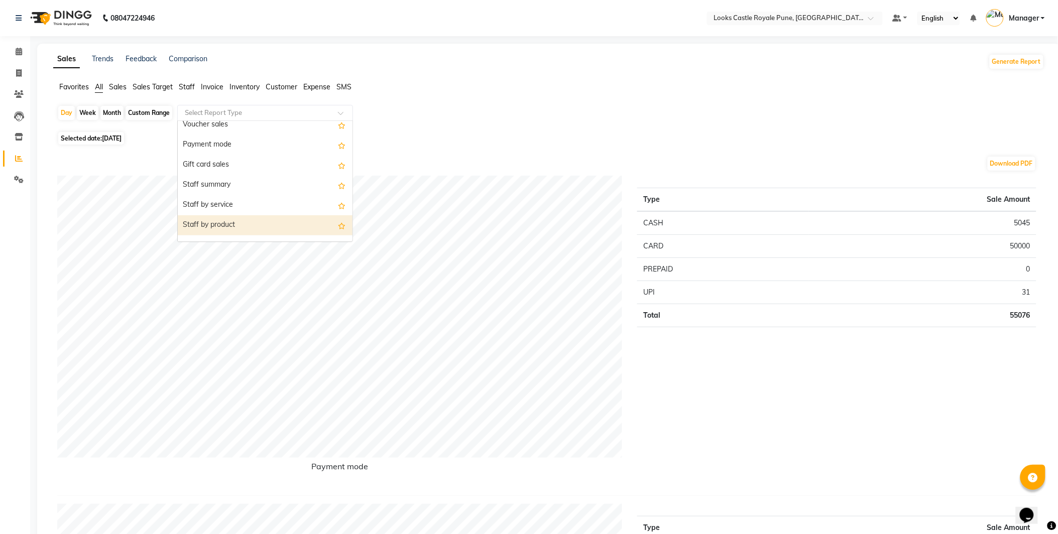
drag, startPoint x: 241, startPoint y: 209, endPoint x: 241, endPoint y: 231, distance: 21.6
click at [241, 231] on div "Staff by product" at bounding box center [265, 225] width 175 height 20
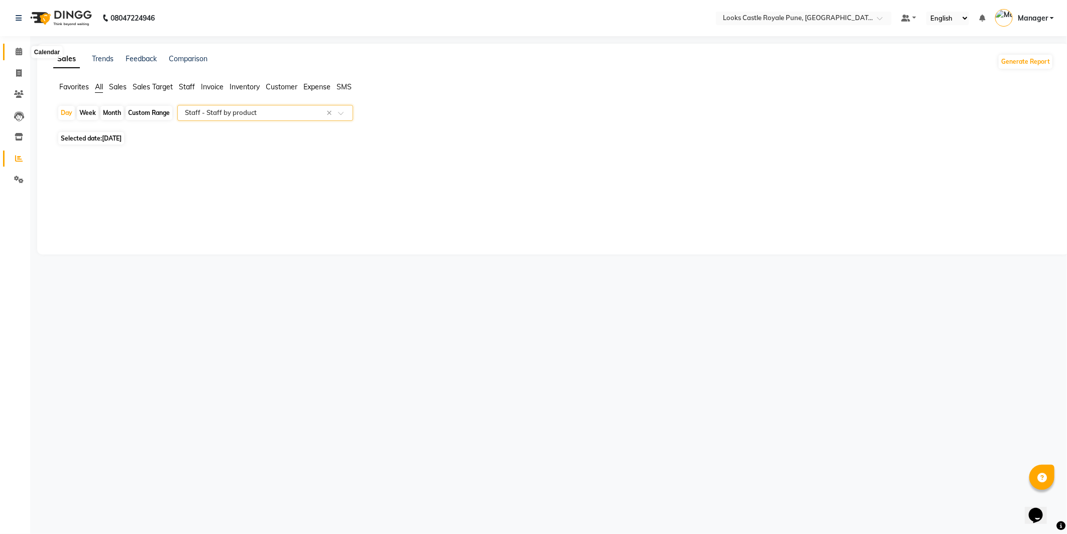
click at [13, 48] on span at bounding box center [19, 52] width 18 height 12
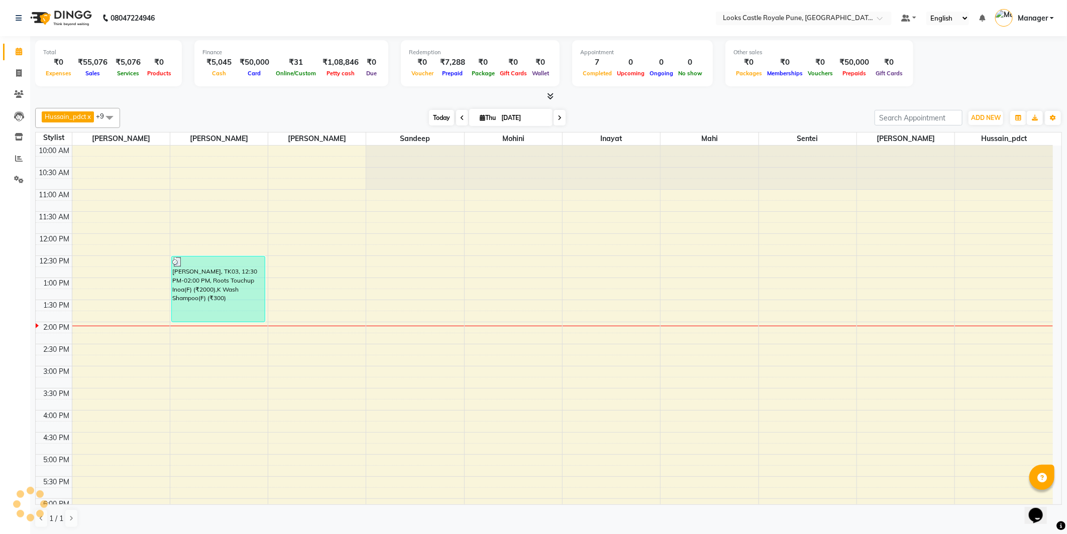
click at [429, 119] on span "Today" at bounding box center [441, 118] width 25 height 16
